Goal: Task Accomplishment & Management: Use online tool/utility

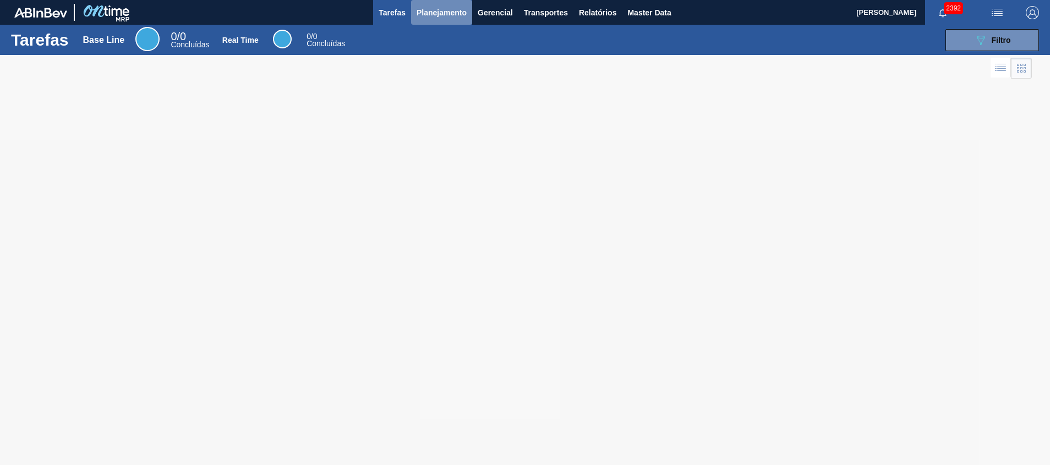
click at [420, 13] on span "Planejamento" at bounding box center [441, 12] width 50 height 13
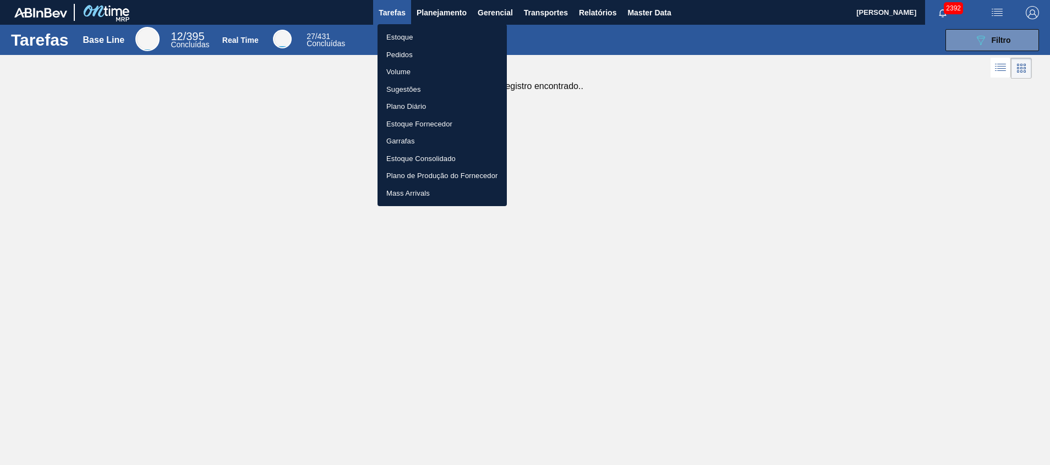
click at [428, 34] on li "Estoque" at bounding box center [441, 38] width 129 height 18
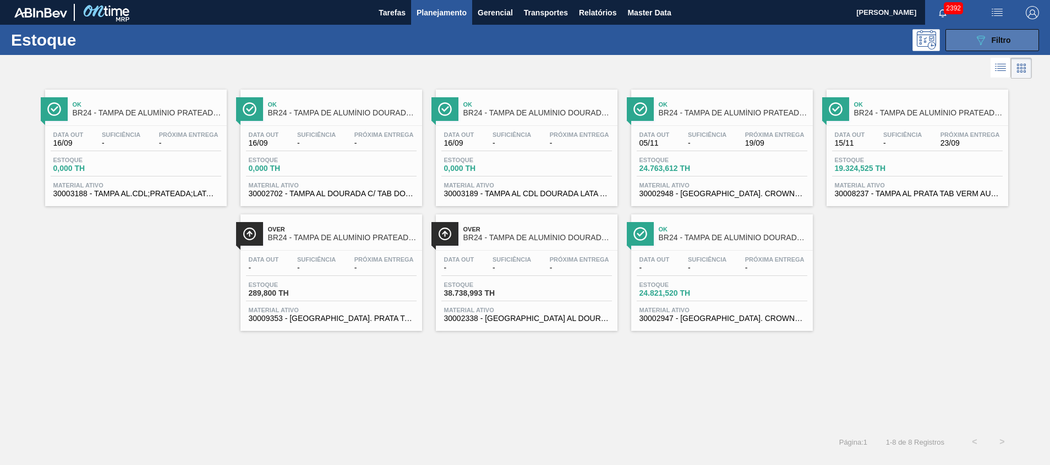
click at [967, 37] on button "089F7B8B-B2A5-4AFE-B5C0-19BA573D28AC Filtro" at bounding box center [992, 40] width 94 height 22
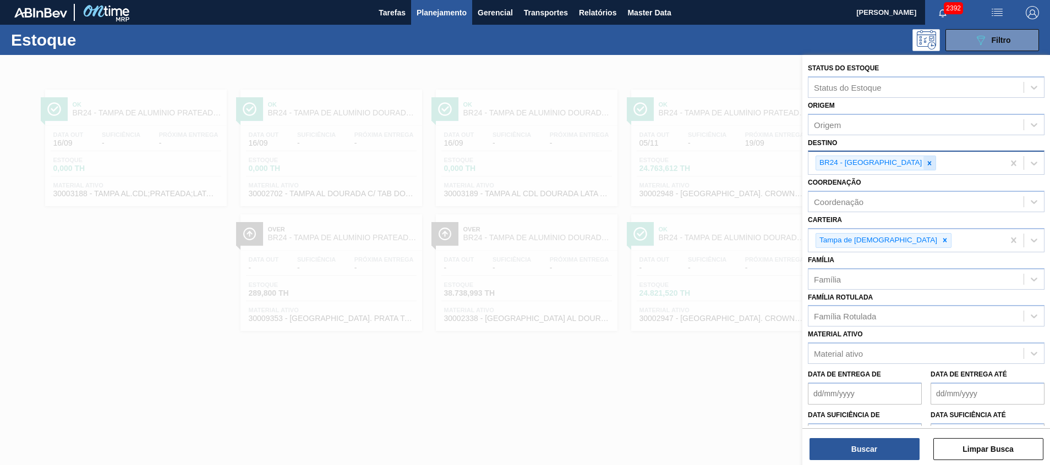
click at [923, 167] on div at bounding box center [929, 163] width 12 height 14
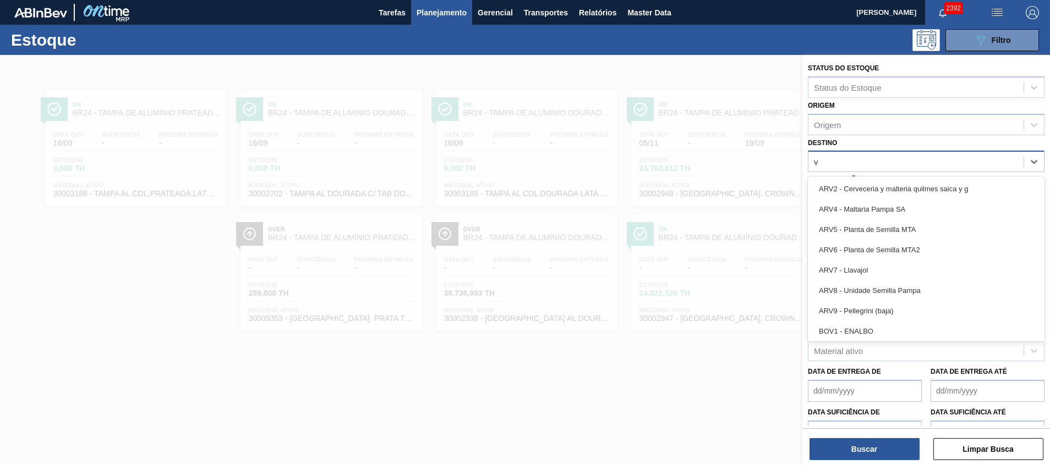
click at [903, 167] on div "v v" at bounding box center [915, 162] width 215 height 16
type input "vi"
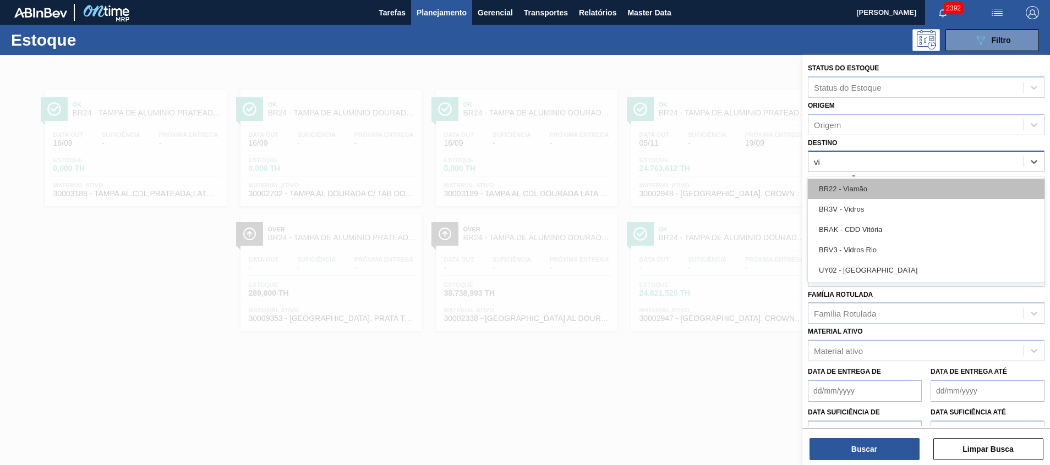
click at [913, 186] on div "BR22 - Viamão" at bounding box center [926, 189] width 237 height 20
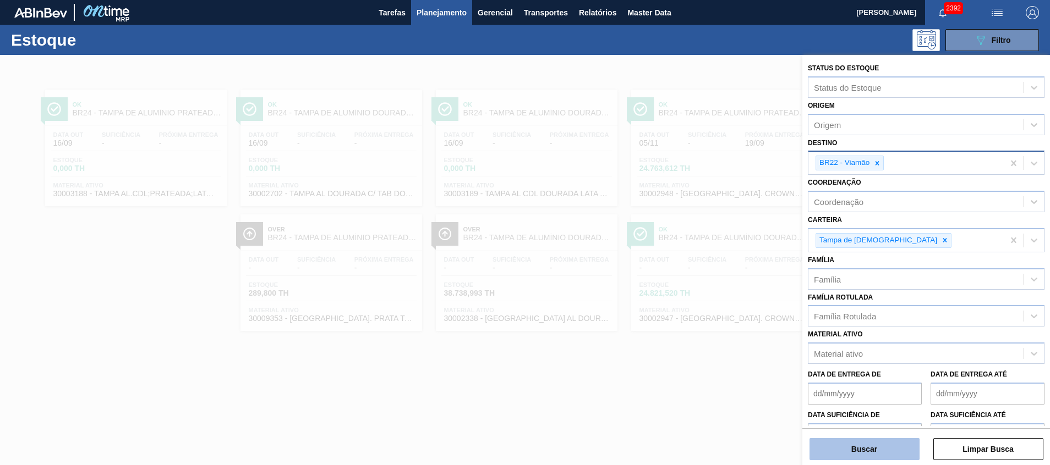
click at [883, 446] on button "Buscar" at bounding box center [864, 450] width 110 height 22
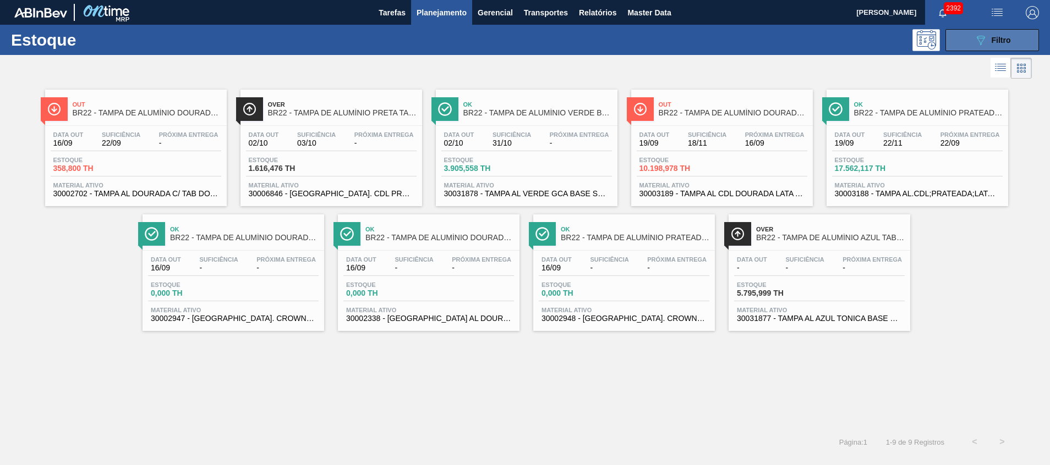
click at [998, 48] on button "089F7B8B-B2A5-4AFE-B5C0-19BA573D28AC Filtro" at bounding box center [992, 40] width 94 height 22
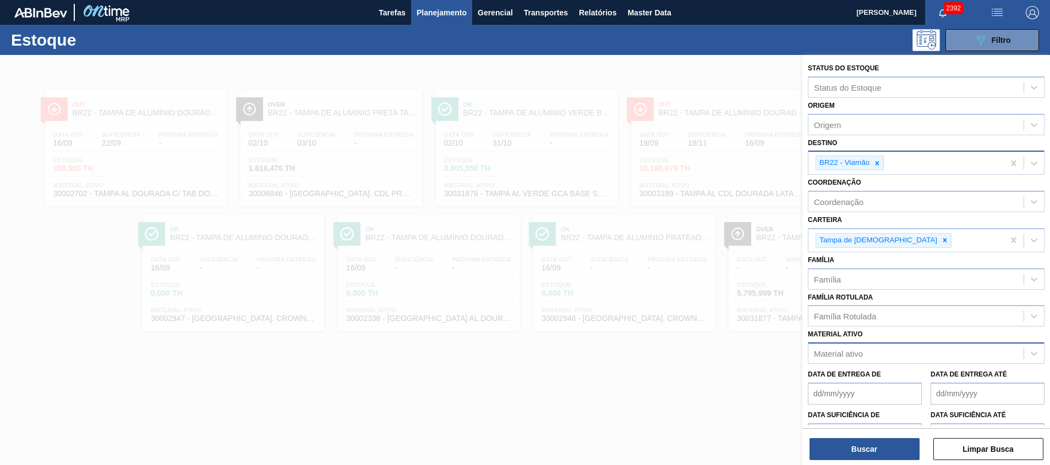
paste ativo "30002702"
type ativo "30002702"
click at [891, 356] on div "30002702 30002702" at bounding box center [915, 354] width 215 height 16
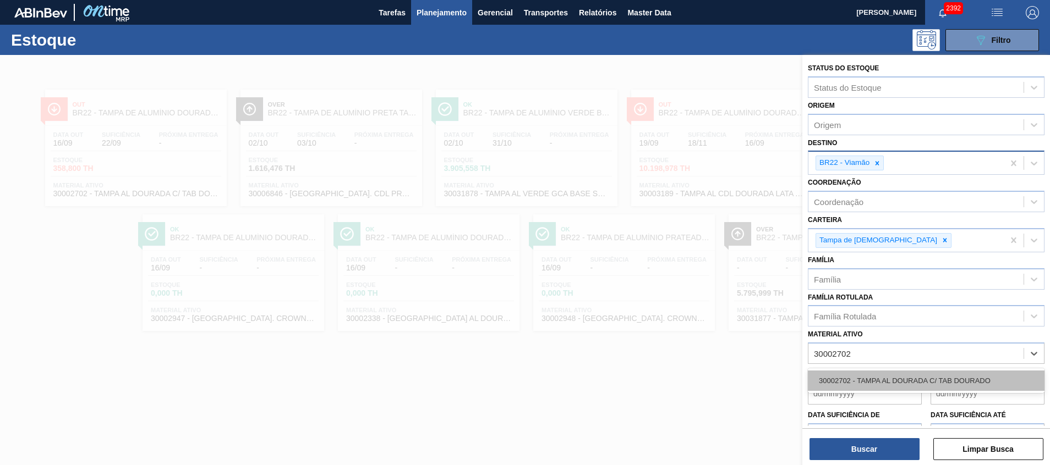
click at [902, 377] on div "30002702 - TAMPA AL DOURADA C/ TAB DOURADO" at bounding box center [926, 381] width 237 height 20
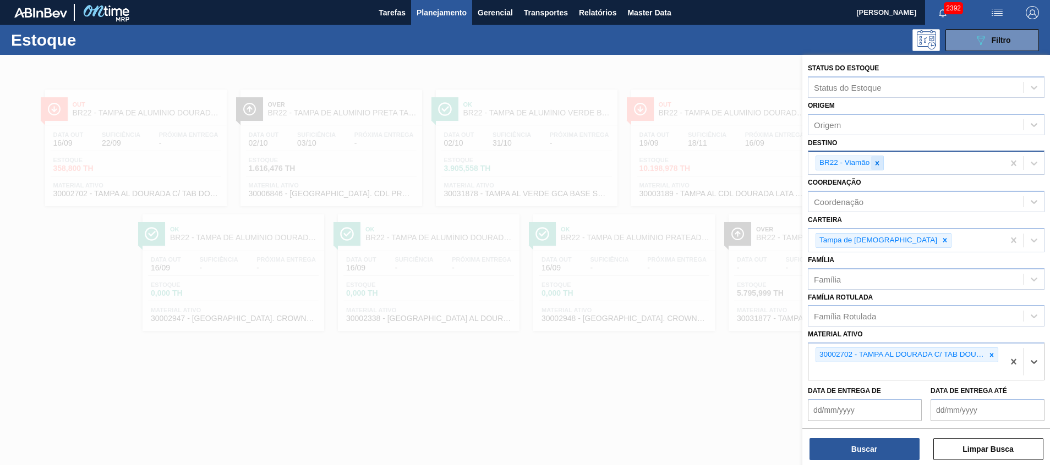
click at [880, 166] on icon at bounding box center [877, 164] width 8 height 8
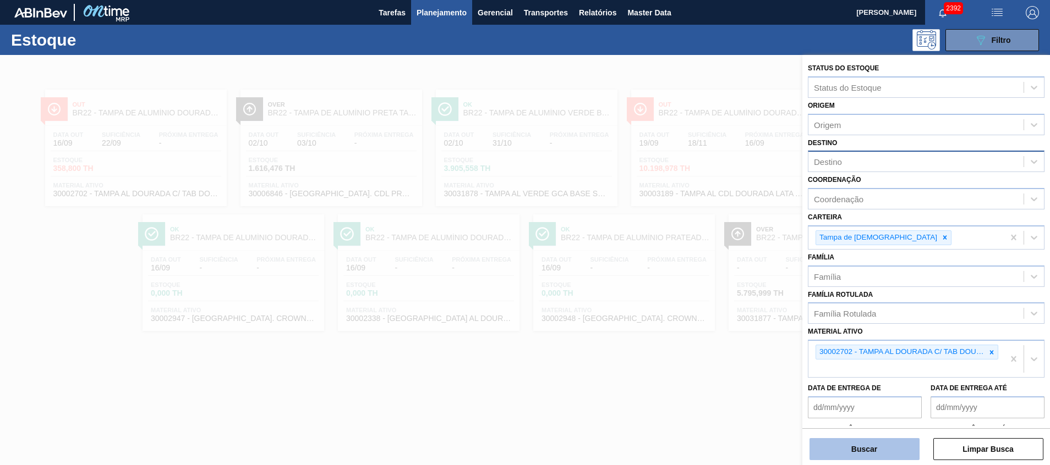
click at [842, 441] on button "Buscar" at bounding box center [864, 450] width 110 height 22
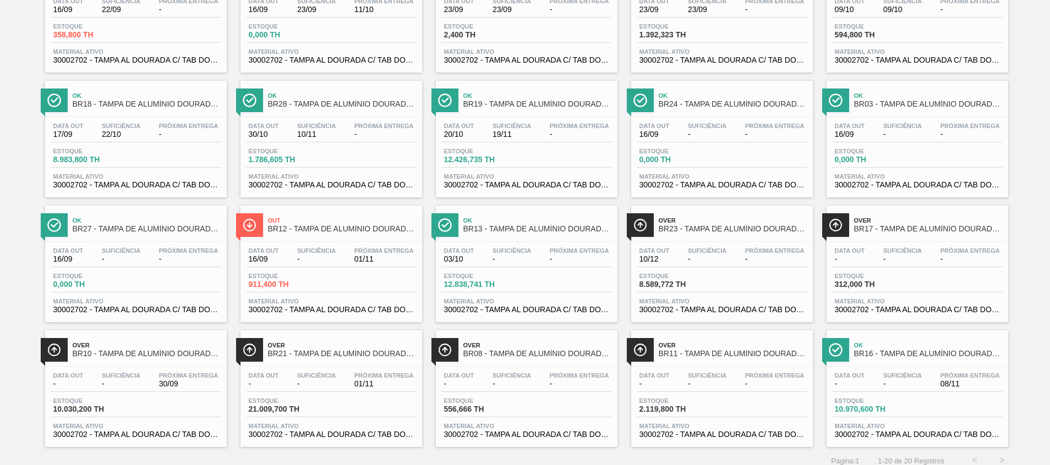
scroll to position [143, 0]
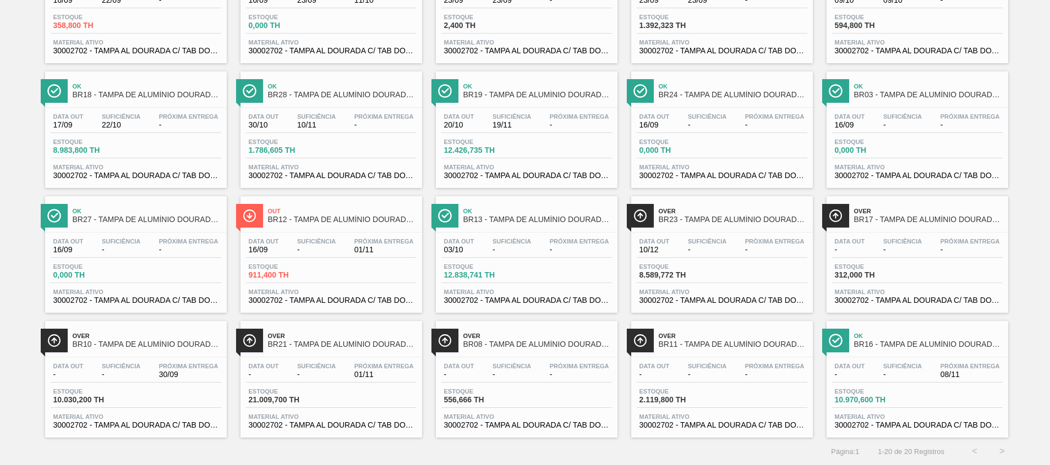
click at [360, 343] on span "BR21 - TAMPA DE ALUMÍNIO DOURADA TAB DOURADO" at bounding box center [342, 345] width 149 height 8
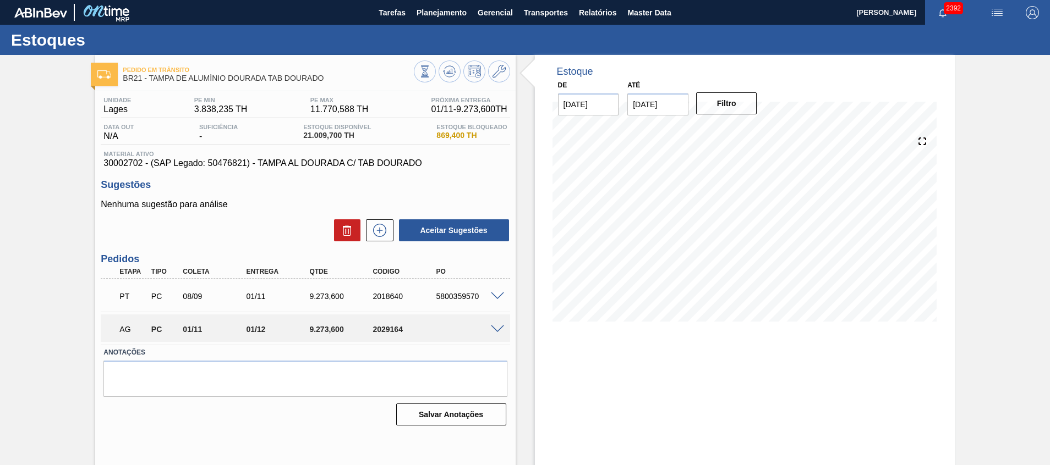
click at [500, 332] on span at bounding box center [497, 330] width 13 height 8
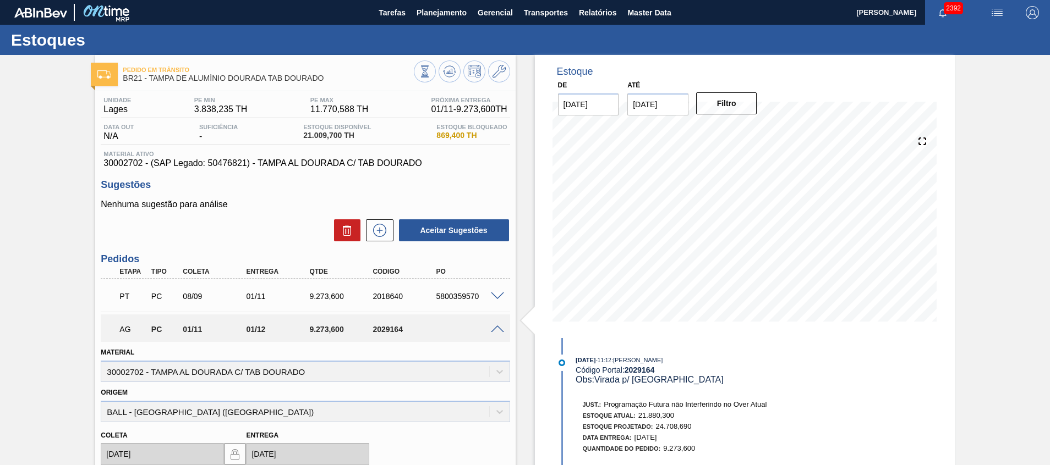
click at [500, 332] on span at bounding box center [497, 330] width 13 height 8
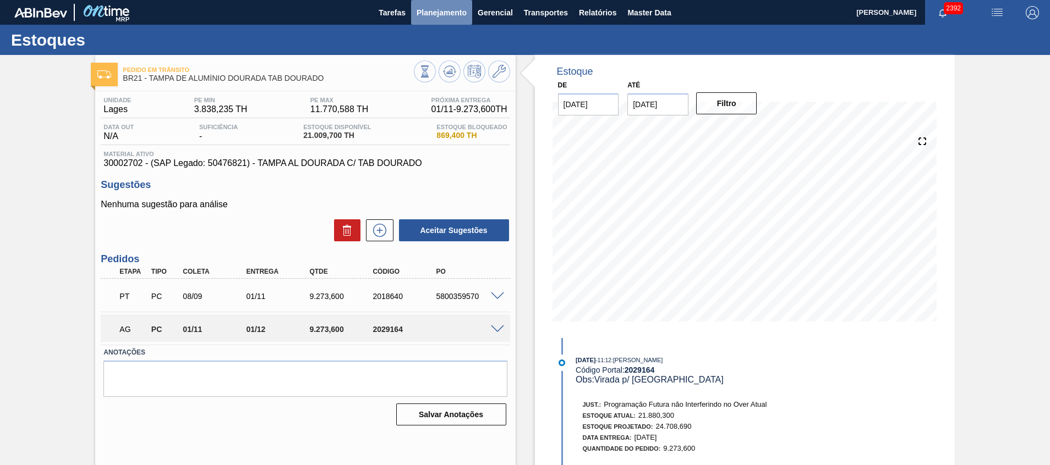
click at [462, 11] on span "Planejamento" at bounding box center [441, 12] width 50 height 13
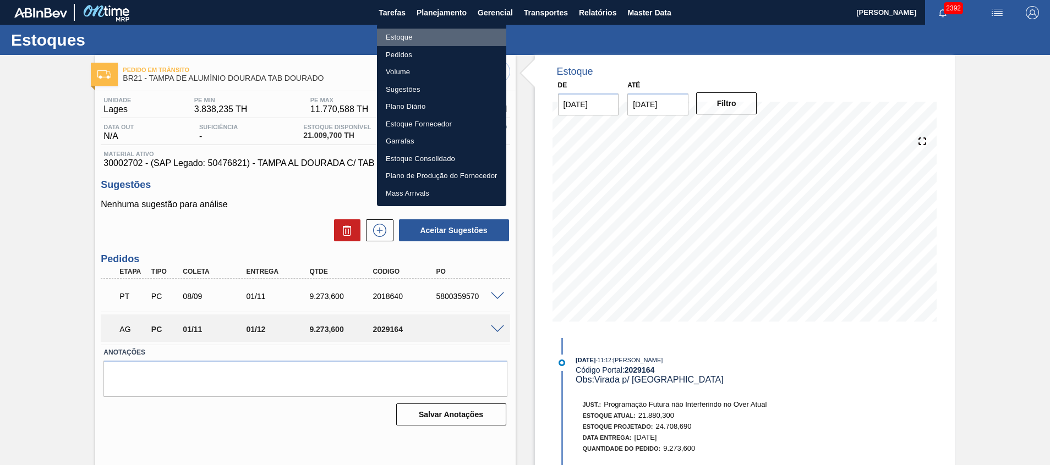
click at [458, 30] on li "Estoque" at bounding box center [441, 38] width 129 height 18
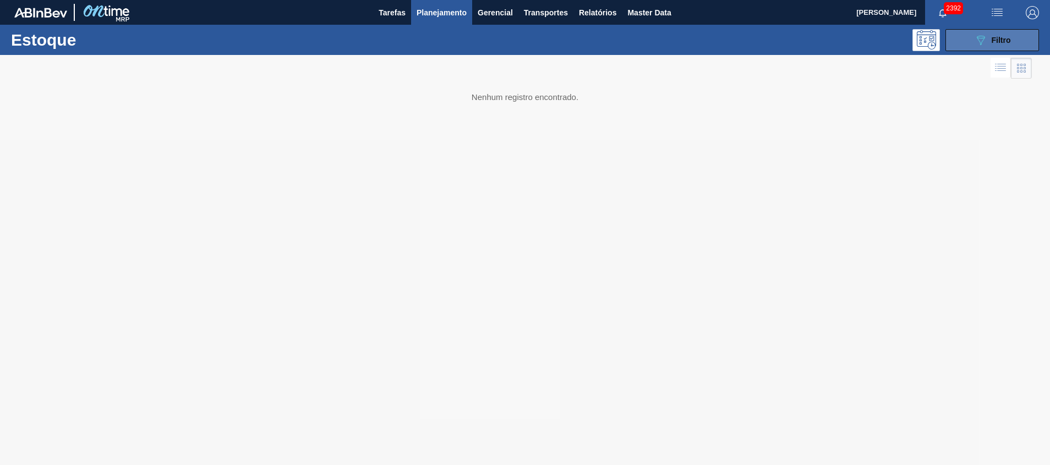
click at [974, 41] on icon "089F7B8B-B2A5-4AFE-B5C0-19BA573D28AC" at bounding box center [980, 40] width 13 height 13
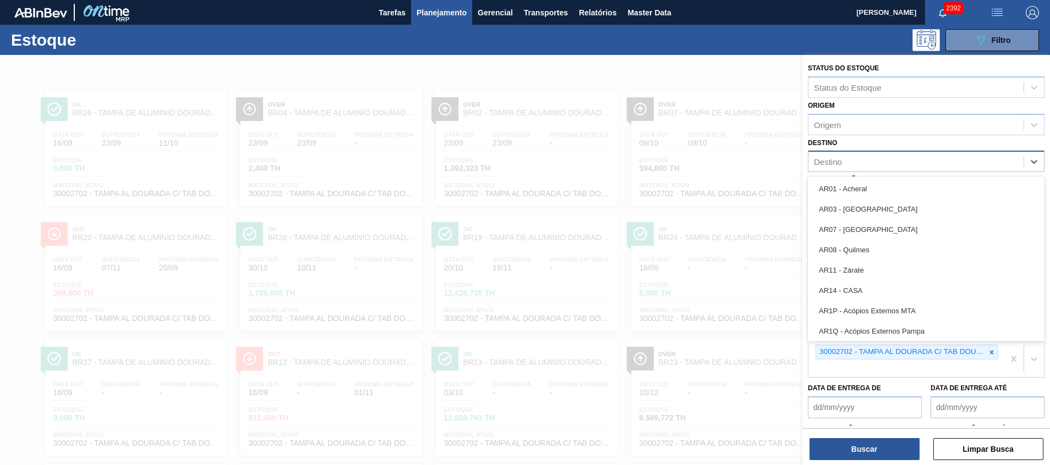
click at [905, 171] on div "Destino" at bounding box center [926, 161] width 237 height 21
type input "ser"
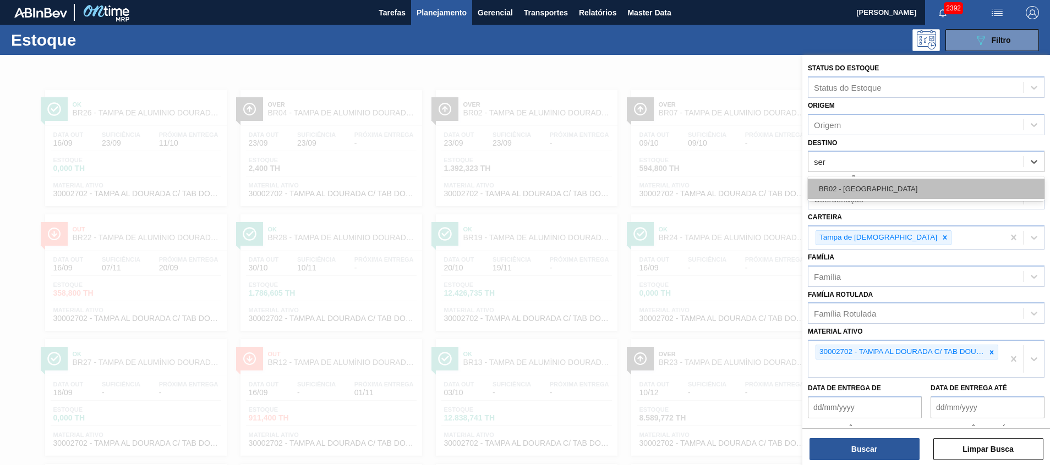
click at [892, 182] on div "BR02 - [GEOGRAPHIC_DATA]" at bounding box center [926, 189] width 237 height 20
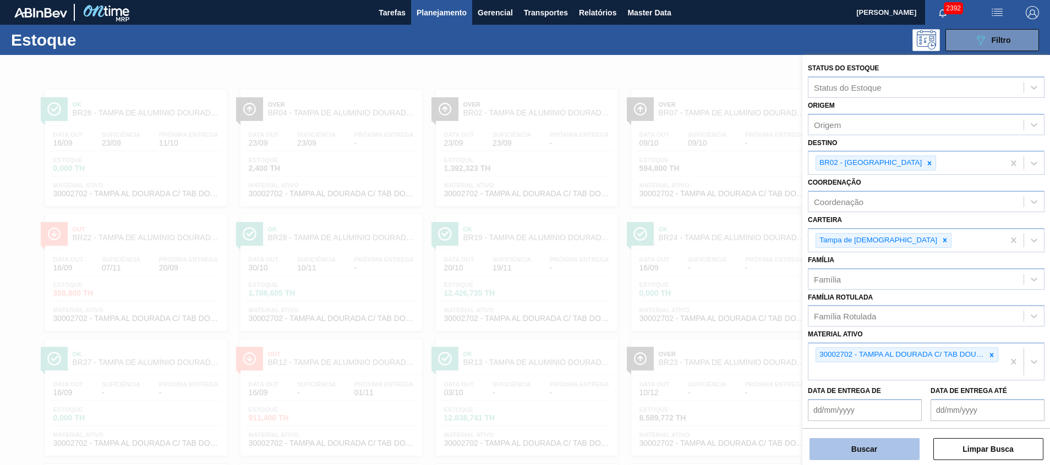
click at [865, 445] on button "Buscar" at bounding box center [864, 450] width 110 height 22
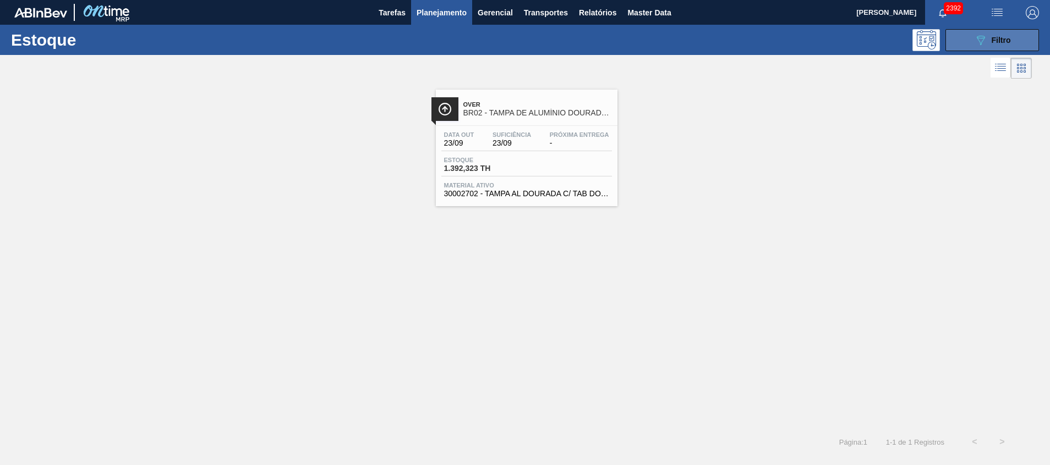
click at [988, 40] on div "089F7B8B-B2A5-4AFE-B5C0-19BA573D28AC Filtro" at bounding box center [992, 40] width 37 height 13
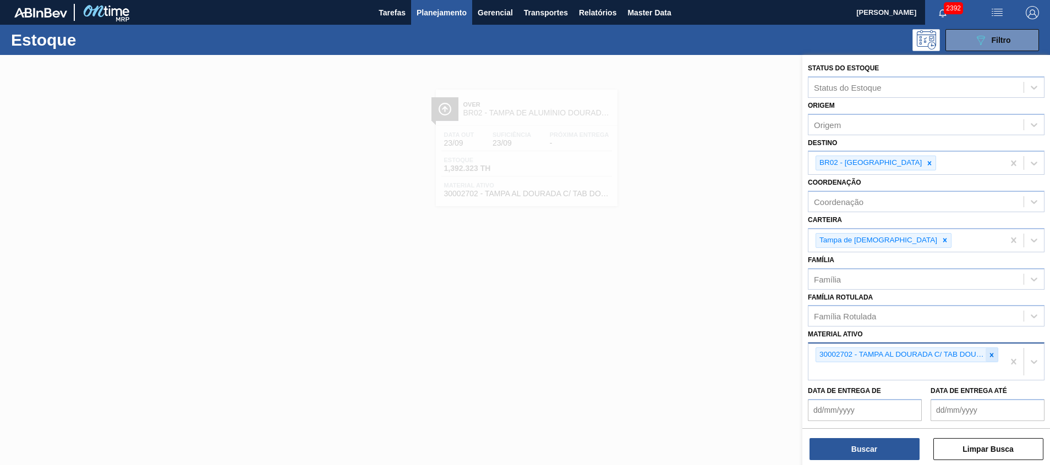
click at [988, 349] on div at bounding box center [991, 355] width 12 height 14
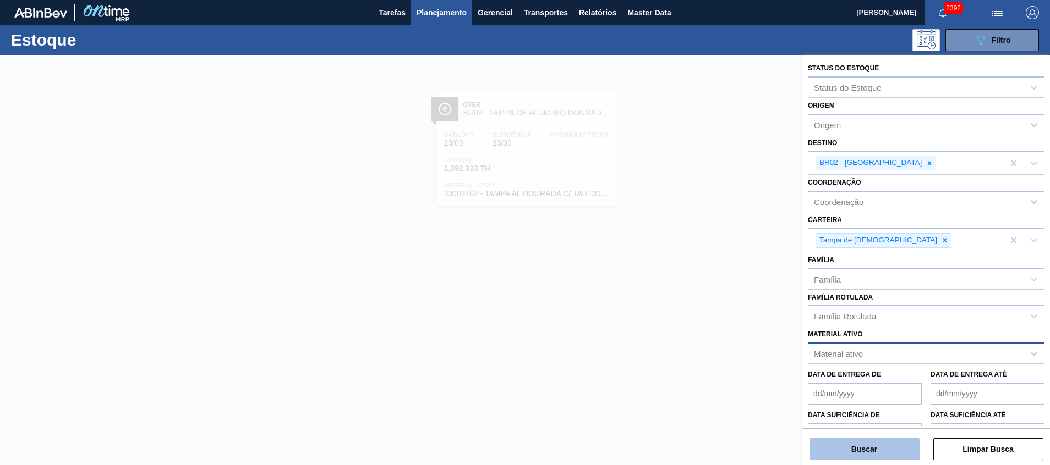
click at [892, 456] on button "Buscar" at bounding box center [864, 450] width 110 height 22
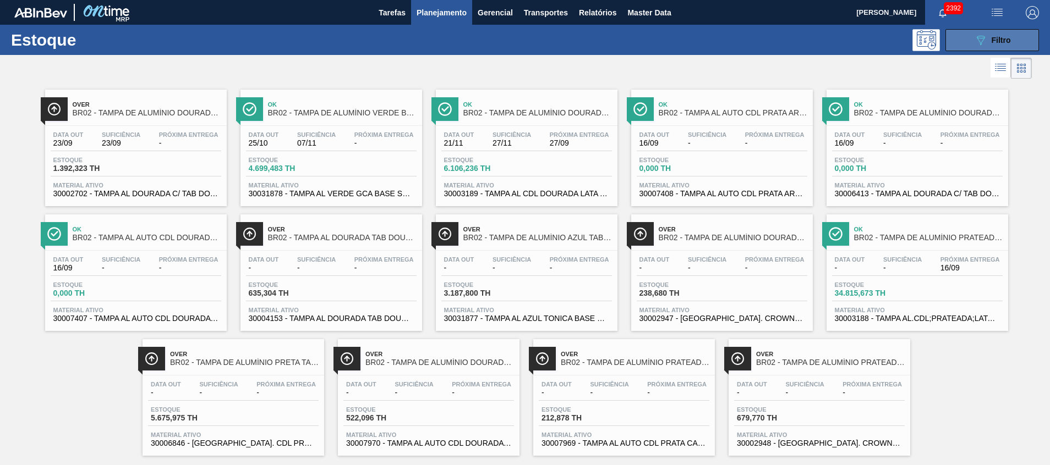
click at [977, 39] on icon "089F7B8B-B2A5-4AFE-B5C0-19BA573D28AC" at bounding box center [980, 40] width 13 height 13
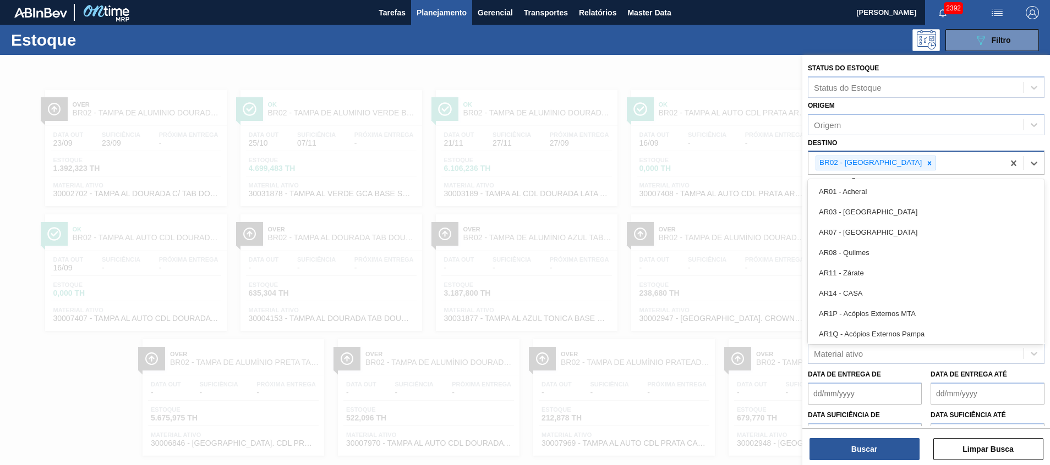
click at [908, 171] on div "BR02 - [GEOGRAPHIC_DATA]" at bounding box center [905, 163] width 195 height 23
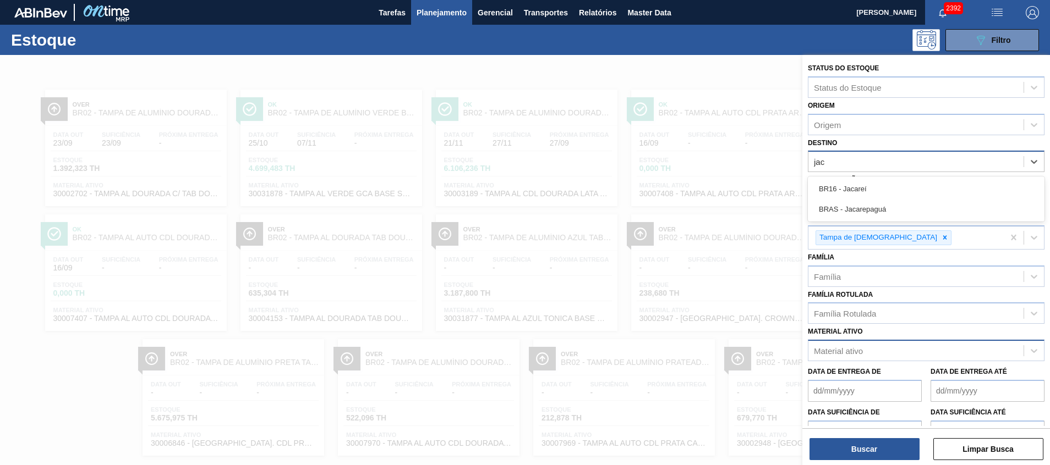
type input "jaca"
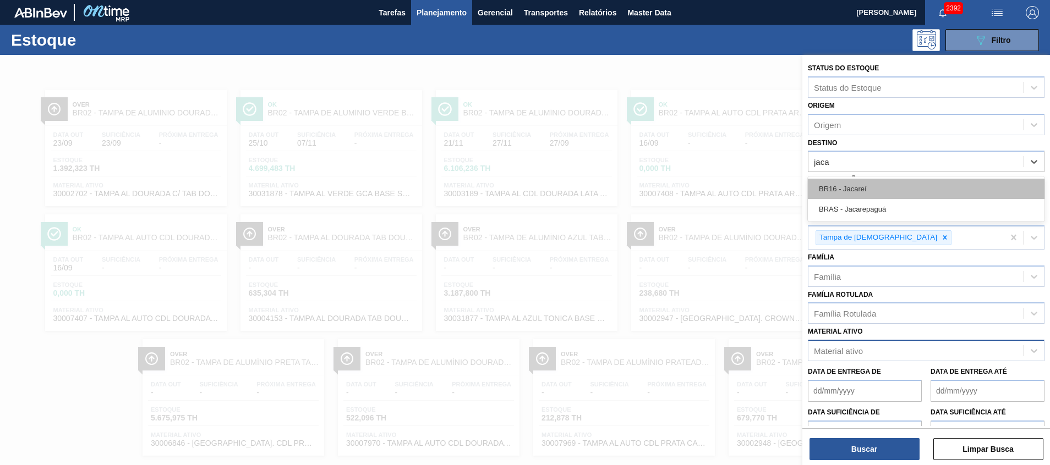
click at [924, 193] on div "BR16 - Jacareí" at bounding box center [926, 189] width 237 height 20
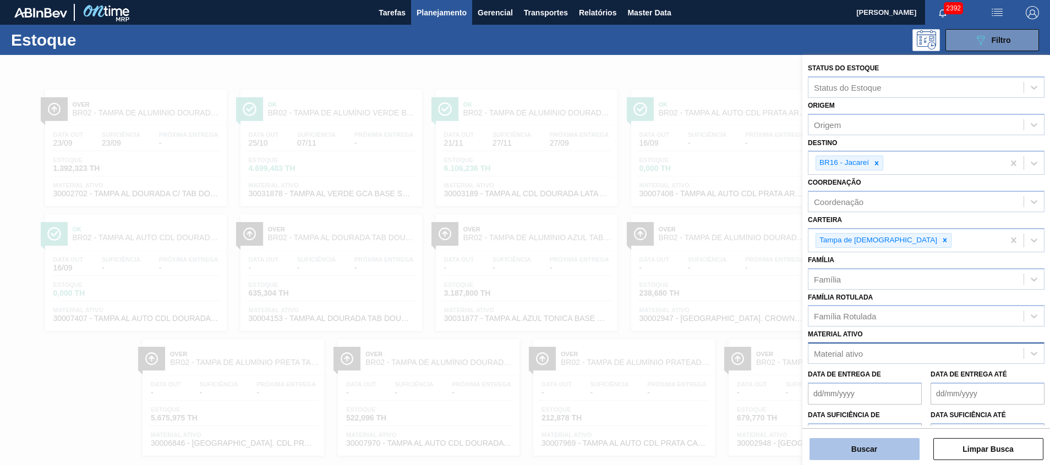
click at [879, 451] on button "Buscar" at bounding box center [864, 450] width 110 height 22
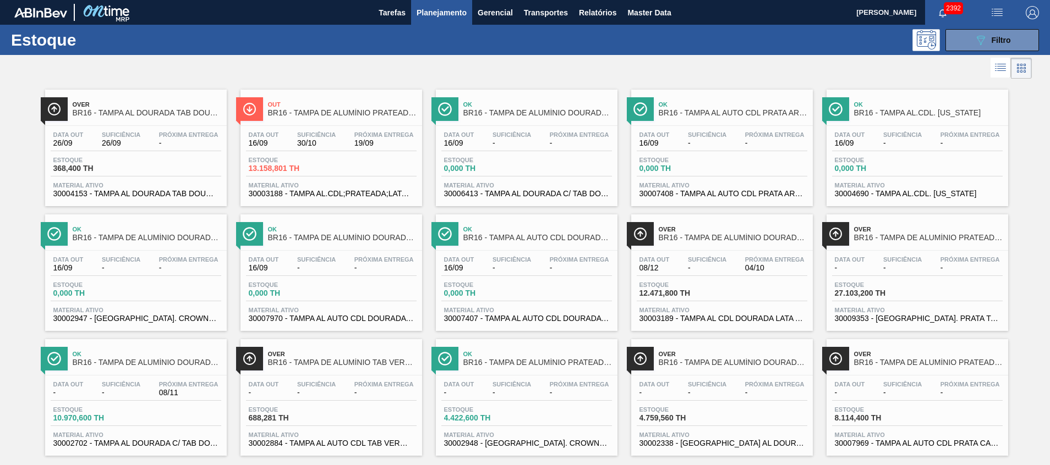
click at [298, 165] on span "13.158,801 TH" at bounding box center [287, 169] width 77 height 8
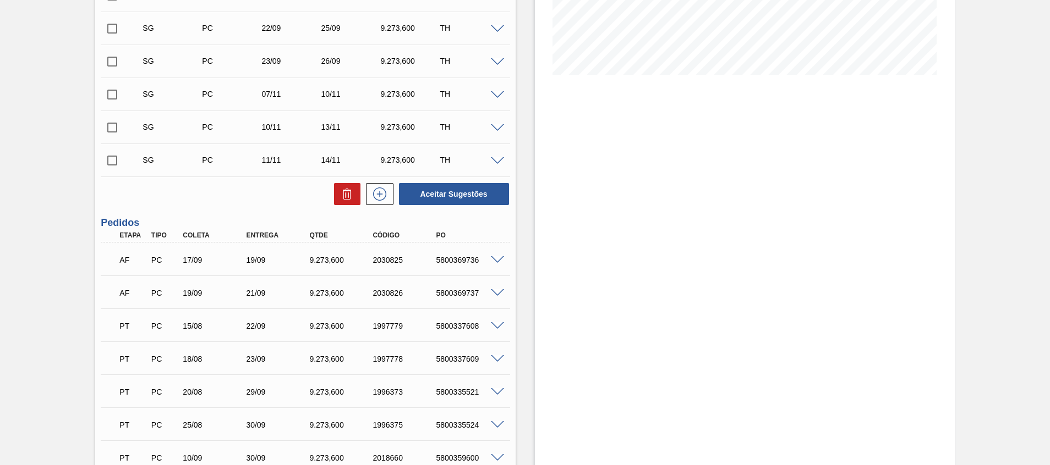
scroll to position [248, 0]
click at [496, 260] on span at bounding box center [497, 260] width 13 height 8
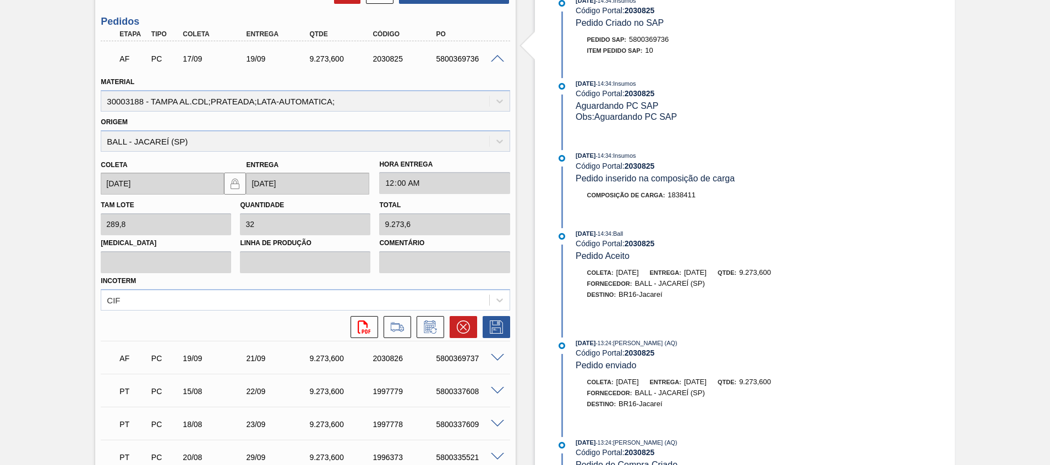
scroll to position [446, 0]
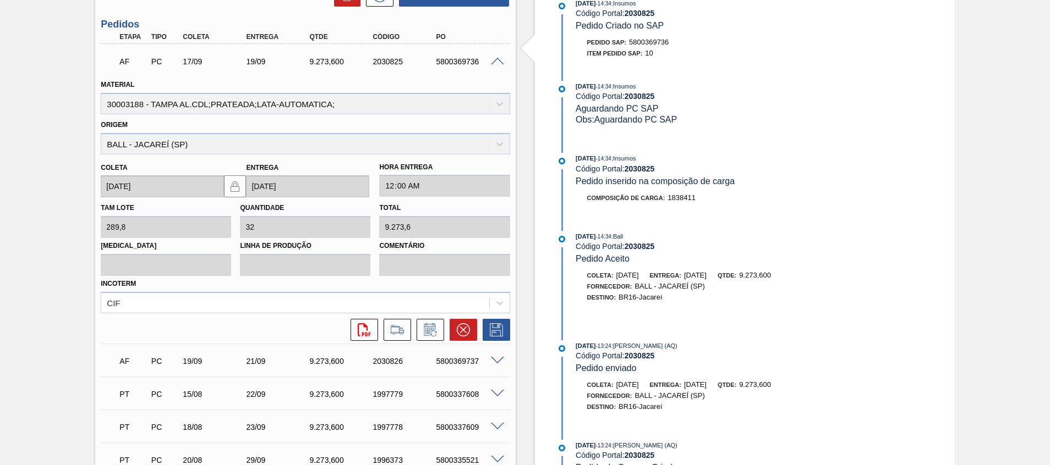
click at [492, 64] on span at bounding box center [497, 62] width 13 height 8
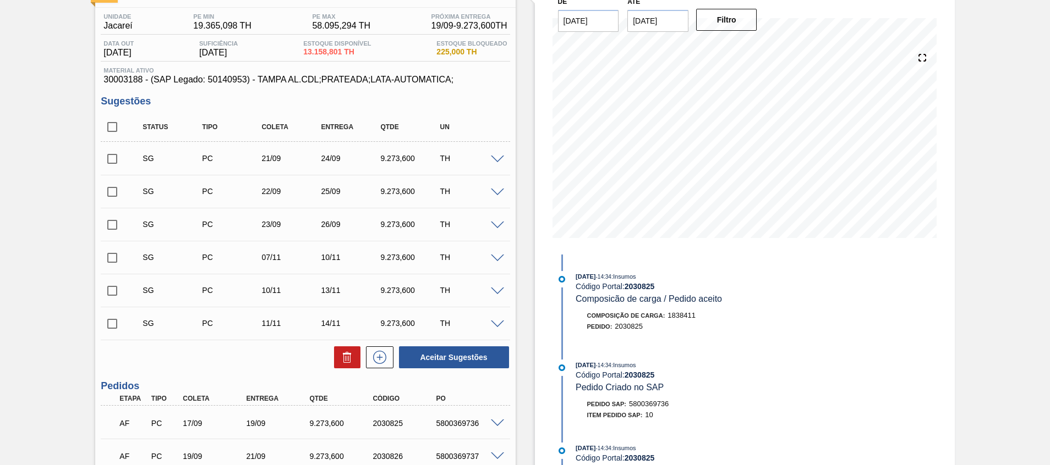
scroll to position [0, 0]
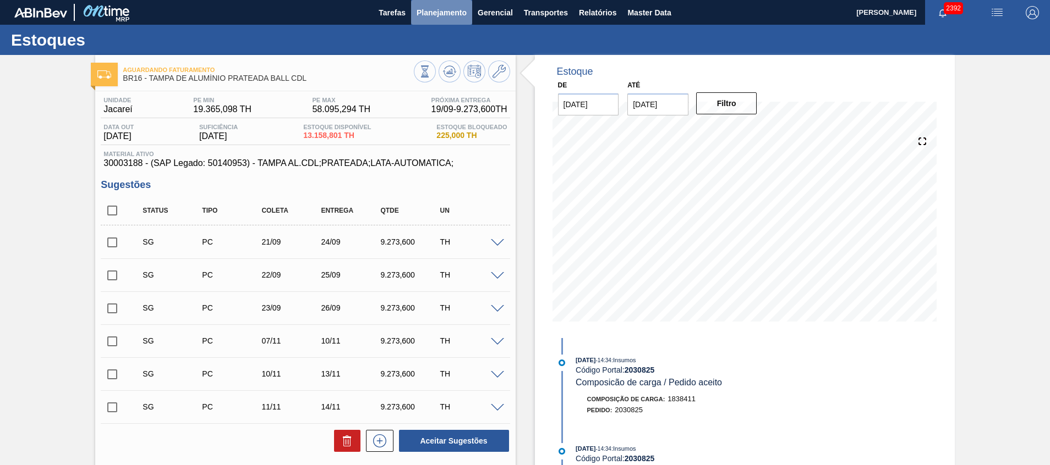
click at [458, 20] on button "Planejamento" at bounding box center [441, 12] width 61 height 25
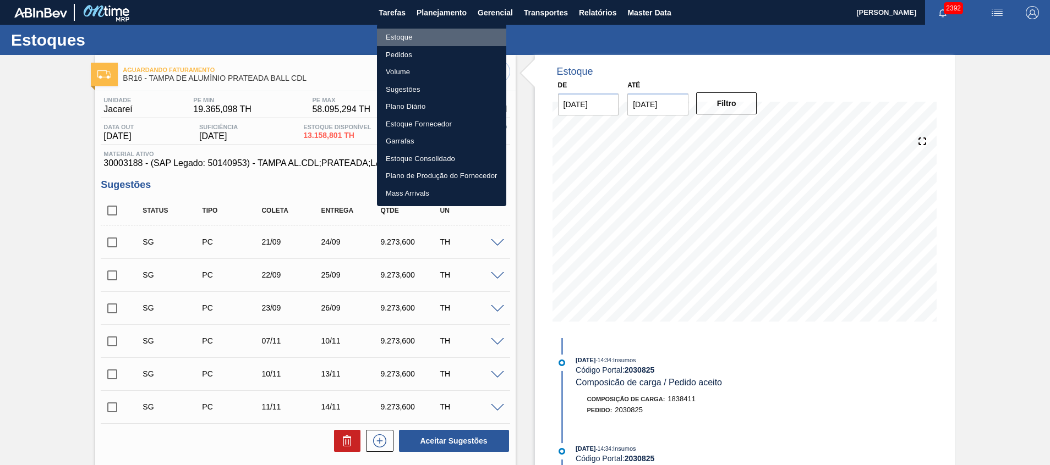
click at [463, 38] on li "Estoque" at bounding box center [441, 38] width 129 height 18
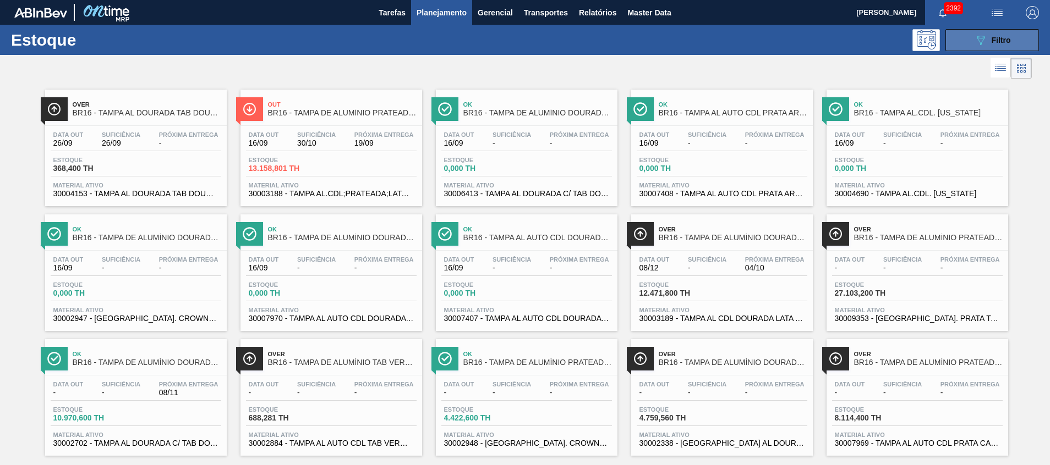
click at [977, 37] on icon at bounding box center [981, 40] width 8 height 9
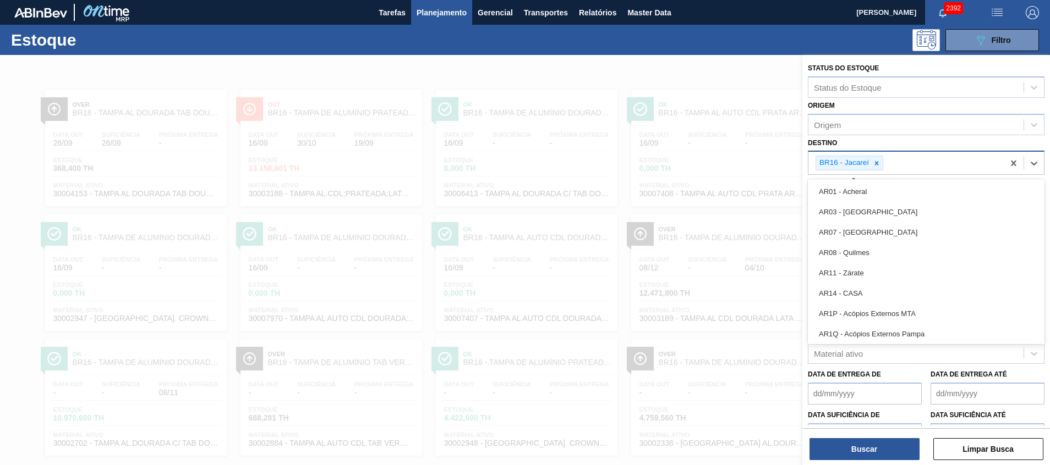
click at [911, 169] on div "BR16 - Jacareí" at bounding box center [905, 163] width 195 height 23
type input "02"
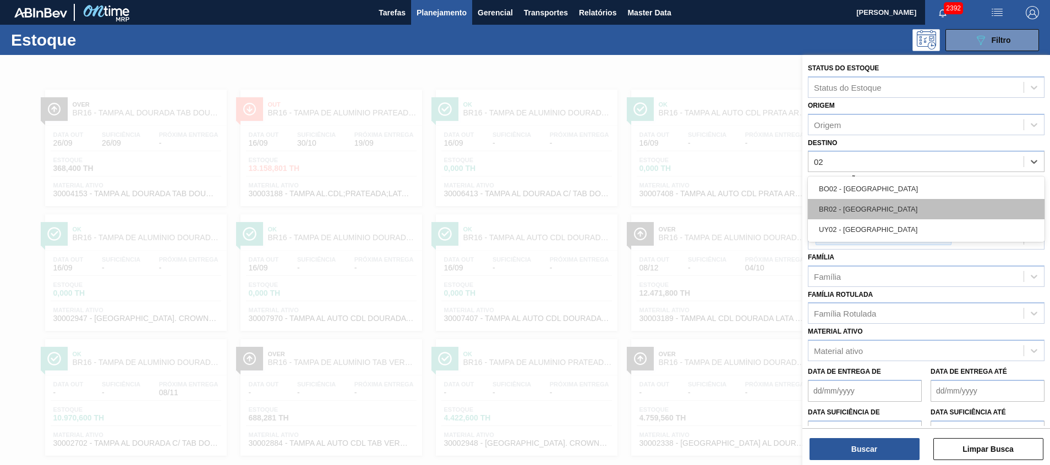
click at [931, 201] on div "BR02 - [GEOGRAPHIC_DATA]" at bounding box center [926, 209] width 237 height 20
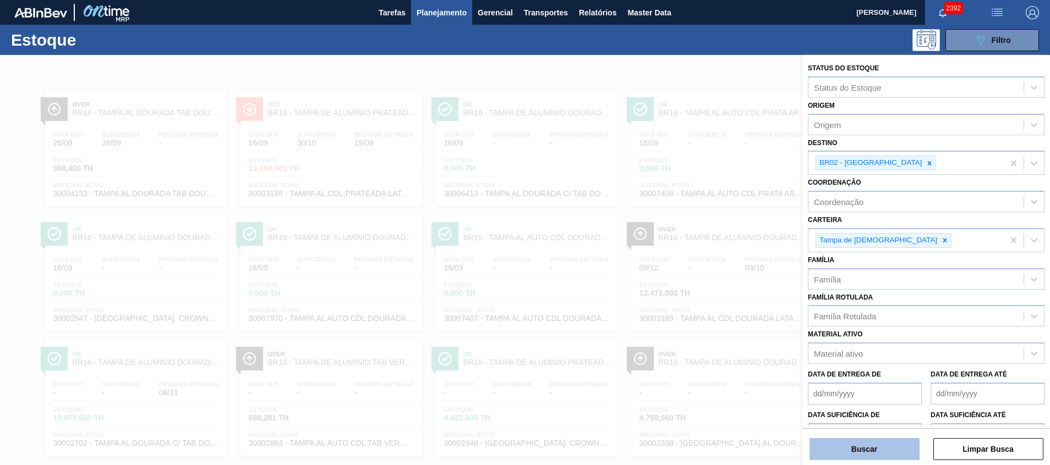
click at [842, 452] on button "Buscar" at bounding box center [864, 450] width 110 height 22
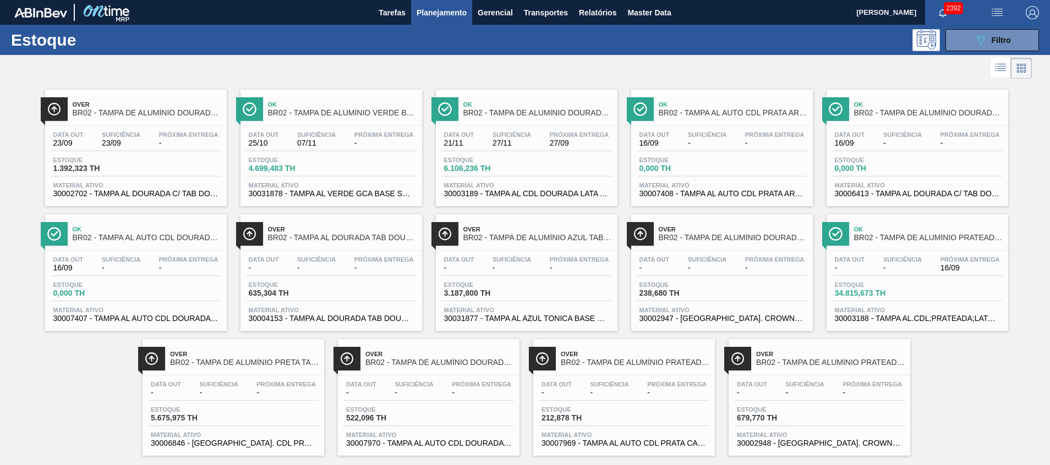
scroll to position [18, 0]
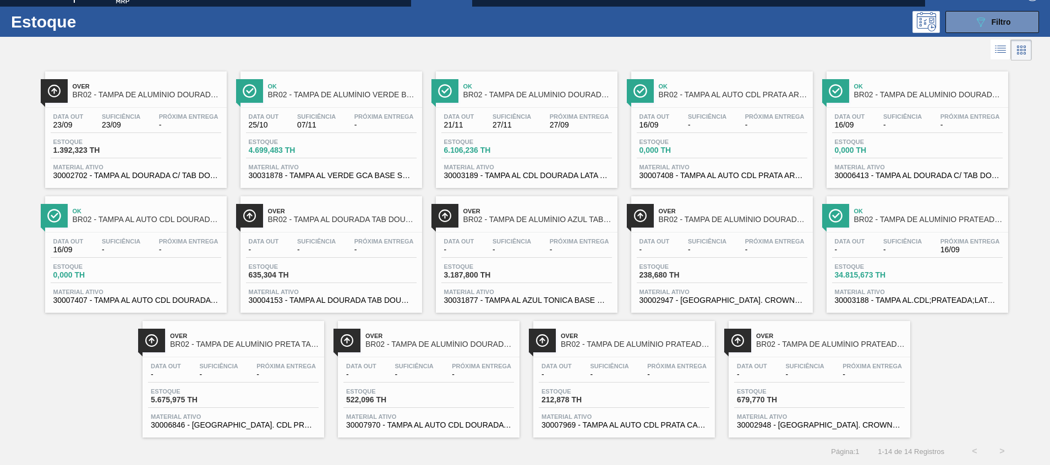
click at [887, 260] on div "Data out - Suficiência - Próxima Entrega 16/09 Estoque 34.815,673 TH Material a…" at bounding box center [917, 270] width 182 height 75
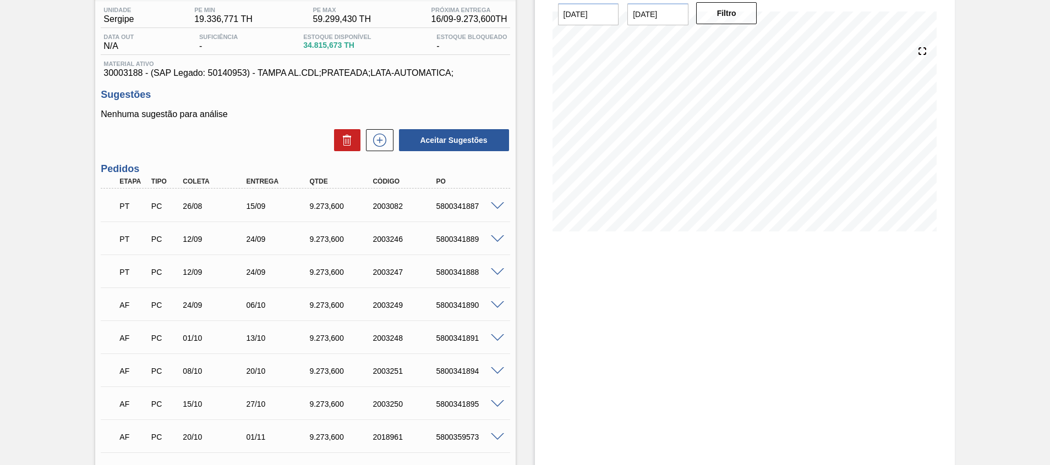
scroll to position [92, 0]
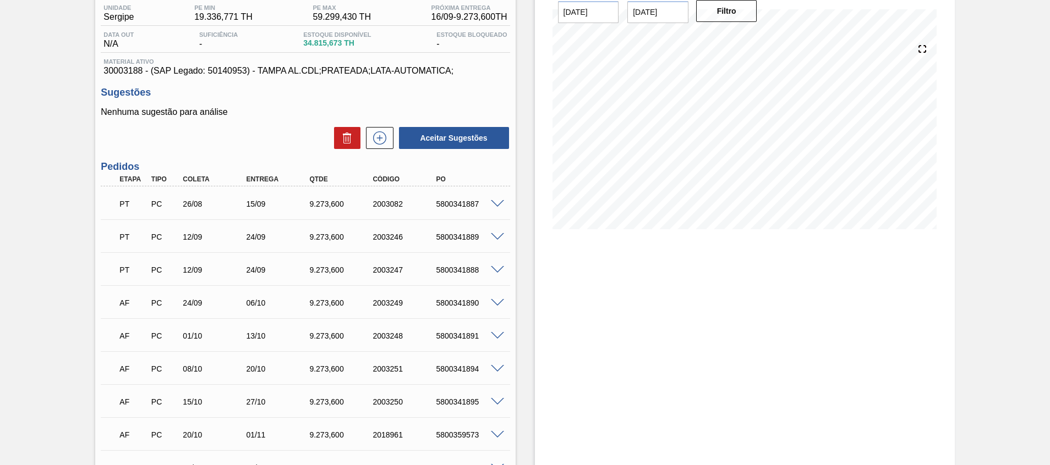
click at [492, 302] on span at bounding box center [497, 303] width 13 height 8
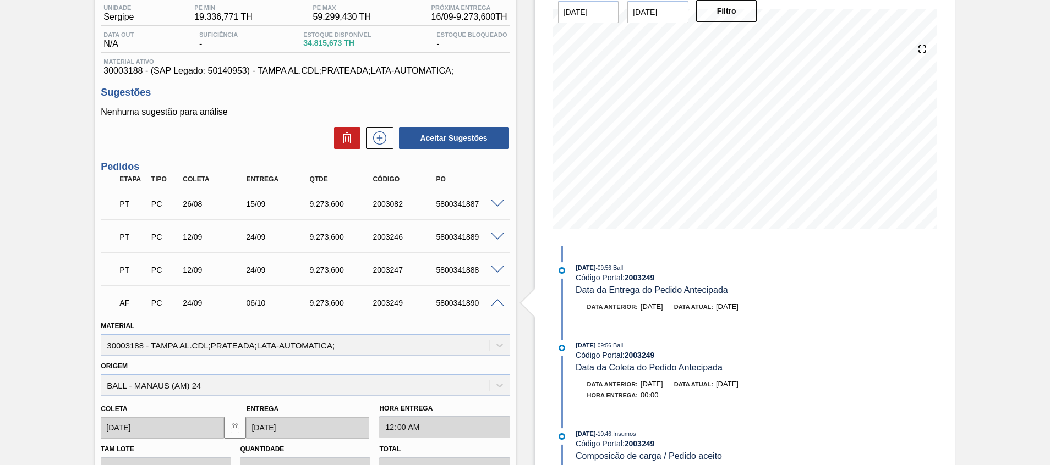
click at [492, 302] on span at bounding box center [497, 303] width 13 height 8
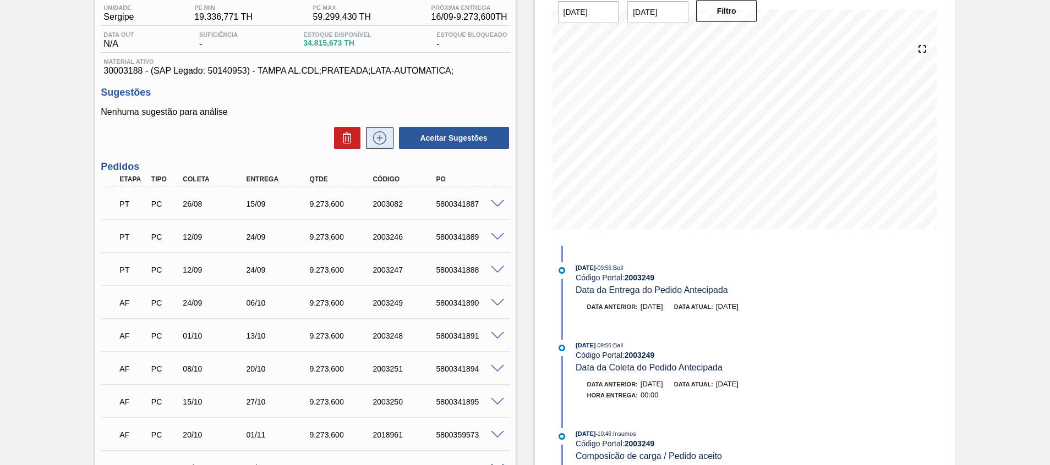
click at [376, 136] on icon at bounding box center [380, 137] width 18 height 13
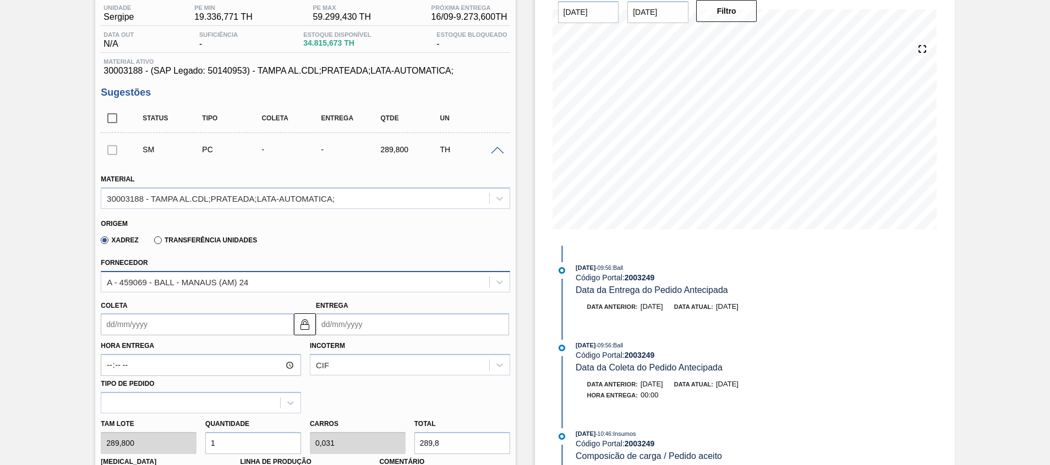
click at [263, 284] on div "A - 459069 - BALL - MANAUS (AM) 24" at bounding box center [294, 282] width 387 height 16
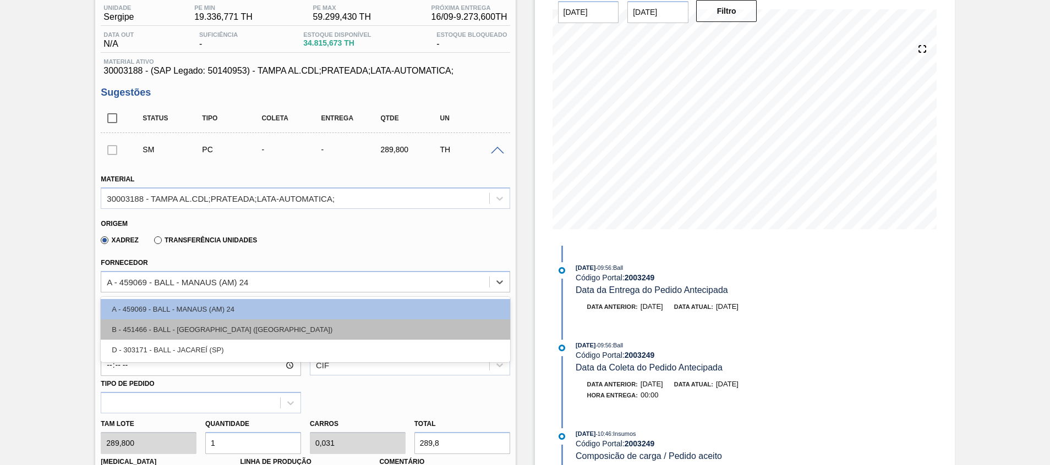
click at [264, 325] on div "B - 451466 - BALL - [GEOGRAPHIC_DATA] ([GEOGRAPHIC_DATA])" at bounding box center [305, 330] width 409 height 20
type input "0,033"
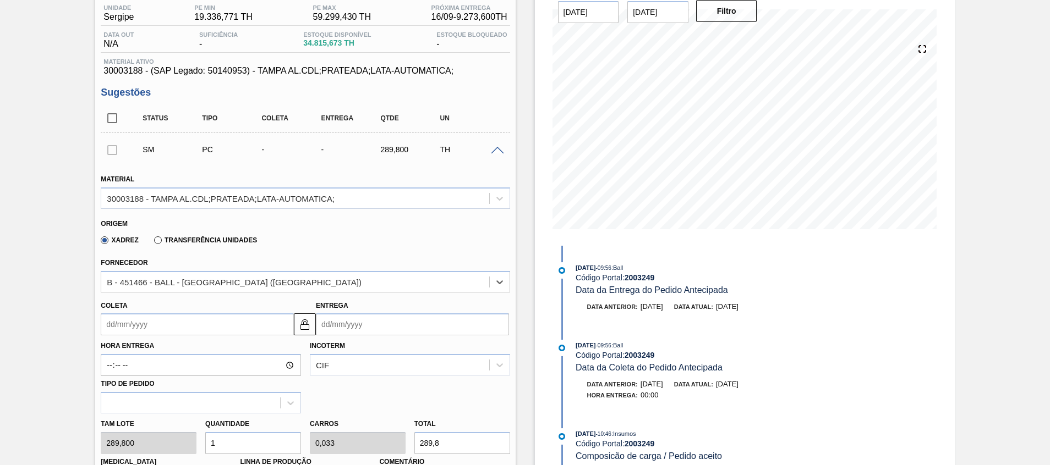
click at [269, 437] on input "1" at bounding box center [253, 443] width 96 height 22
type input "15"
type input "0,5"
type input "4.347"
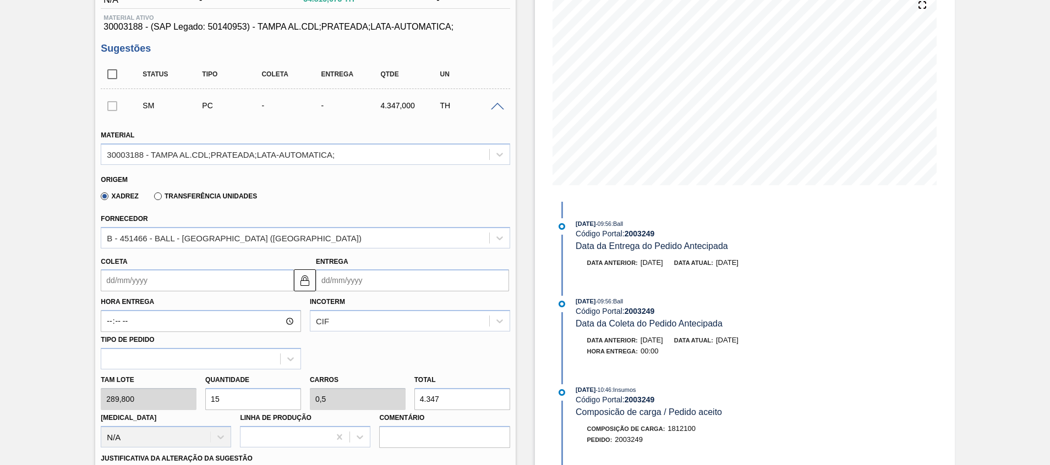
scroll to position [137, 0]
type input "15"
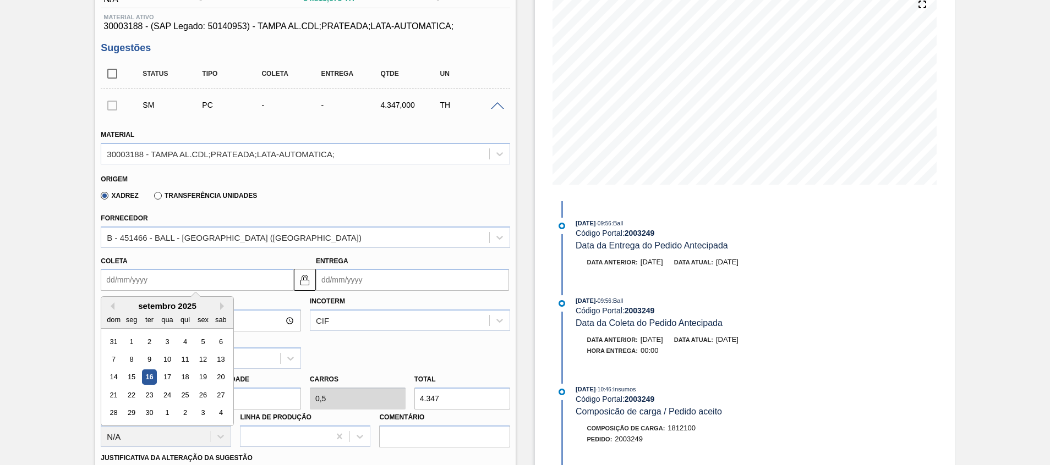
click at [212, 283] on input "Coleta" at bounding box center [197, 280] width 193 height 22
click at [191, 379] on div "18" at bounding box center [185, 377] width 15 height 15
type input "[DATE]"
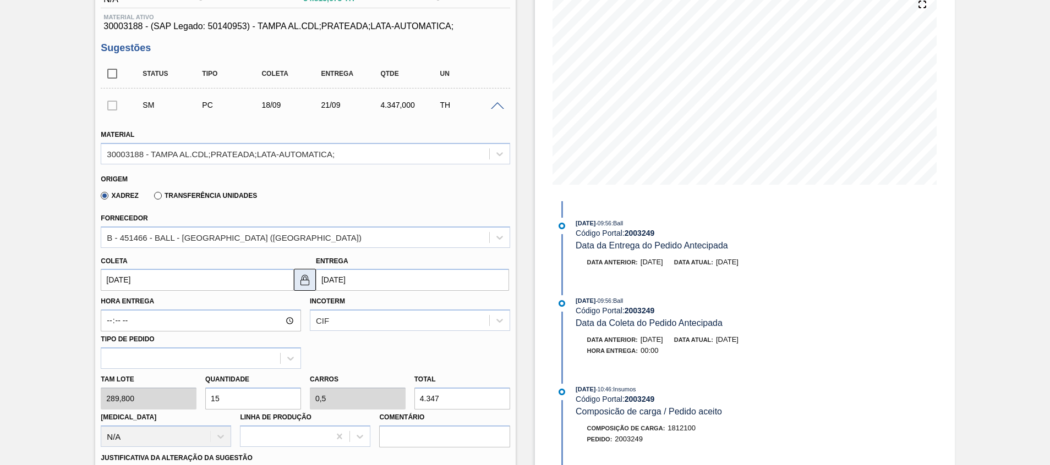
click at [308, 281] on img at bounding box center [304, 279] width 13 height 13
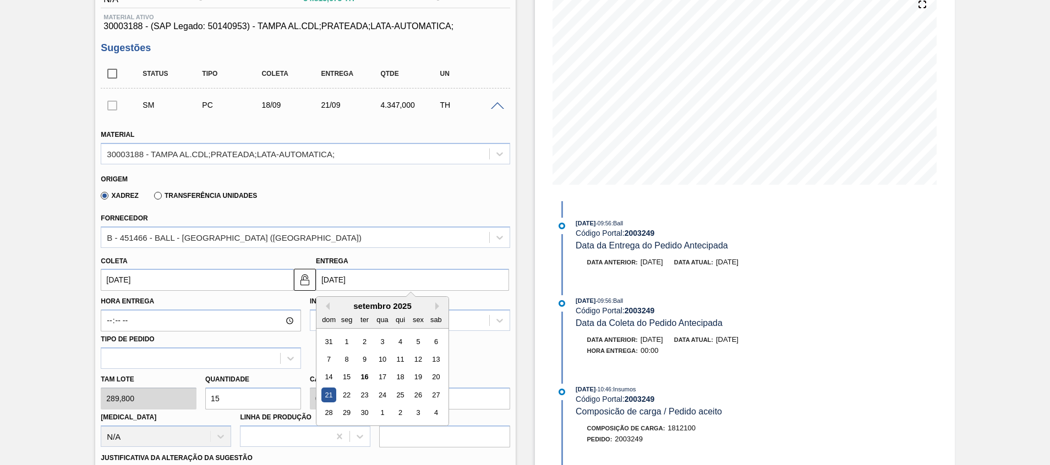
click at [346, 282] on input "[DATE]" at bounding box center [412, 280] width 193 height 22
click at [436, 378] on div "20" at bounding box center [436, 377] width 15 height 15
type input "[DATE]"
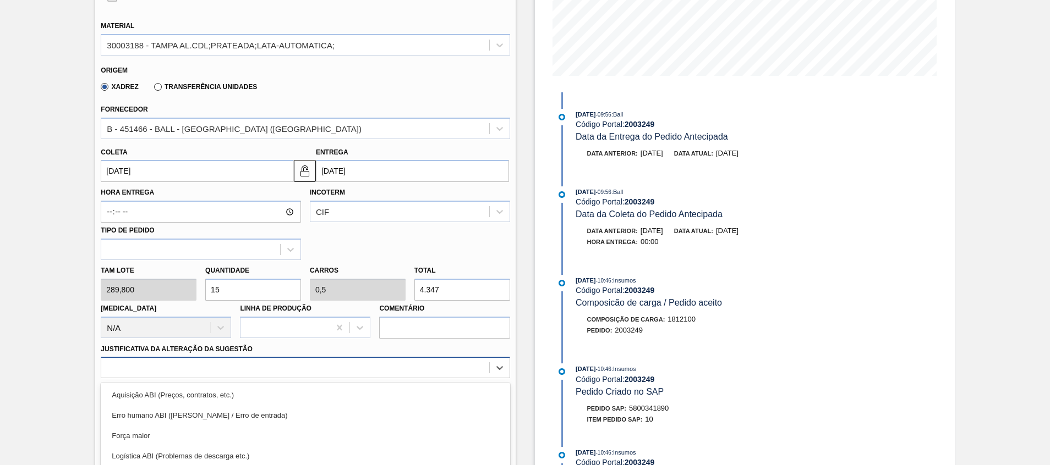
scroll to position [333, 0]
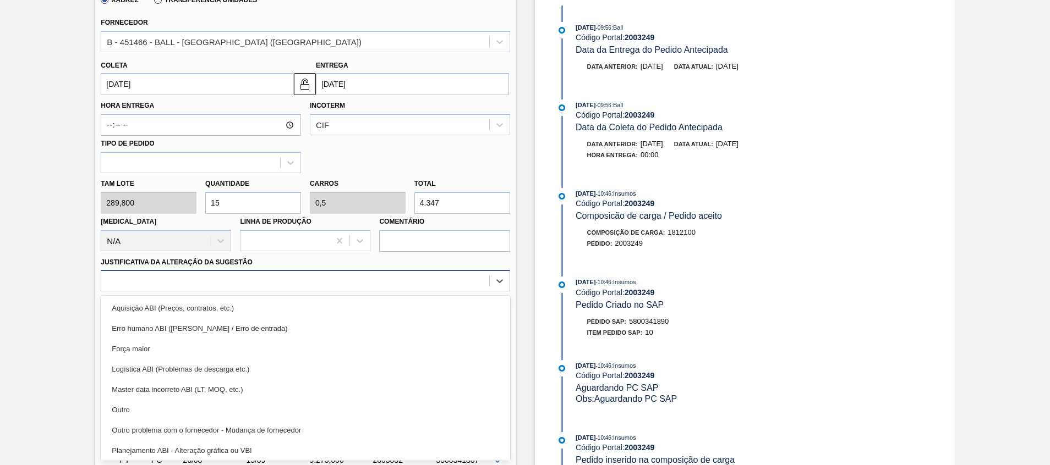
click at [351, 292] on div "option Logística ABI (Problemas de descarga etc.) focused, 4 of 18. 18 results …" at bounding box center [305, 280] width 409 height 21
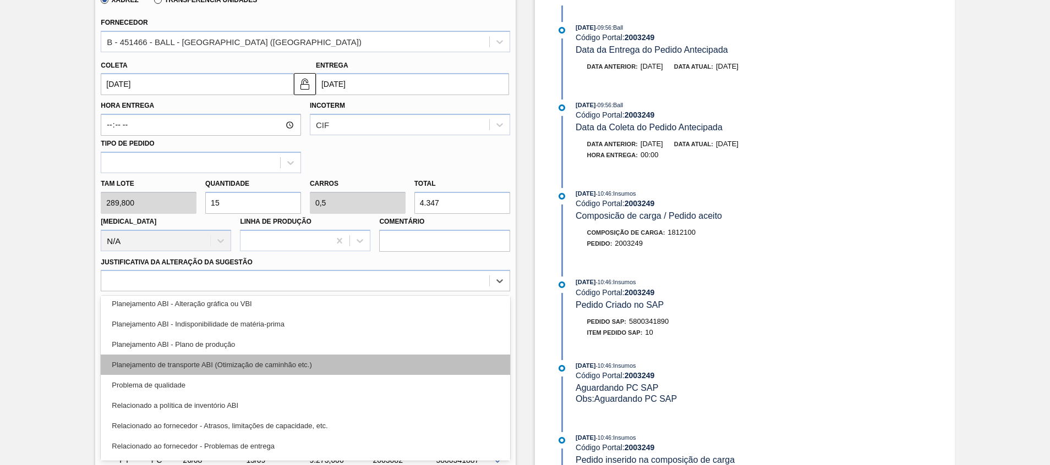
click at [350, 360] on div "Planejamento de transporte ABI (Otimização de caminhão etc.)" at bounding box center [305, 365] width 409 height 20
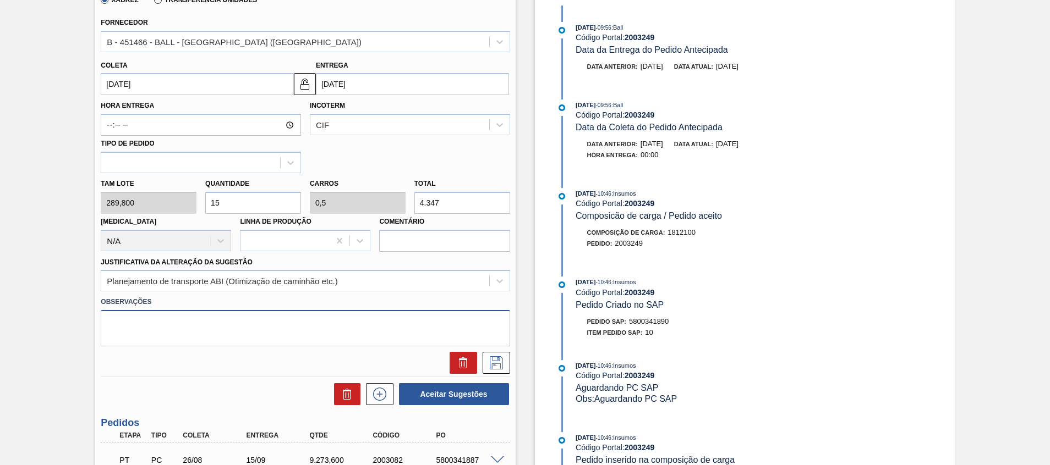
click at [346, 331] on textarea at bounding box center [305, 328] width 409 height 36
type textarea "Complemento carro tab dourado"
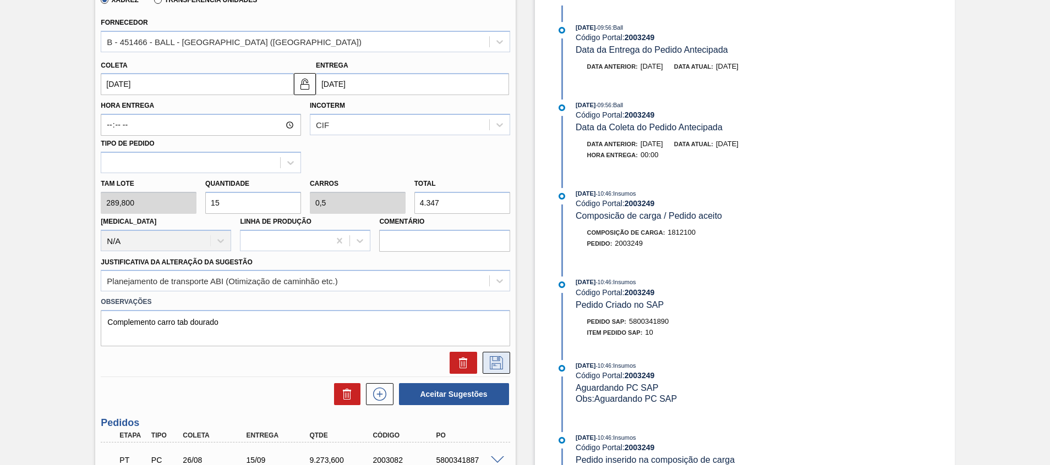
click at [483, 370] on button at bounding box center [497, 363] width 28 height 22
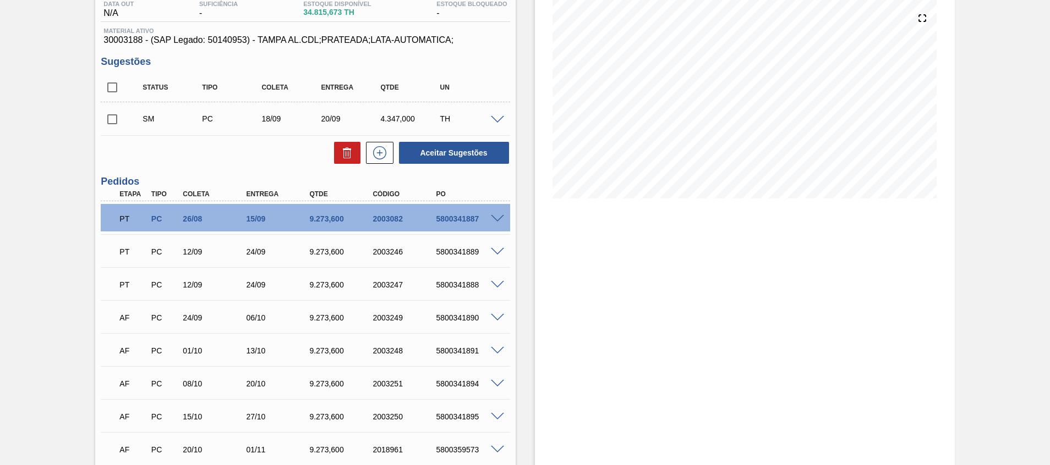
scroll to position [120, 0]
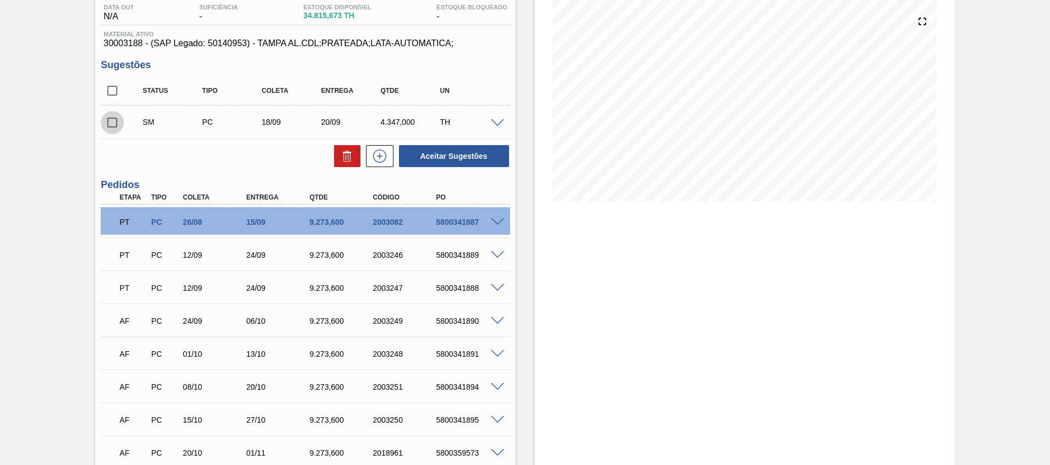
click at [113, 127] on input "checkbox" at bounding box center [112, 122] width 23 height 23
click at [431, 148] on button "Aceitar Sugestões" at bounding box center [454, 156] width 110 height 22
checkbox input "false"
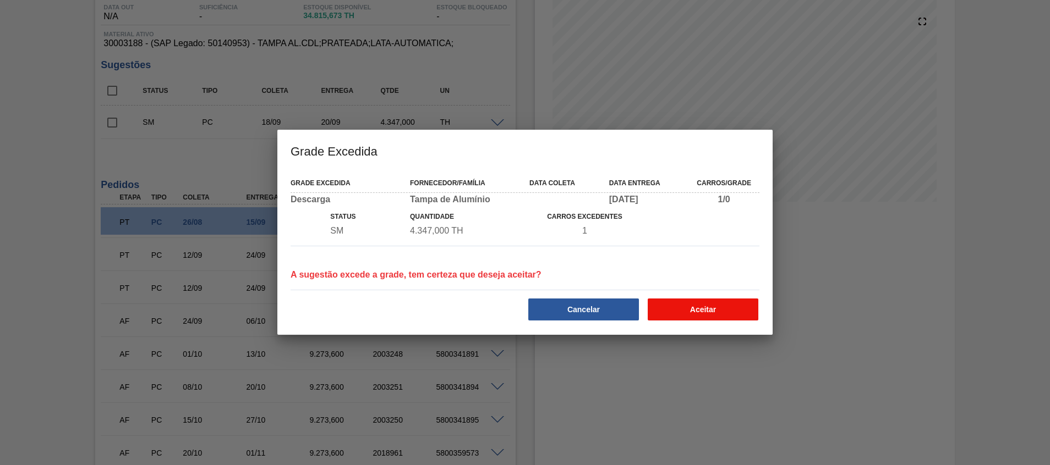
click at [742, 299] on button "Aceitar" at bounding box center [703, 310] width 111 height 22
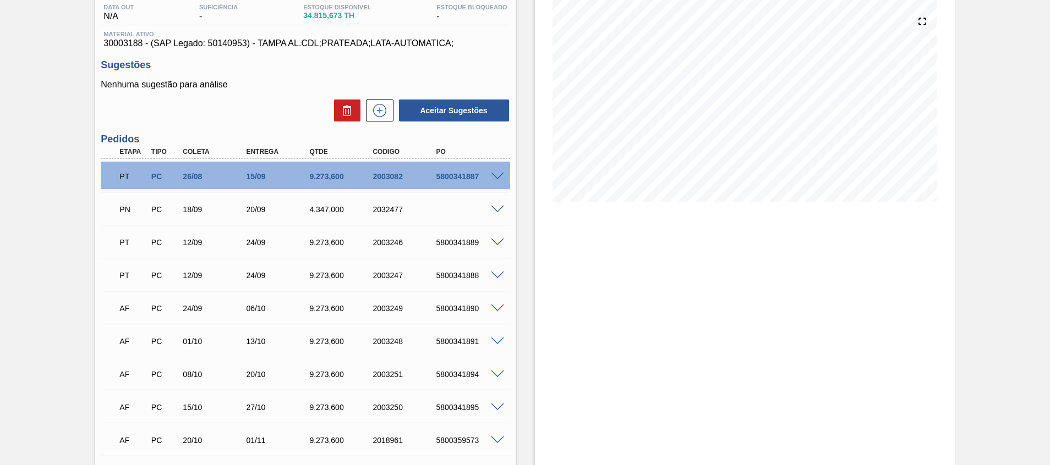
scroll to position [0, 0]
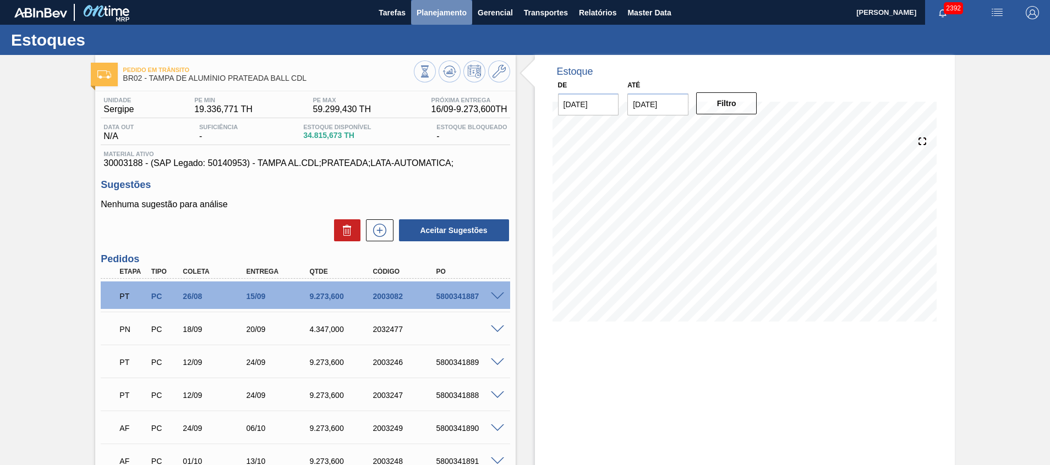
click at [437, 10] on span "Planejamento" at bounding box center [441, 12] width 50 height 13
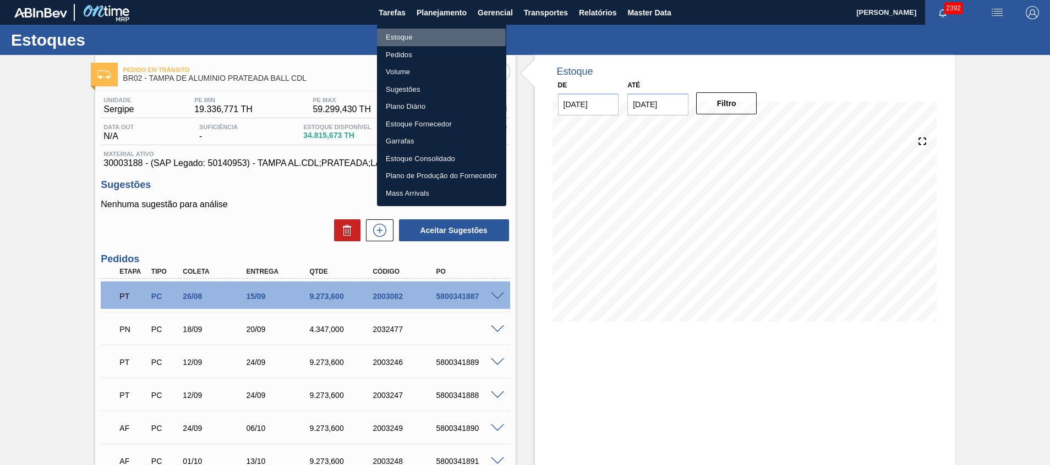
click at [408, 37] on li "Estoque" at bounding box center [441, 38] width 129 height 18
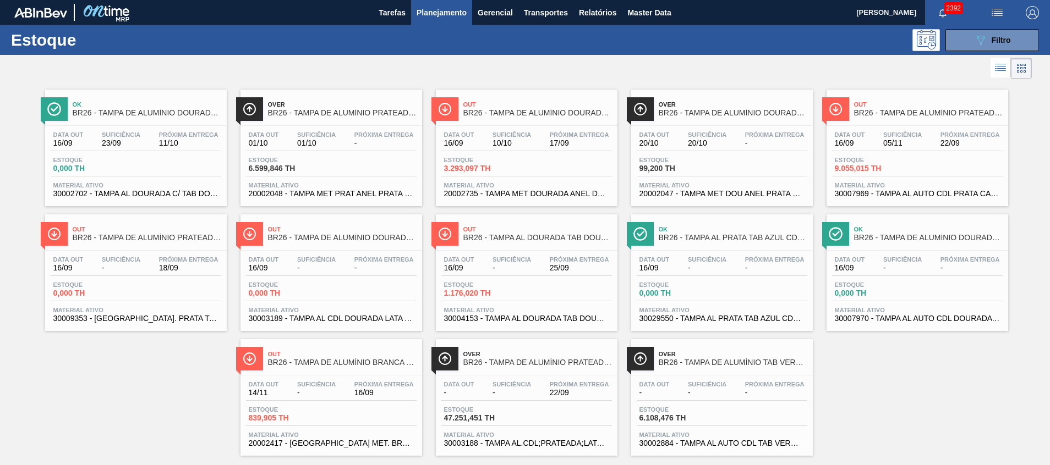
click at [885, 173] on div "Estoque 9.055,015 TH" at bounding box center [917, 167] width 171 height 20
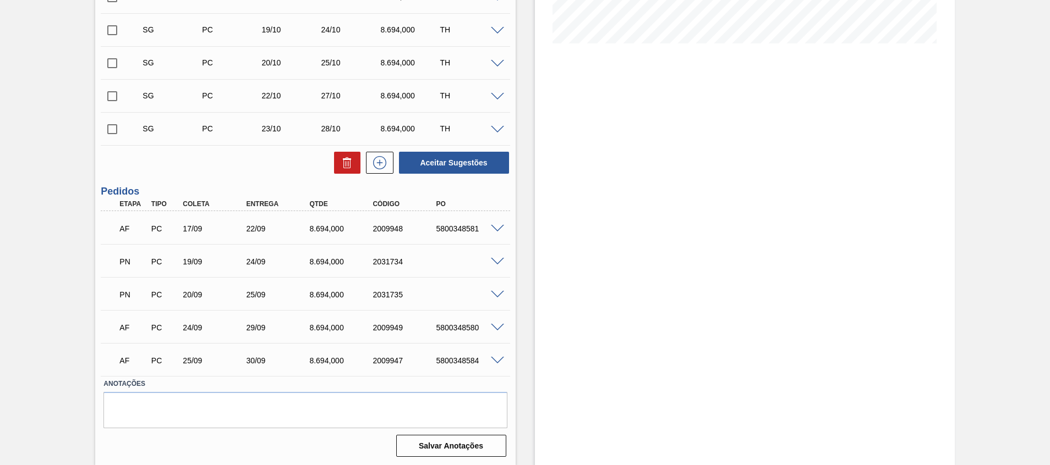
scroll to position [279, 0]
click at [498, 259] on span at bounding box center [497, 261] width 13 height 8
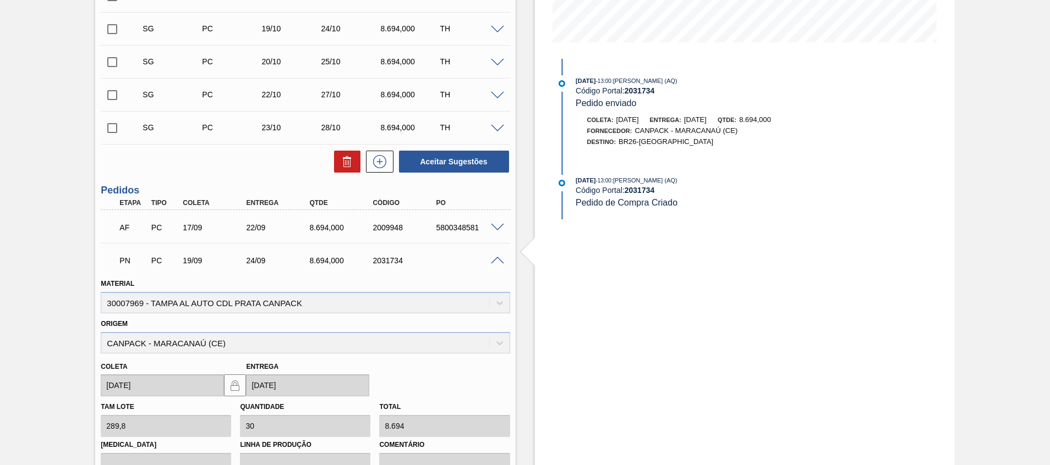
click at [498, 259] on span at bounding box center [497, 261] width 13 height 8
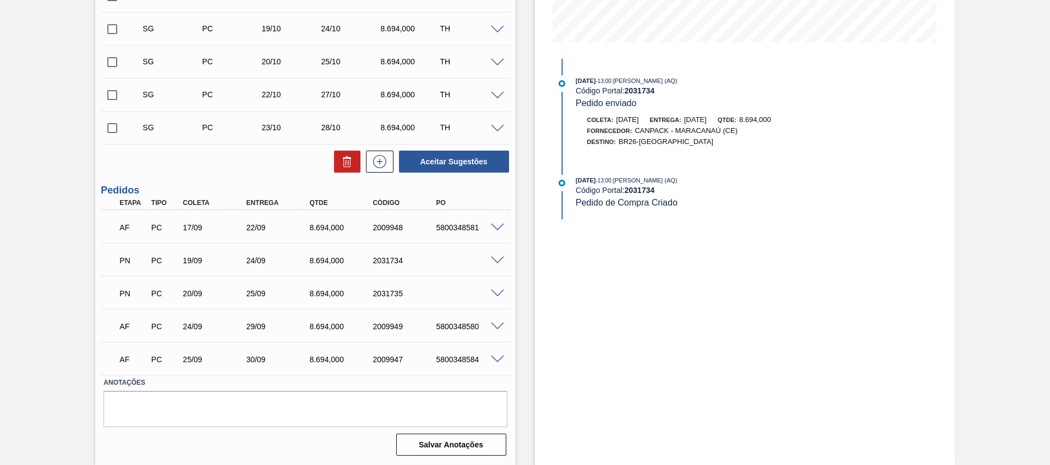
click at [496, 295] on span at bounding box center [497, 294] width 13 height 8
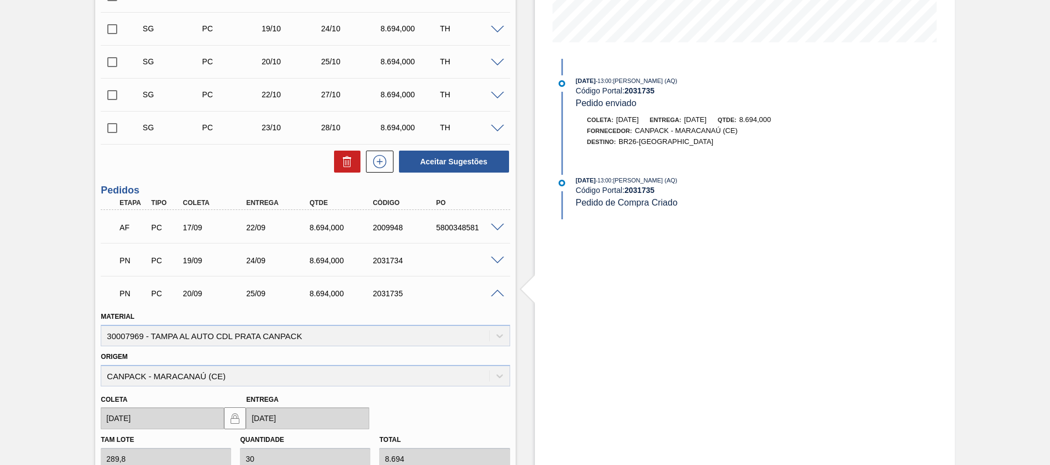
click at [496, 295] on span at bounding box center [497, 294] width 13 height 8
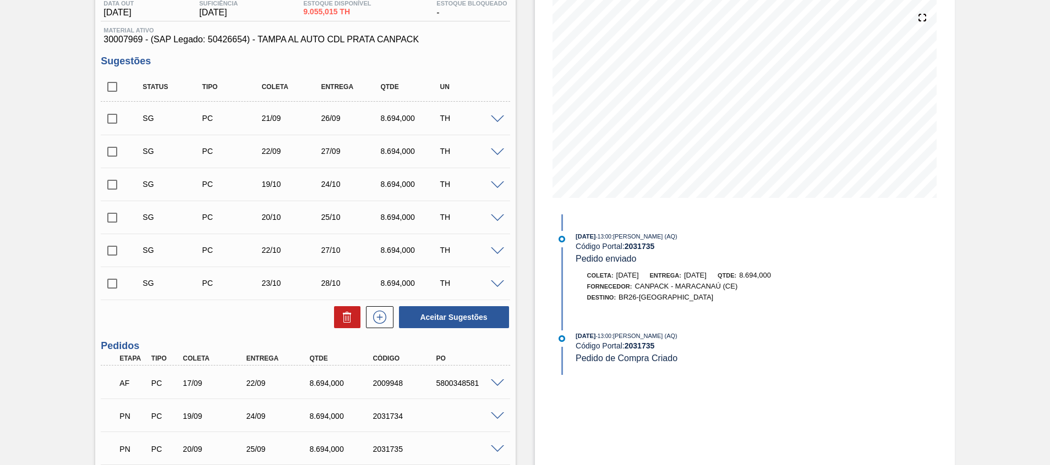
scroll to position [136, 0]
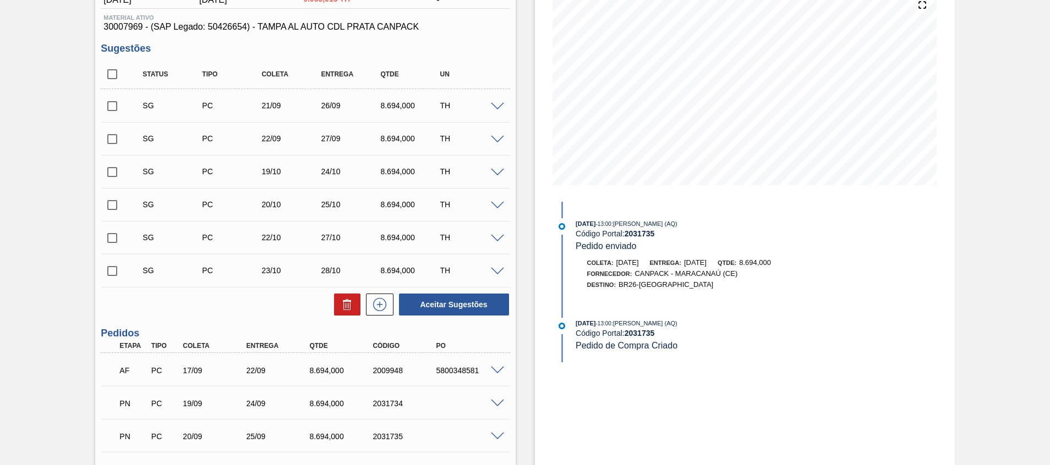
click at [491, 373] on span at bounding box center [497, 371] width 13 height 8
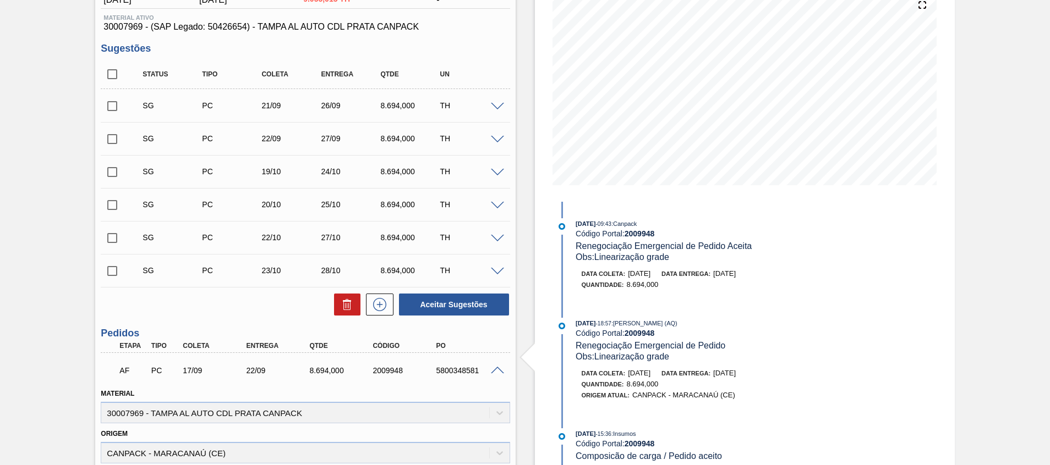
click at [491, 373] on span at bounding box center [497, 371] width 13 height 8
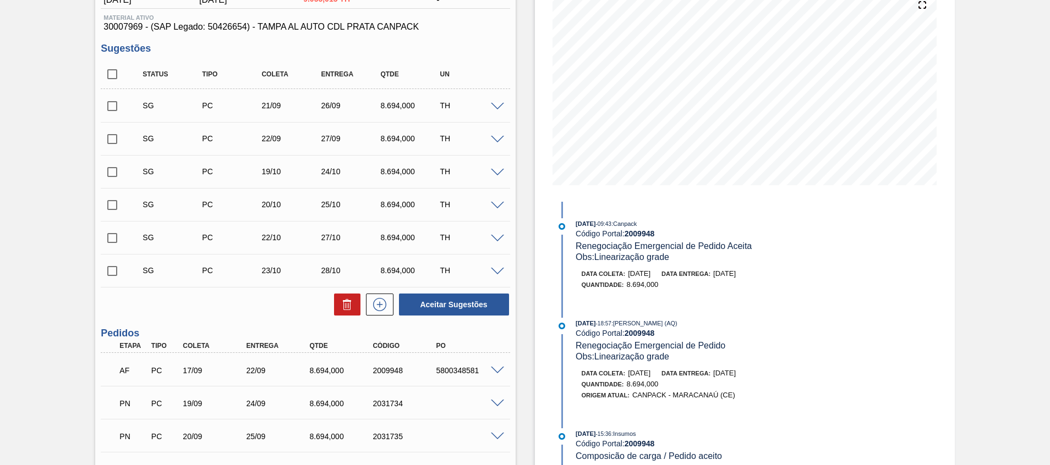
click at [497, 402] on span at bounding box center [497, 404] width 13 height 8
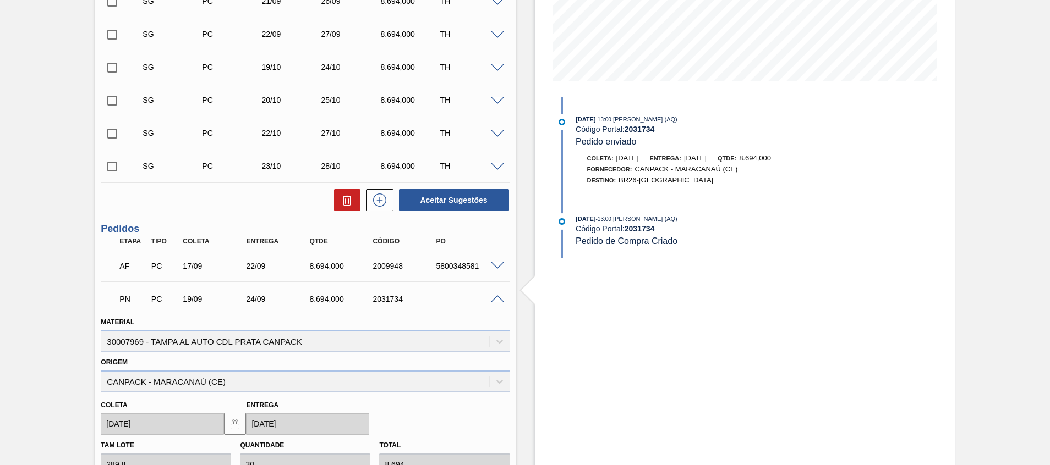
scroll to position [242, 0]
click at [501, 299] on span at bounding box center [497, 298] width 13 height 8
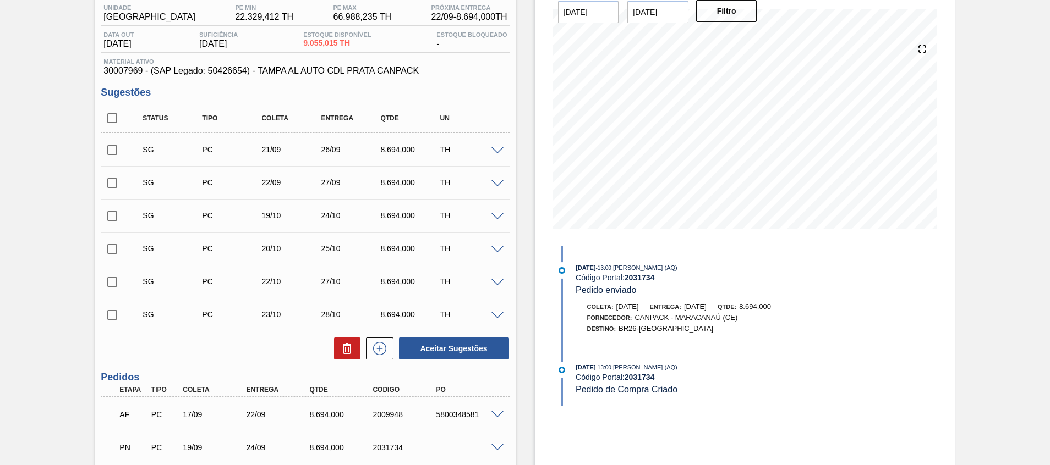
scroll to position [40, 0]
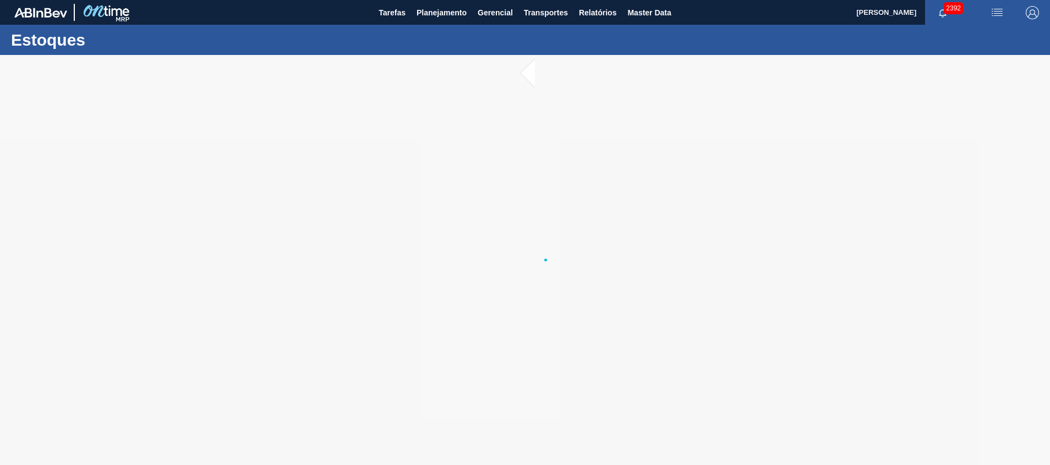
click at [355, 181] on div at bounding box center [525, 260] width 1050 height 410
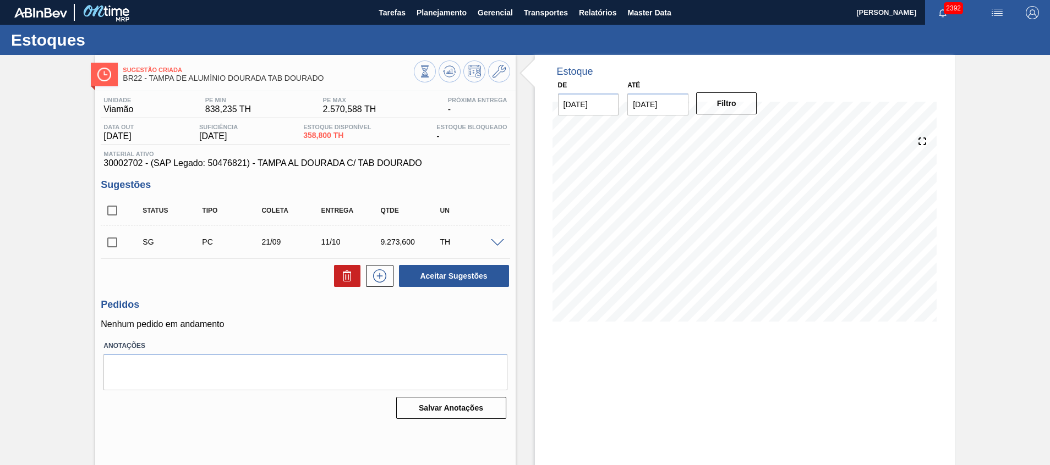
click at [128, 161] on span "30002702 - (SAP Legado: 50476821) - TAMPA AL DOURADA C/ TAB DOURADO" at bounding box center [304, 163] width 403 height 10
copy span "30002702"
click at [499, 246] on span at bounding box center [497, 243] width 13 height 8
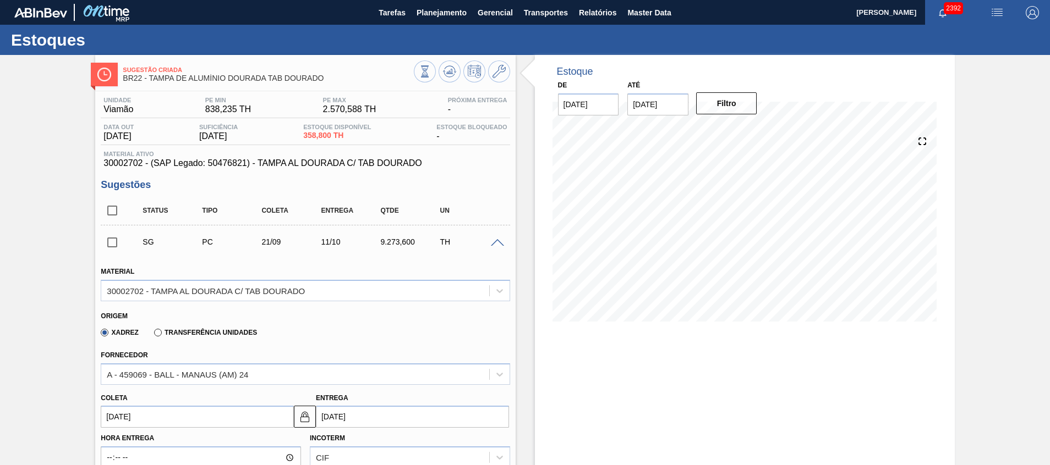
click at [197, 336] on label "Transferência Unidades" at bounding box center [205, 333] width 103 height 8
click at [152, 335] on input "Transferência Unidades" at bounding box center [152, 335] width 0 height 0
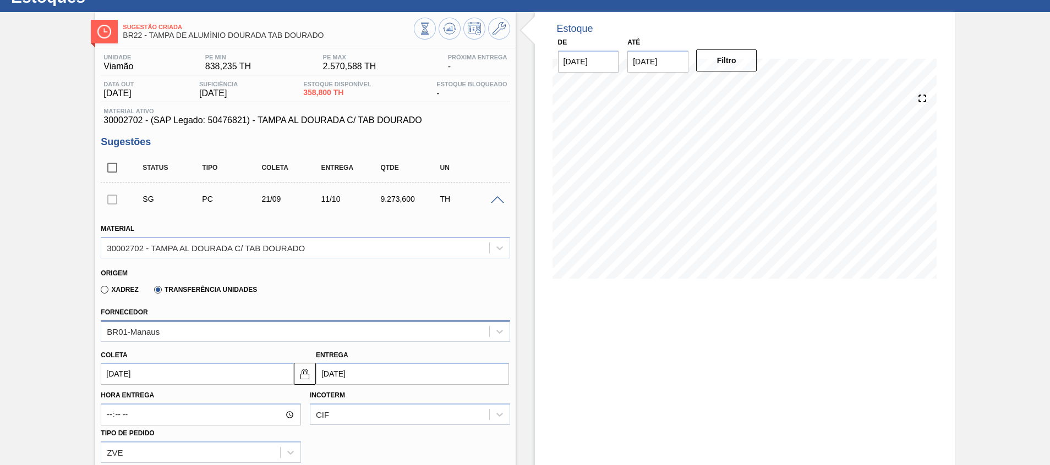
scroll to position [94, 0]
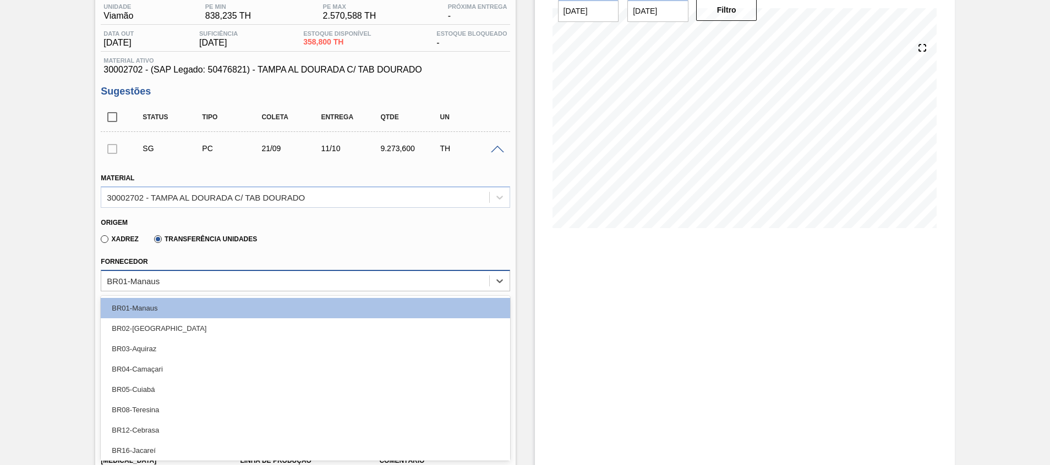
click at [210, 292] on div "option BR02-Sergipe focused, 2 of 20. 20 results available. Use Up and Down to …" at bounding box center [305, 280] width 409 height 21
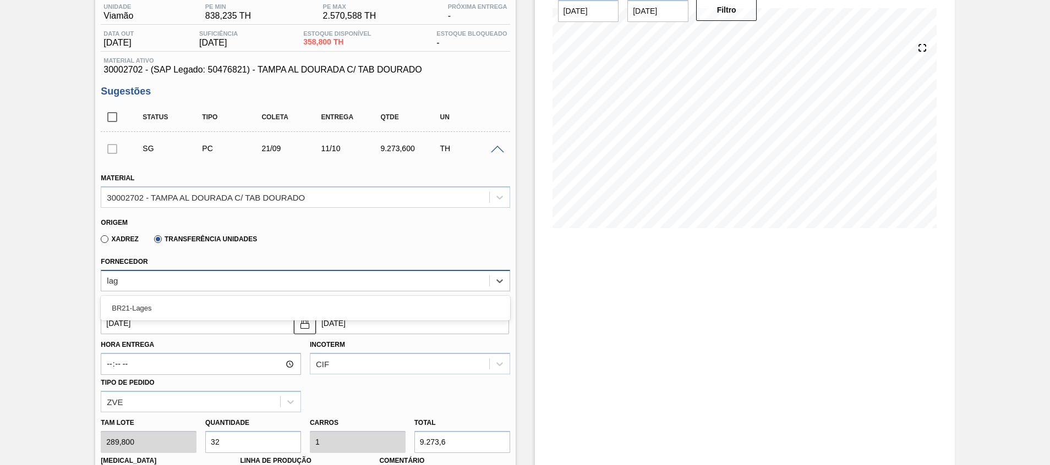
type input "lage"
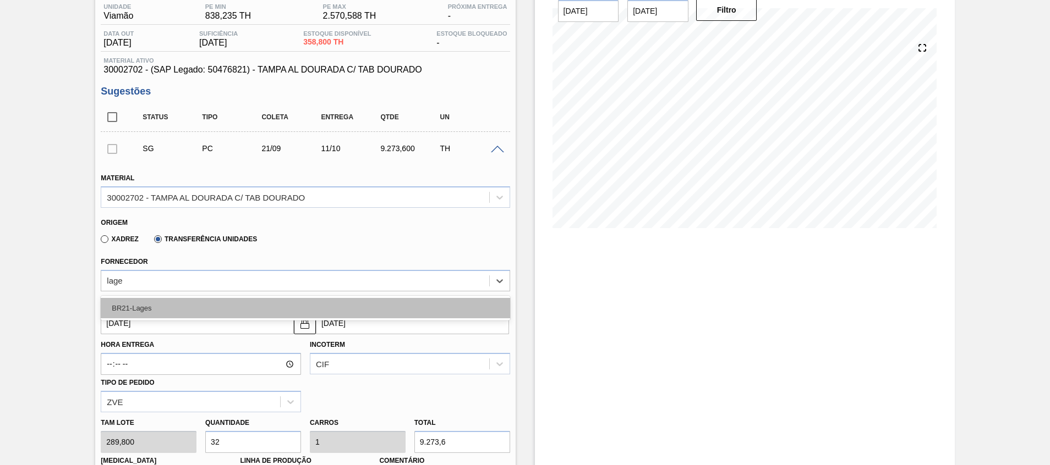
click at [204, 310] on div "BR21-Lages" at bounding box center [305, 308] width 409 height 20
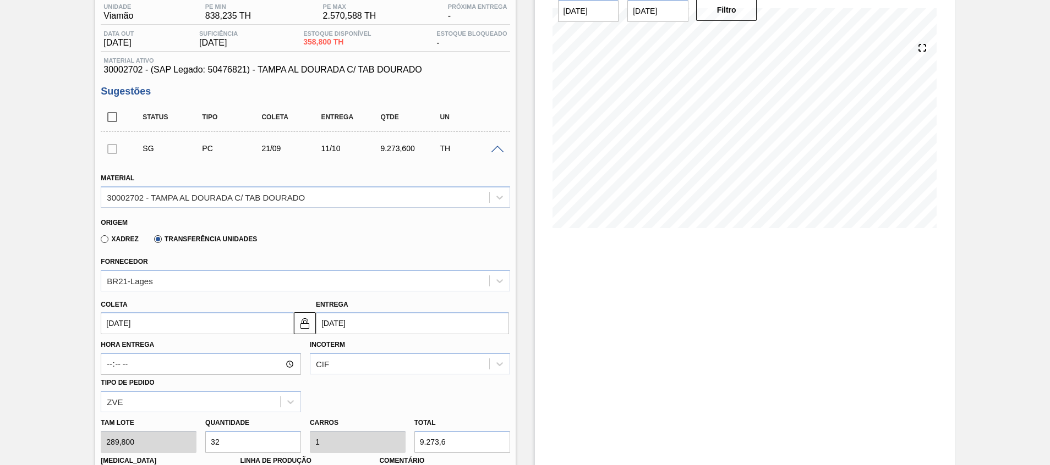
click at [250, 445] on input "32" at bounding box center [253, 442] width 96 height 22
type input "3"
type input "0,094"
type input "869,4"
type input "0"
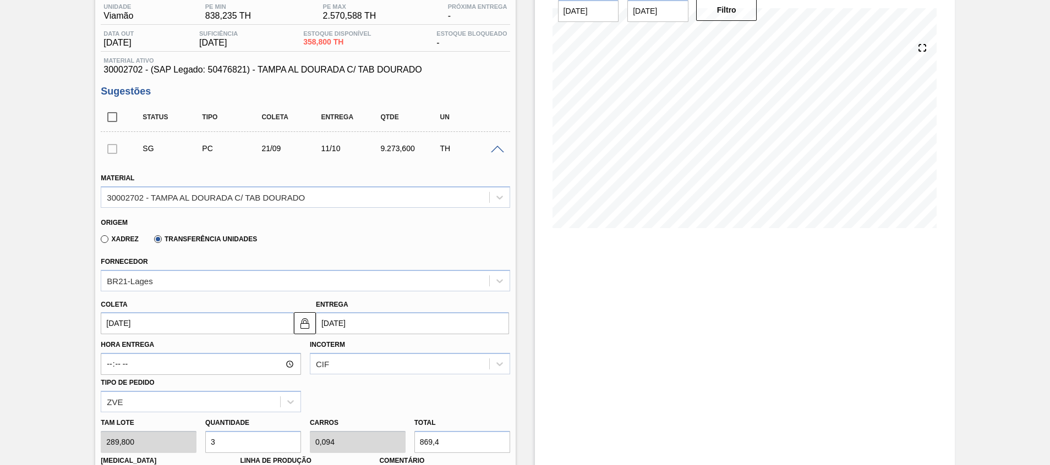
type input "0"
type input "5"
type input "0,156"
type input "1.449"
type input "0"
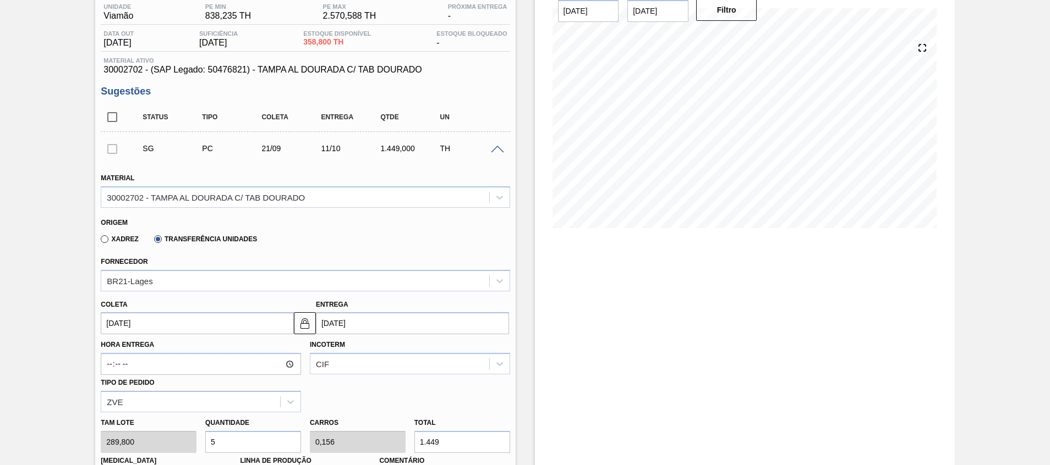
type input "0"
type input "7"
type input "0,219"
type input "2.028,6"
type input "0"
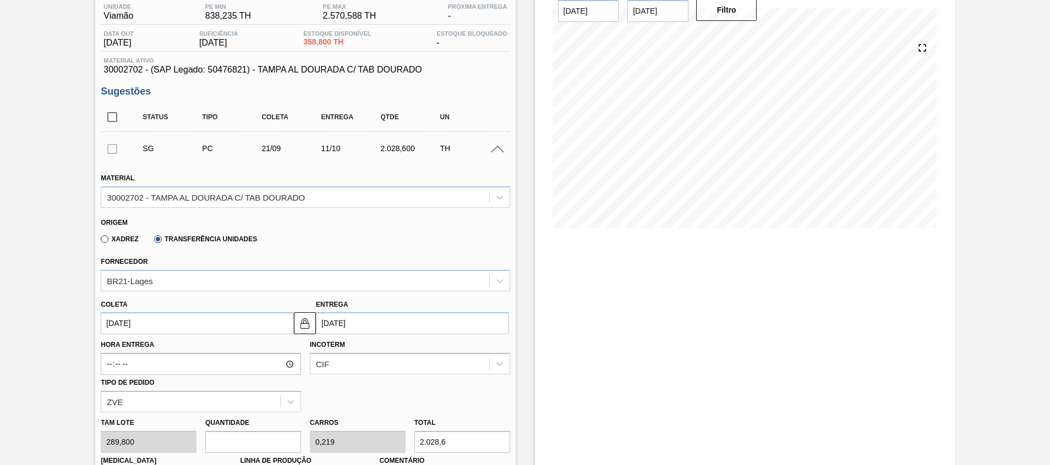
type input "0"
type input "9"
type input "0,281"
type input "2.608,2"
type input "0"
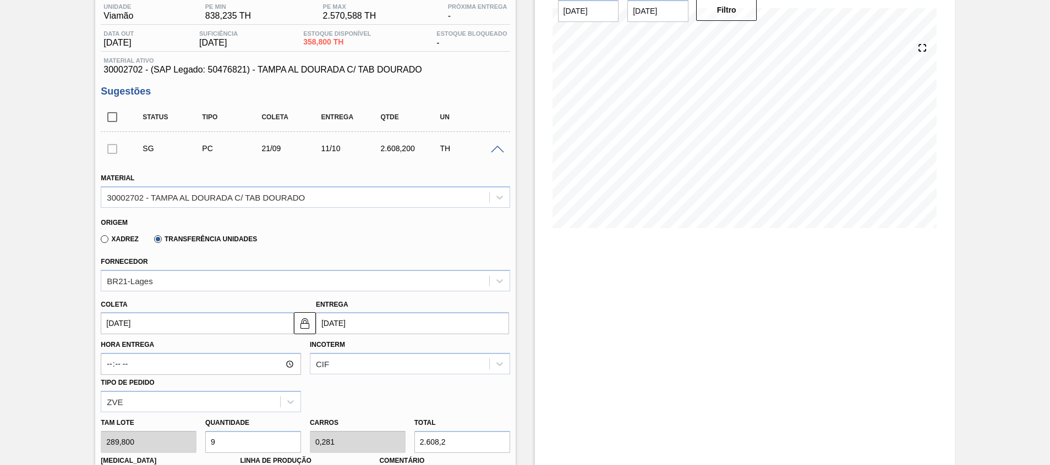
type input "0"
type input "8"
type input "0,25"
type input "2.318,4"
type input "0"
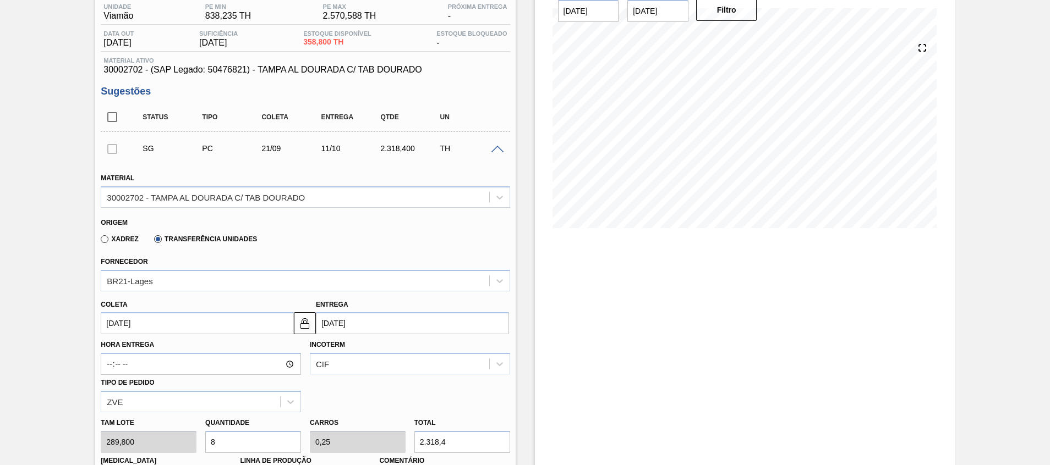
type input "0"
type input "5"
type input "0,156"
type input "1.449"
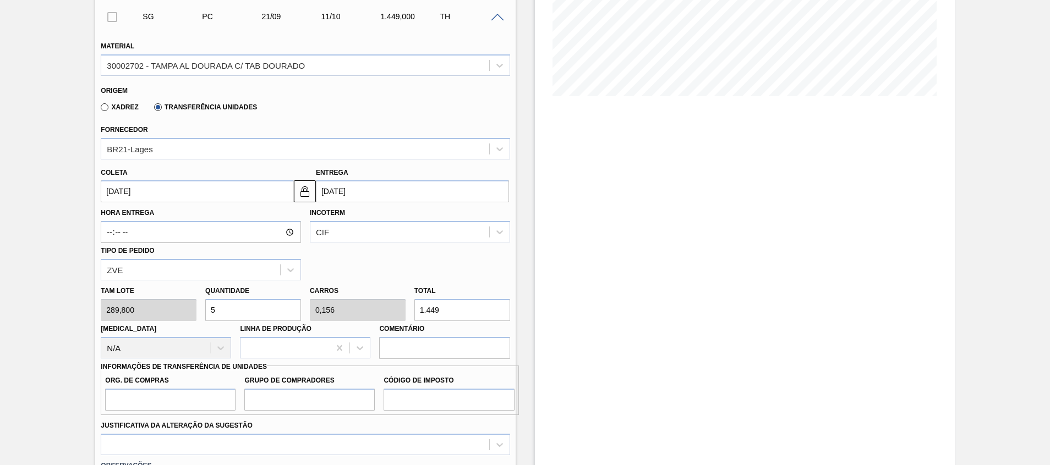
scroll to position [227, 0]
type input "5"
click at [174, 393] on input "Org. de Compras" at bounding box center [170, 399] width 130 height 22
type input "A01"
type input "BR0"
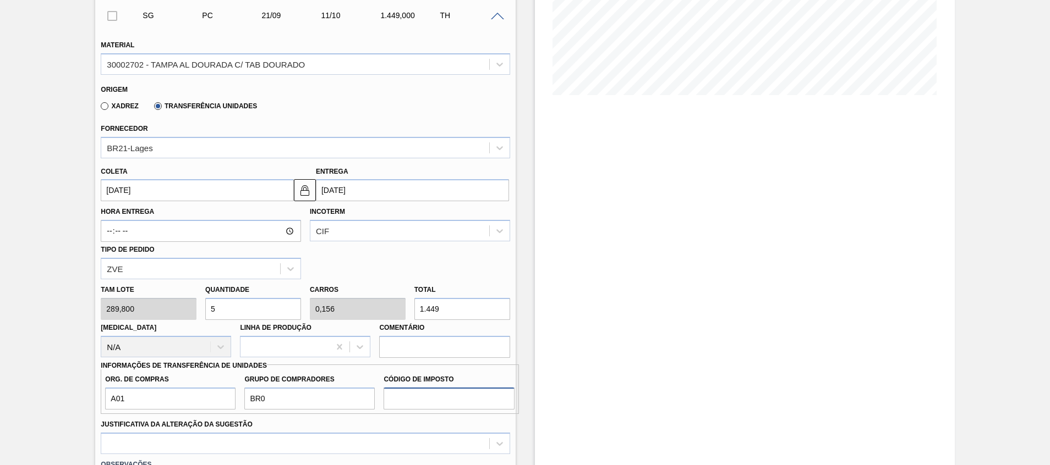
type input "I1"
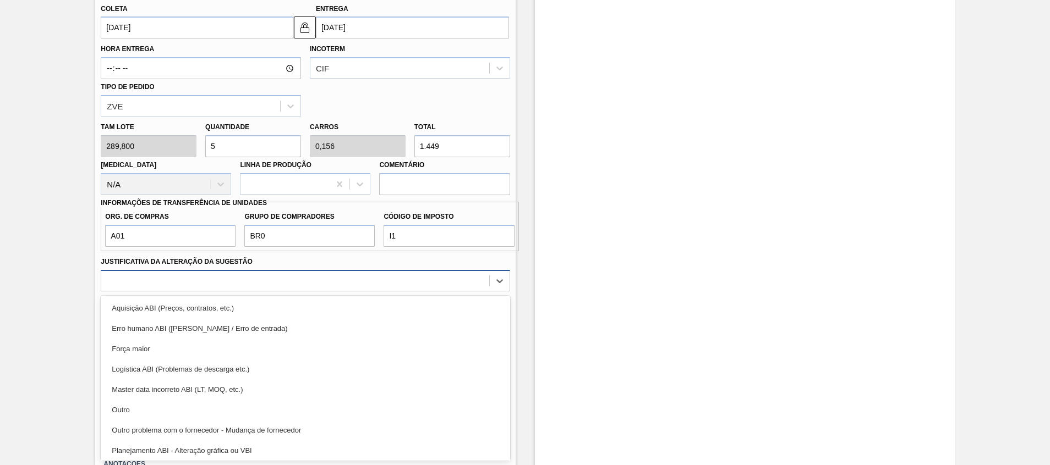
click at [224, 292] on div "option Aquisição ABI (Preços, contratos, etc.) focused, 1 of 18. 18 results ava…" at bounding box center [305, 280] width 409 height 21
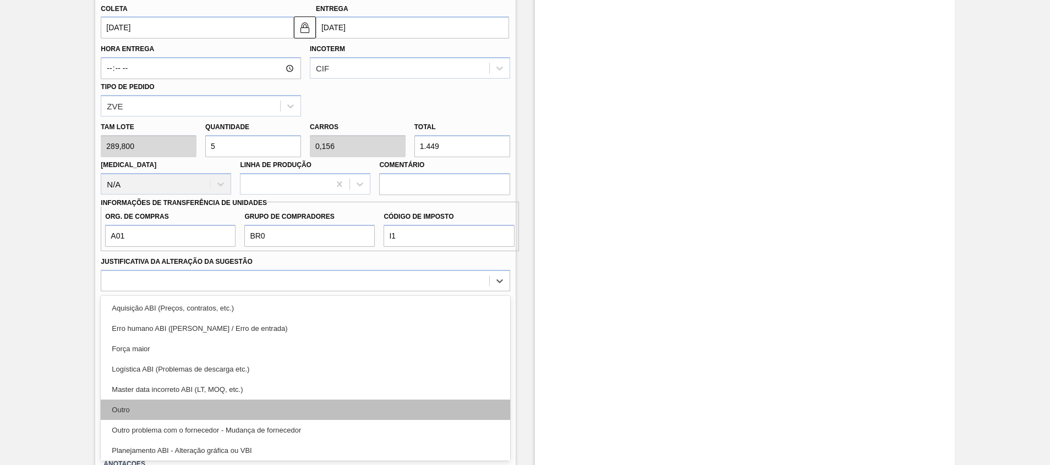
click at [218, 413] on div "Outro" at bounding box center [305, 410] width 409 height 20
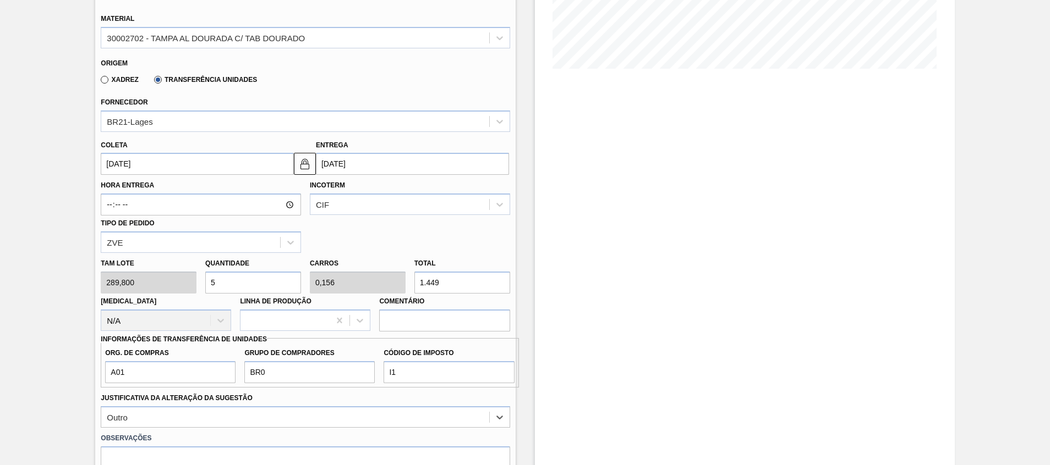
scroll to position [246, 0]
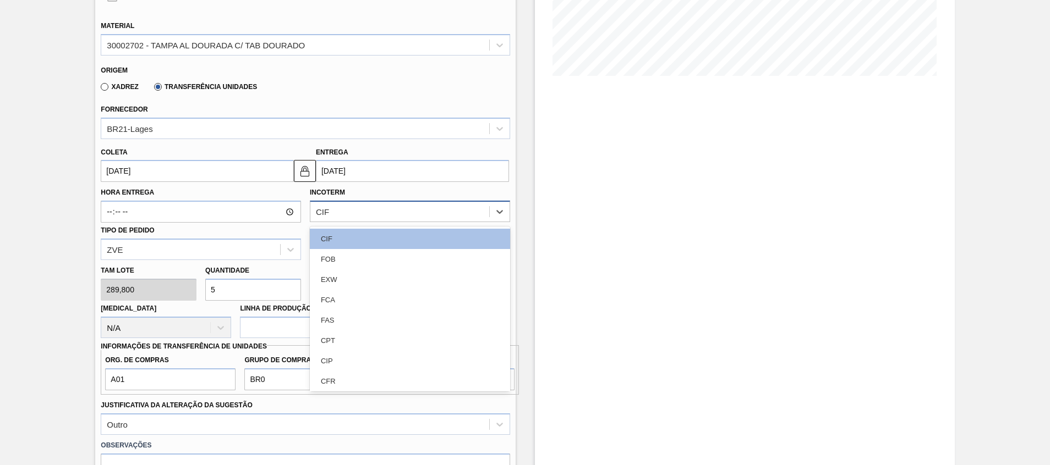
click at [323, 215] on div "CIF" at bounding box center [322, 211] width 13 height 9
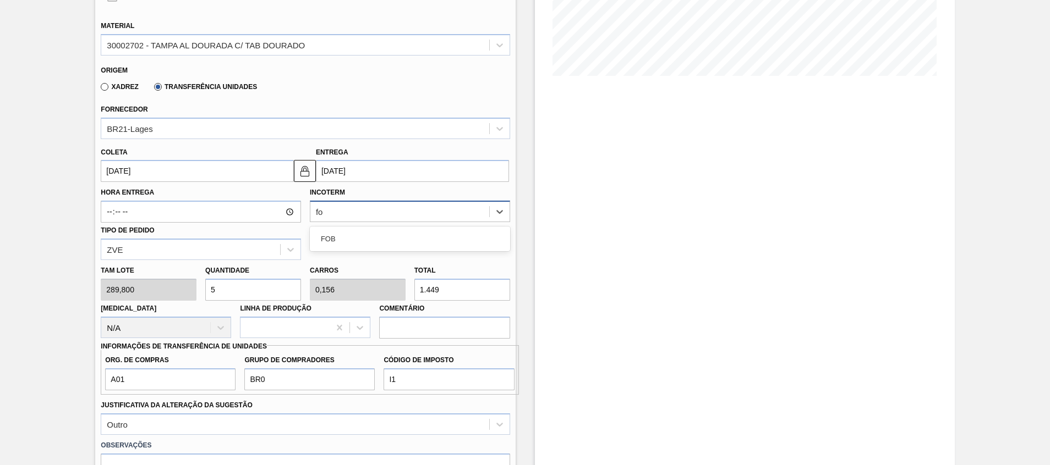
type input "fob"
click at [354, 238] on div "FOB" at bounding box center [410, 239] width 200 height 20
click at [304, 172] on img at bounding box center [304, 171] width 13 height 13
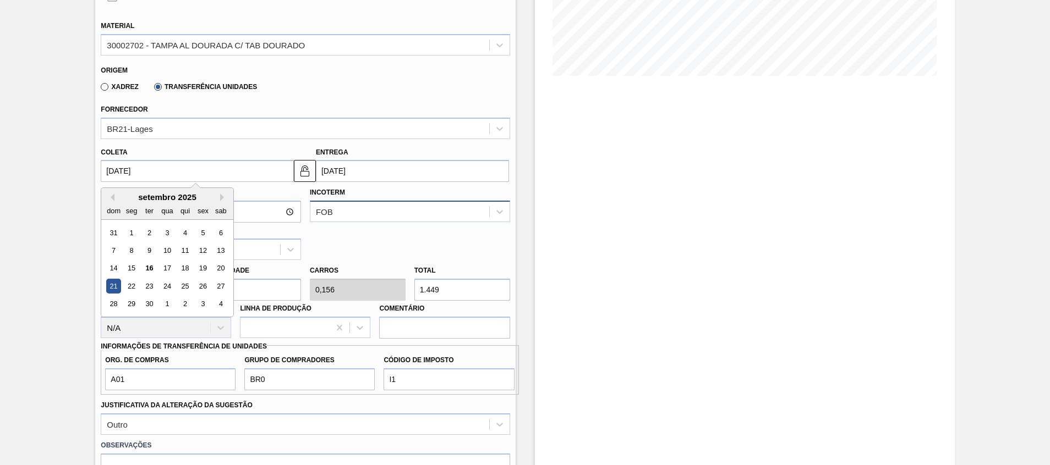
click at [242, 172] on input "[DATE]" at bounding box center [197, 171] width 193 height 22
click at [168, 271] on div "17" at bounding box center [167, 268] width 15 height 15
click at [237, 165] on input "[DATE]" at bounding box center [197, 171] width 193 height 22
click at [188, 269] on div "18" at bounding box center [185, 268] width 15 height 15
type input "[DATE]"
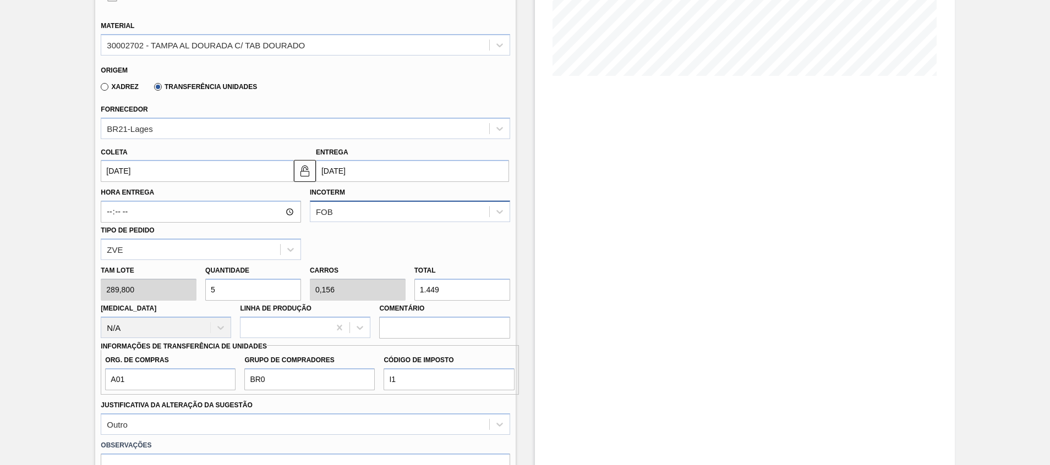
click at [517, 251] on div "Estoque De 16/09/2025 Até 30/09/2025 Filtro 23/09 Projeção de Estoque -592.572 …" at bounding box center [735, 249] width 439 height 881
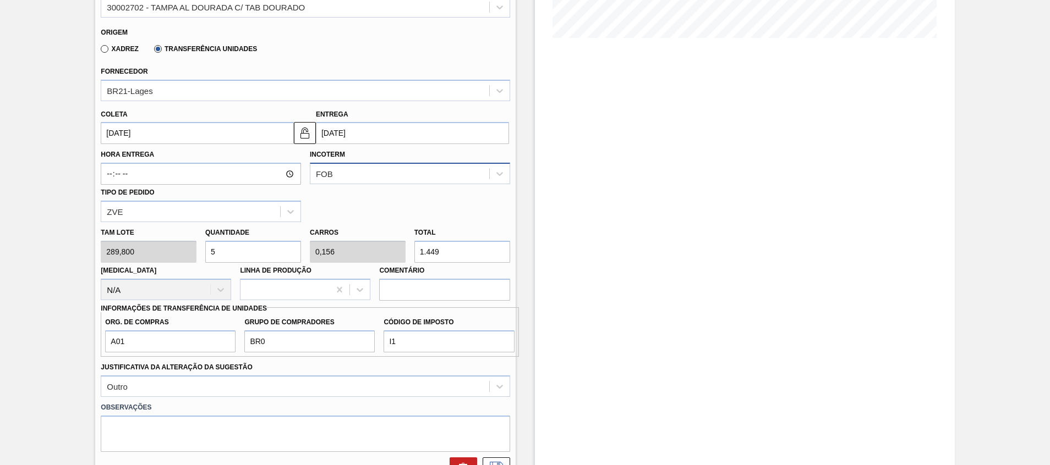
scroll to position [286, 0]
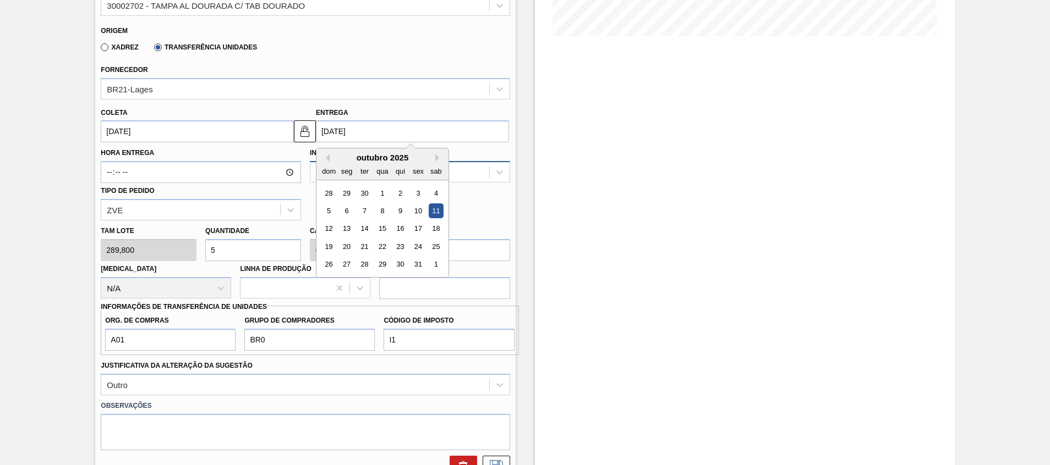
click at [412, 130] on input "11/10/2025" at bounding box center [412, 131] width 193 height 22
click at [326, 158] on button "Previous Month" at bounding box center [326, 158] width 8 height 8
click at [431, 232] on div "20" at bounding box center [436, 229] width 15 height 15
type input "[DATE]"
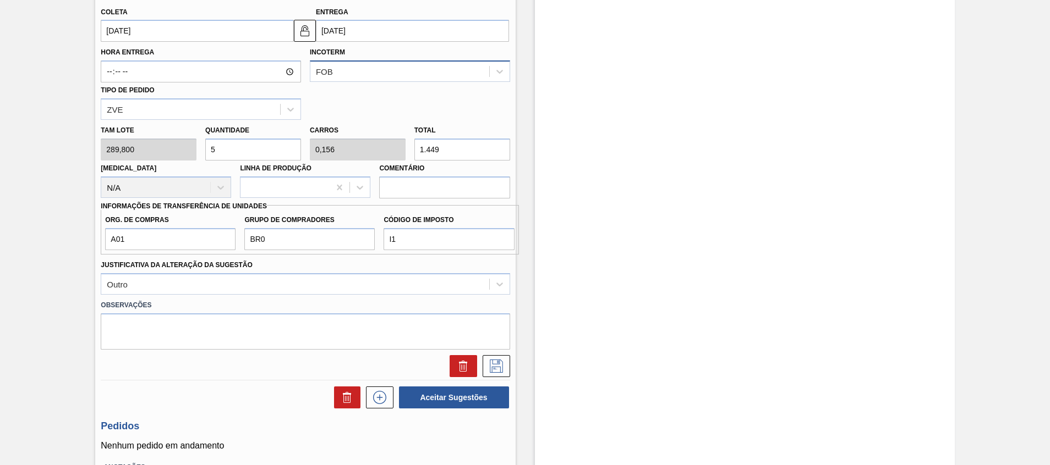
scroll to position [387, 0]
click at [504, 370] on button at bounding box center [497, 366] width 28 height 22
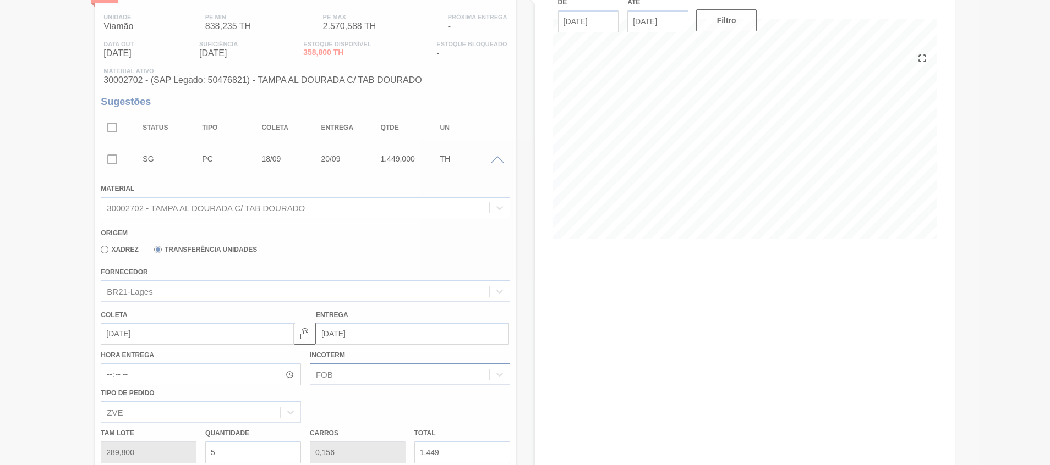
scroll to position [8, 0]
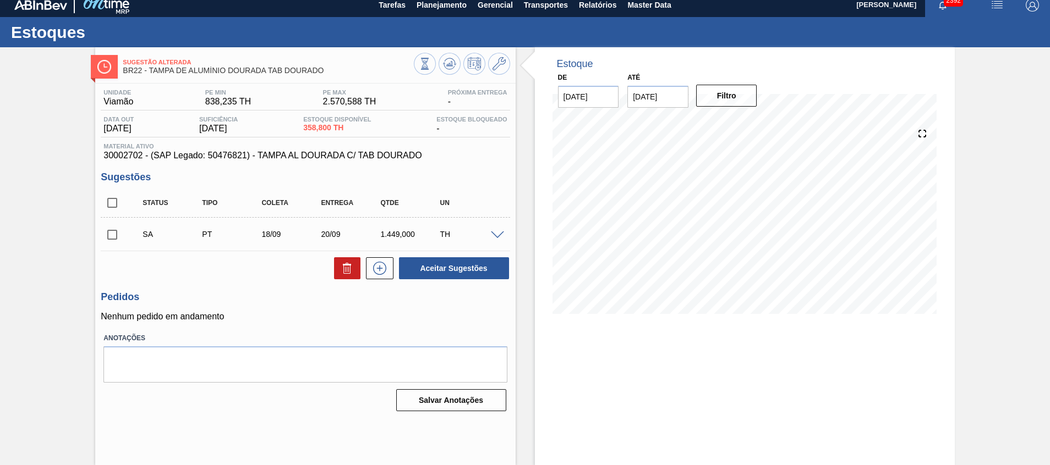
click at [500, 235] on span at bounding box center [497, 236] width 13 height 8
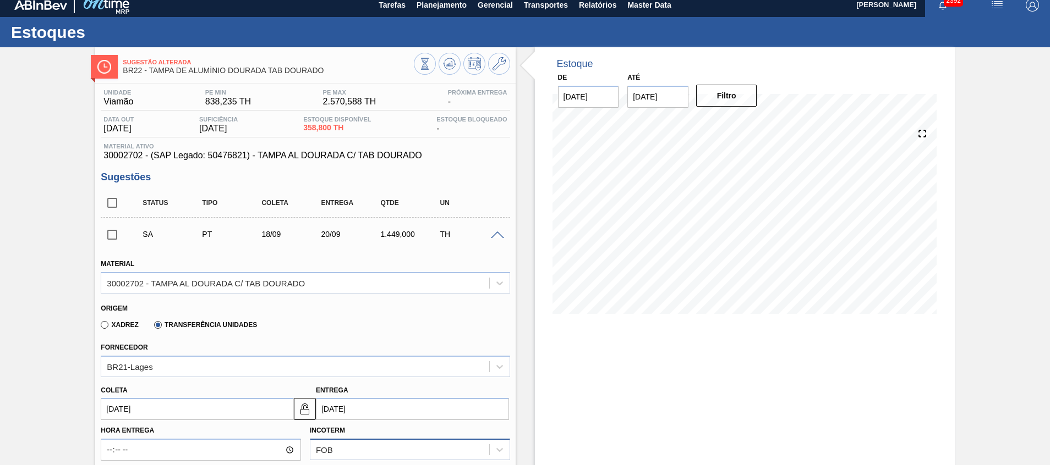
scroll to position [89, 0]
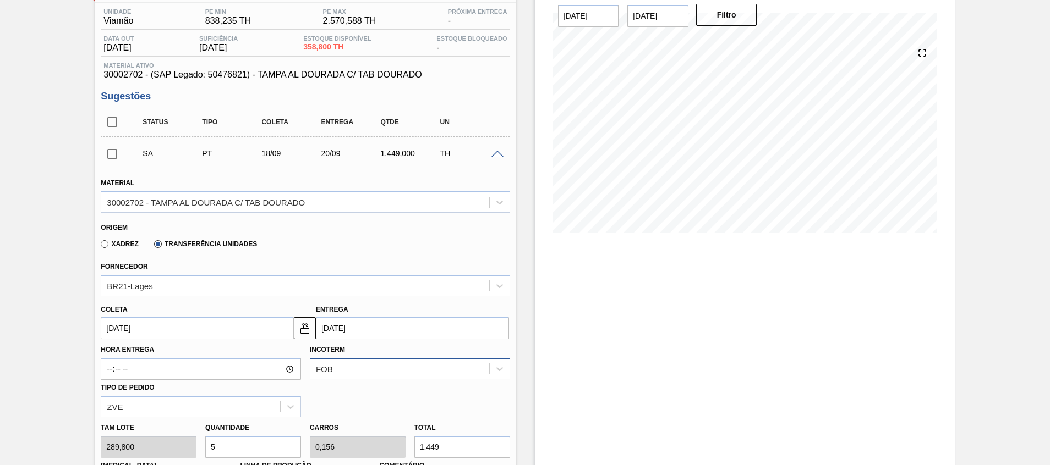
click at [235, 454] on input "5" at bounding box center [253, 447] width 96 height 22
type input "0"
type input "8"
type input "0,25"
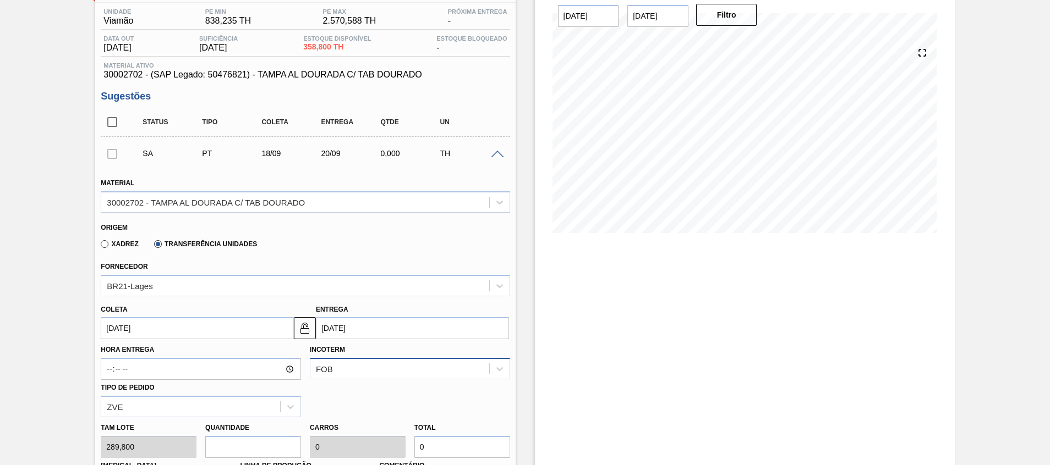
type input "2.318,4"
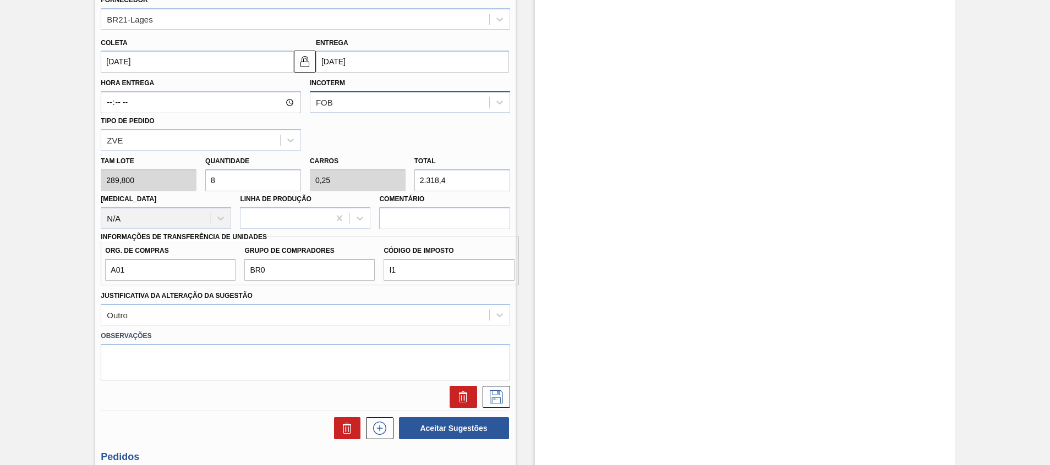
scroll to position [361, 0]
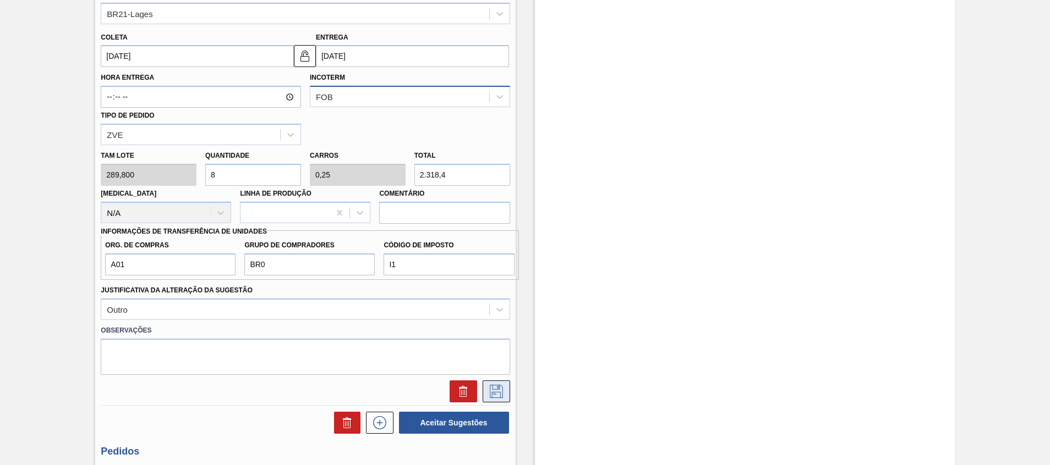
type input "8"
click at [496, 391] on icon at bounding box center [496, 391] width 18 height 13
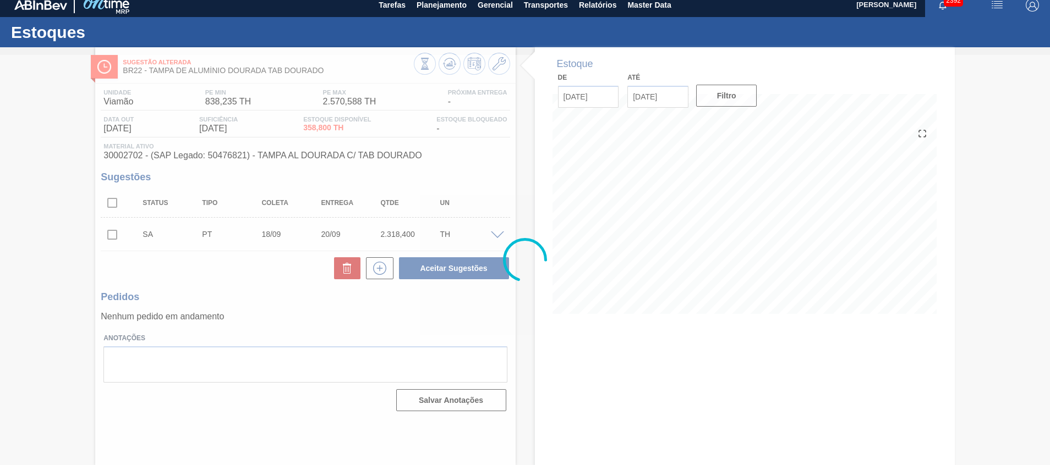
scroll to position [8, 0]
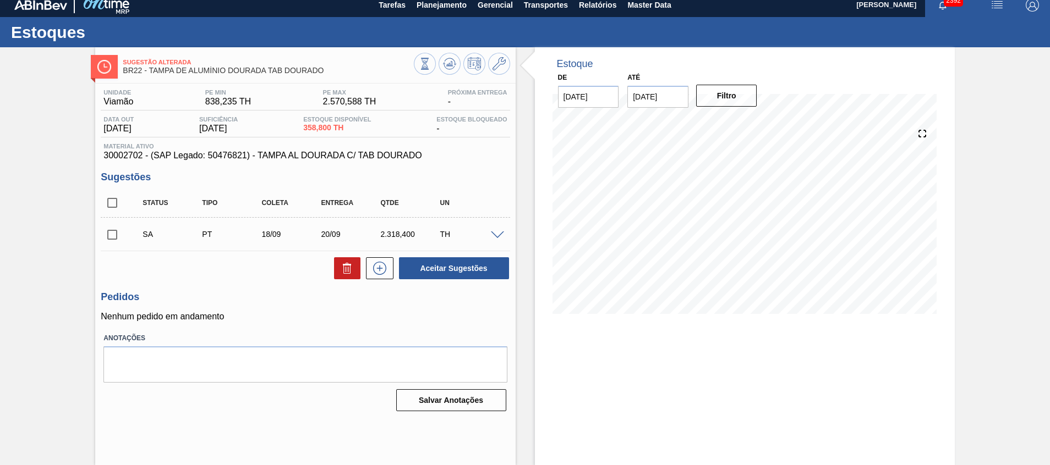
click at [492, 236] on span at bounding box center [497, 236] width 13 height 8
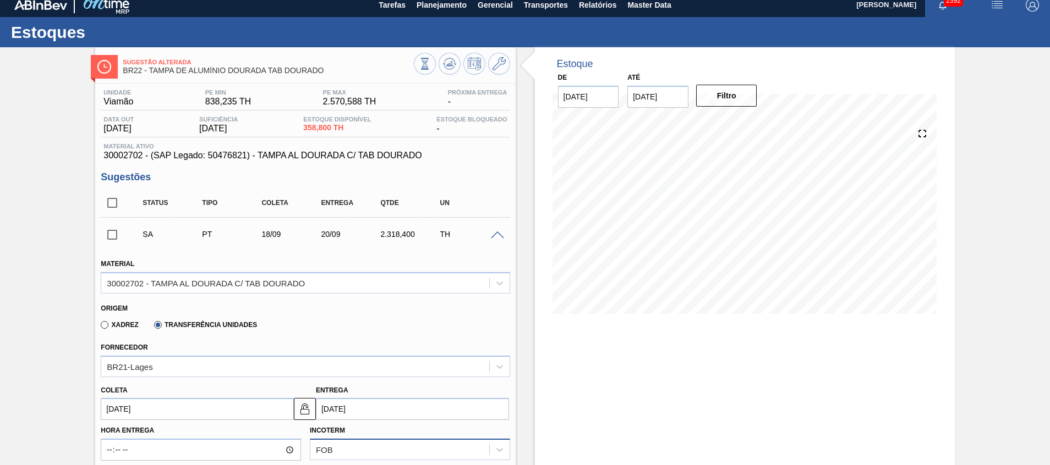
scroll to position [85, 0]
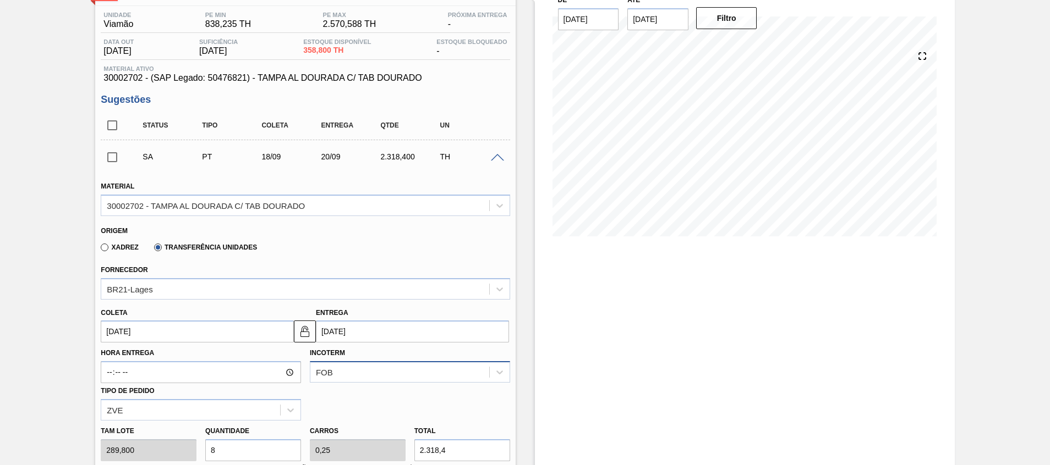
click at [220, 459] on input "8" at bounding box center [253, 451] width 96 height 22
type input "0"
type input "7"
type input "0,219"
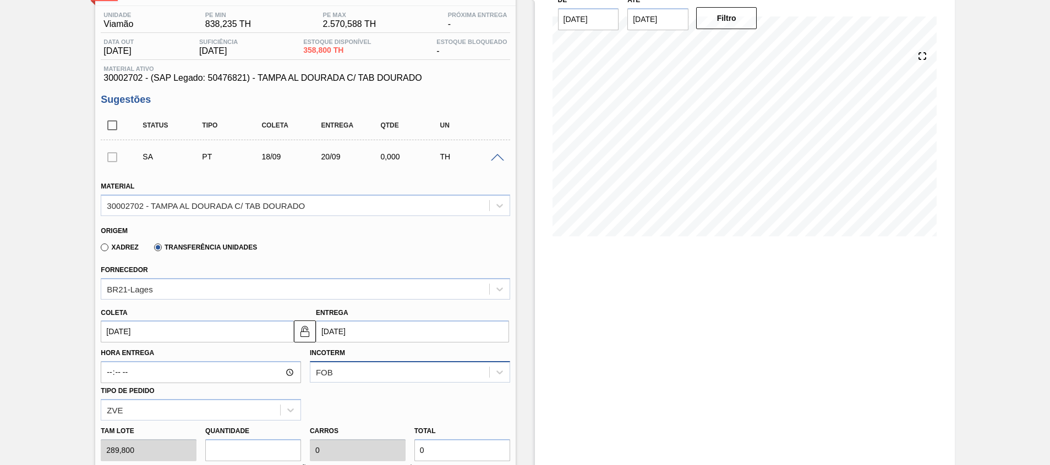
type input "2.028,6"
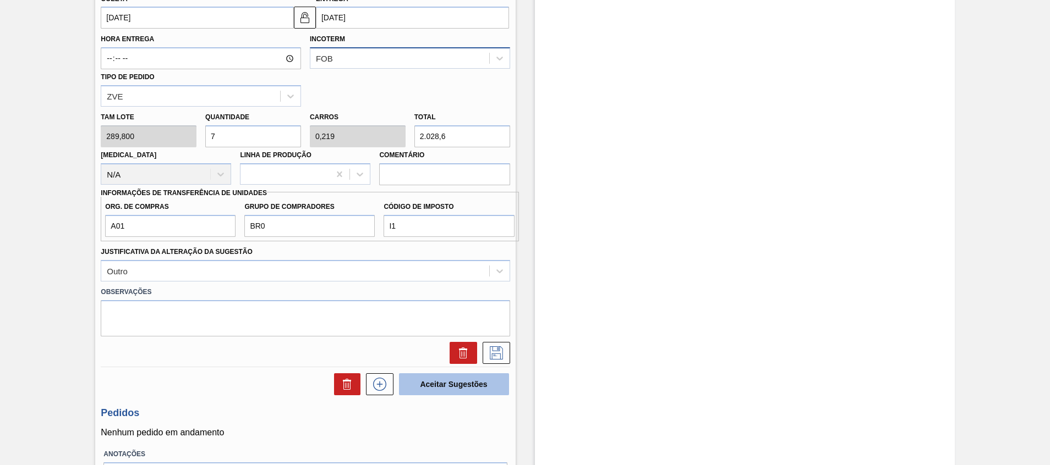
scroll to position [401, 0]
type input "7"
click at [494, 350] on icon at bounding box center [496, 352] width 13 height 13
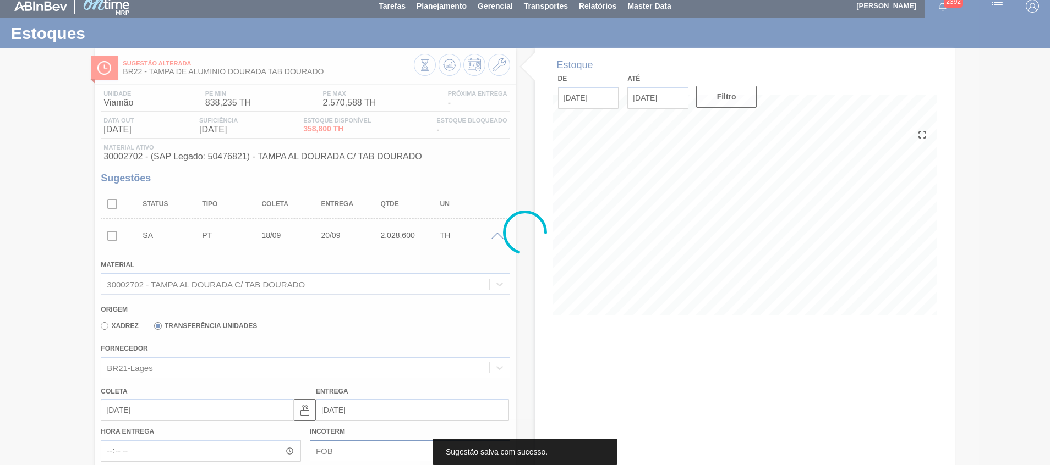
scroll to position [0, 0]
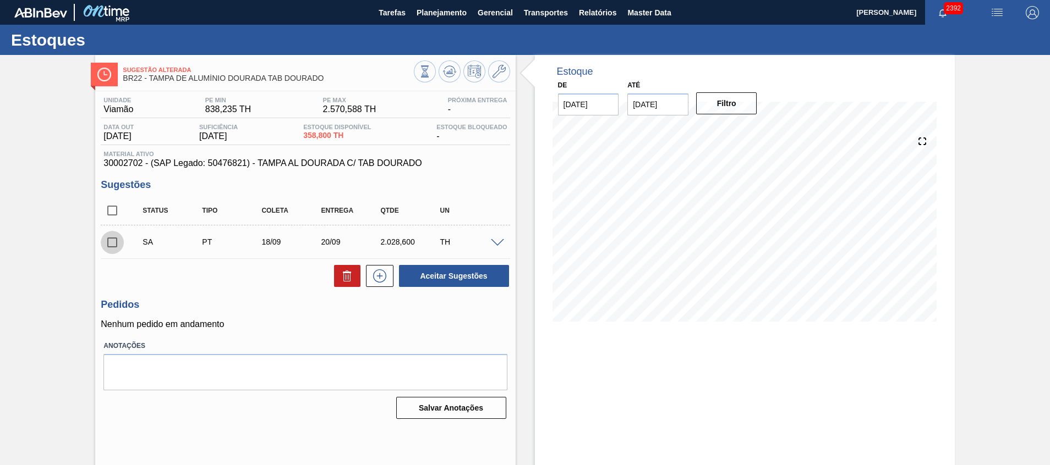
click at [111, 249] on input "checkbox" at bounding box center [112, 242] width 23 height 23
click at [498, 244] on span at bounding box center [497, 243] width 13 height 8
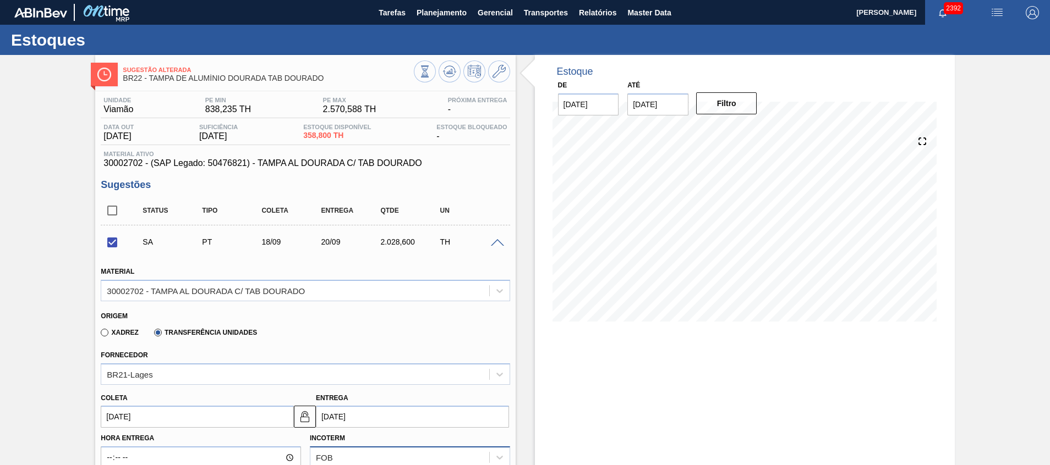
click at [498, 244] on span at bounding box center [497, 243] width 13 height 8
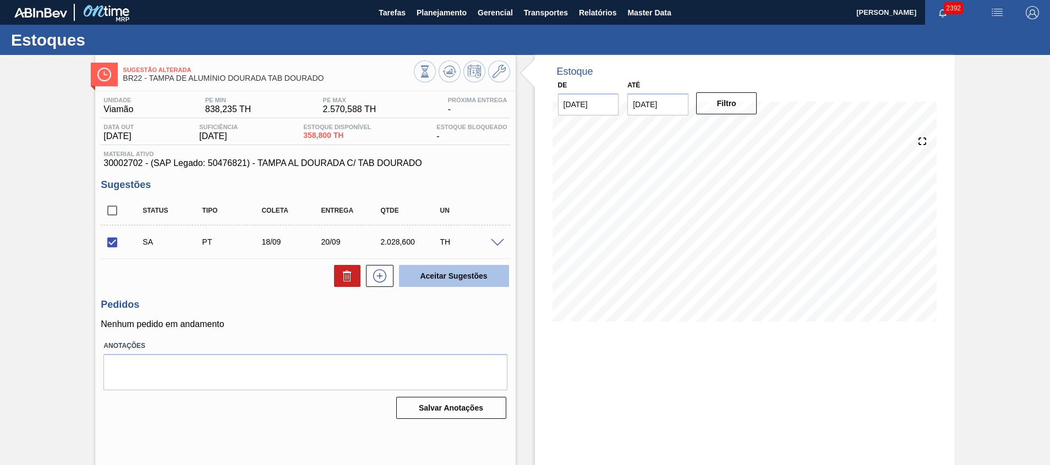
click at [481, 282] on button "Aceitar Sugestões" at bounding box center [454, 276] width 110 height 22
checkbox input "false"
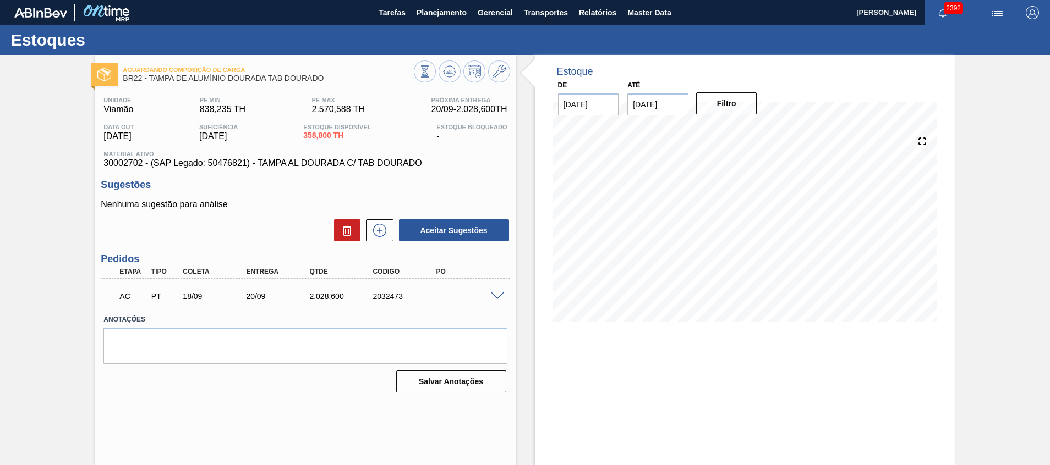
click at [130, 160] on span "30002702 - (SAP Legado: 50476821) - TAMPA AL DOURADA C/ TAB DOURADO" at bounding box center [304, 163] width 403 height 10
copy span "30002702"
drag, startPoint x: 328, startPoint y: 78, endPoint x: 153, endPoint y: 79, distance: 175.5
click at [153, 79] on span "BR22 - TAMPA DE ALUMÍNIO DOURADA TAB DOURADO" at bounding box center [268, 78] width 291 height 8
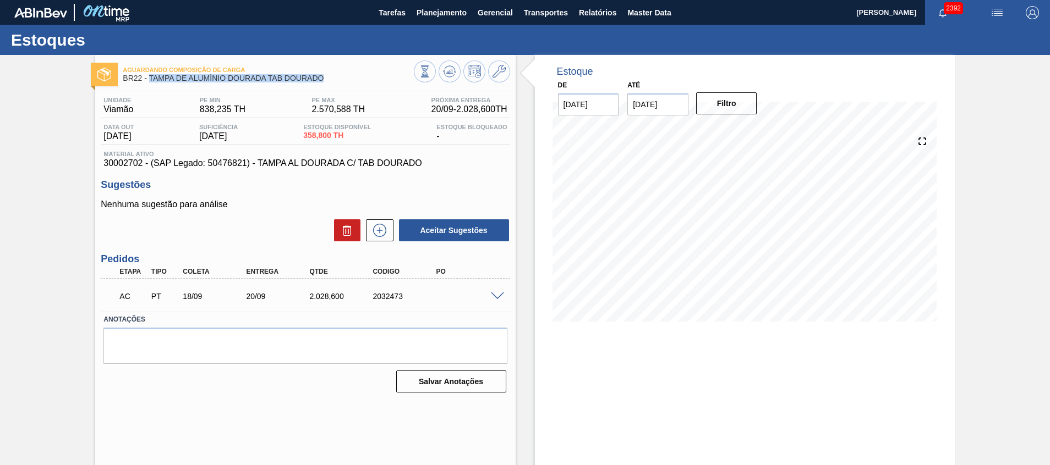
copy span "TAMPA DE ALUMÍNIO DOURADA TAB DOURADO"
click at [492, 293] on span at bounding box center [497, 297] width 13 height 8
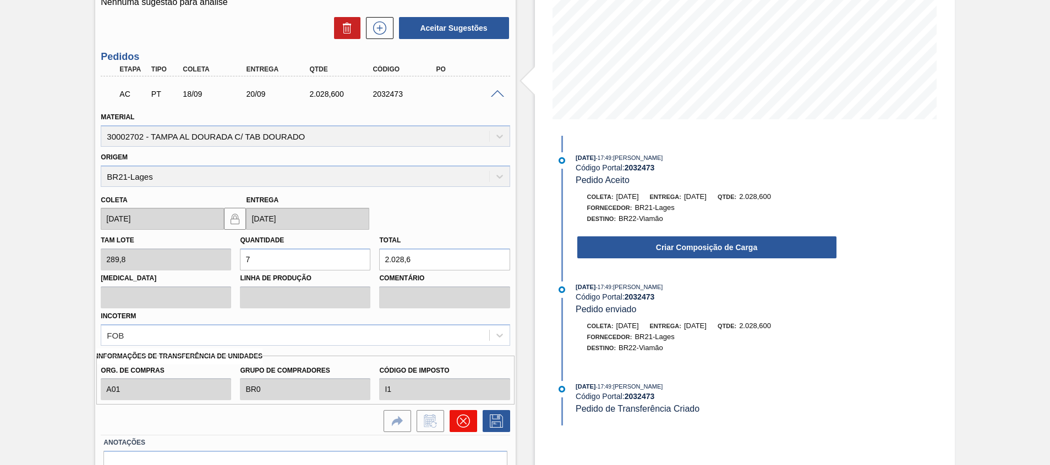
scroll to position [203, 0]
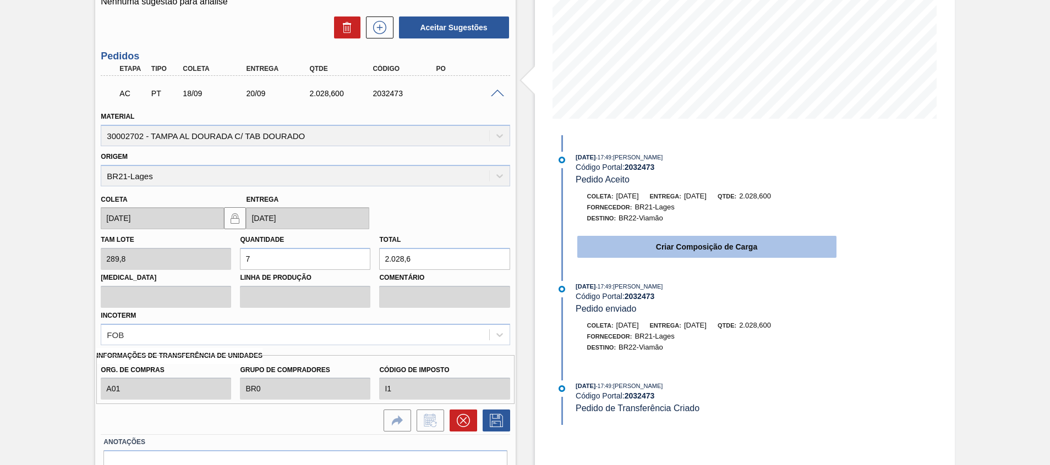
click at [634, 253] on button "Criar Composição de Carga" at bounding box center [706, 247] width 259 height 22
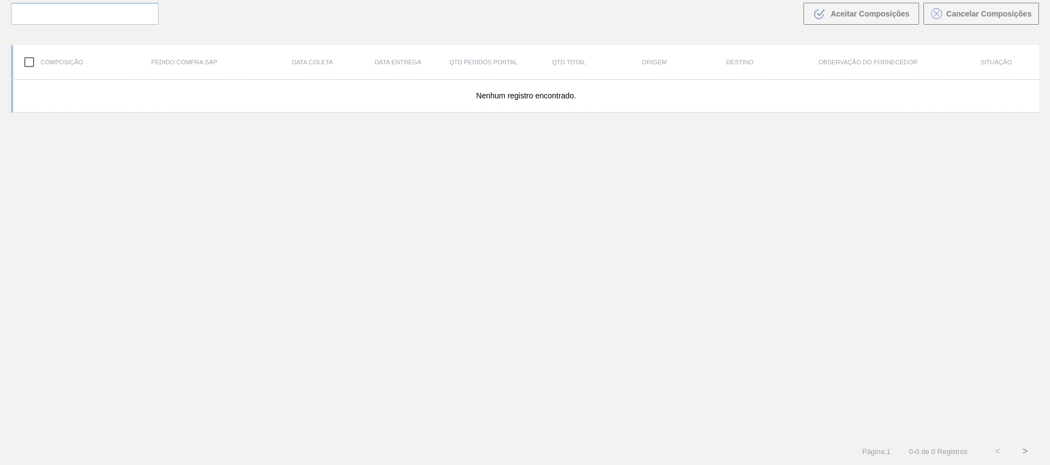
scroll to position [79, 0]
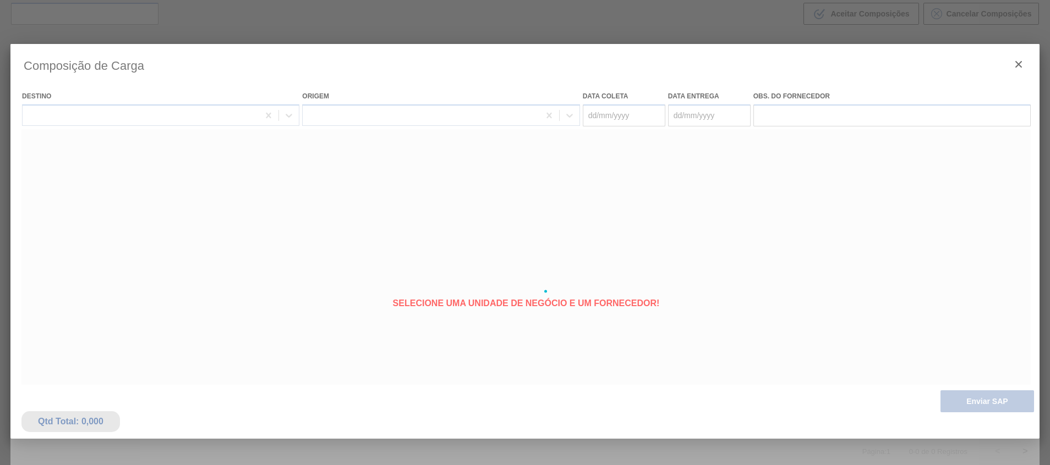
type coleta "[DATE]"
type entrega "[DATE]"
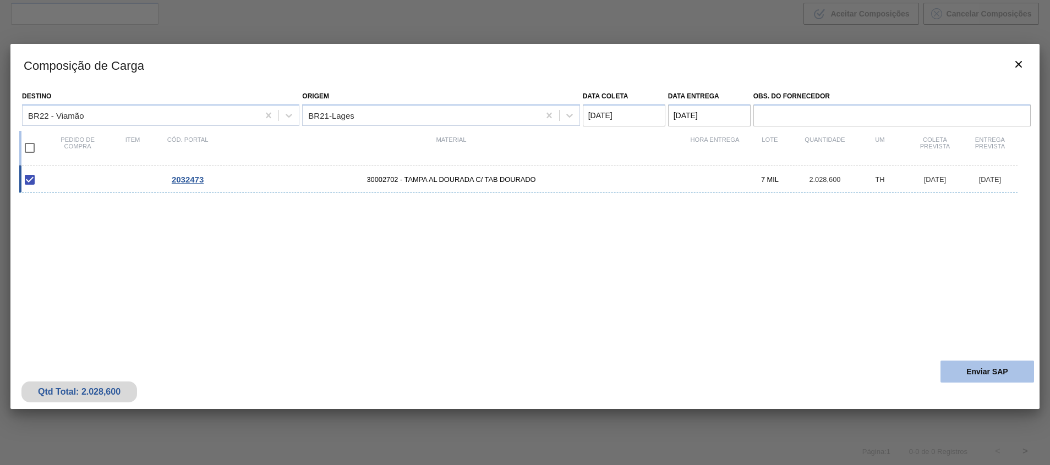
click at [991, 365] on button "Enviar SAP" at bounding box center [987, 372] width 94 height 22
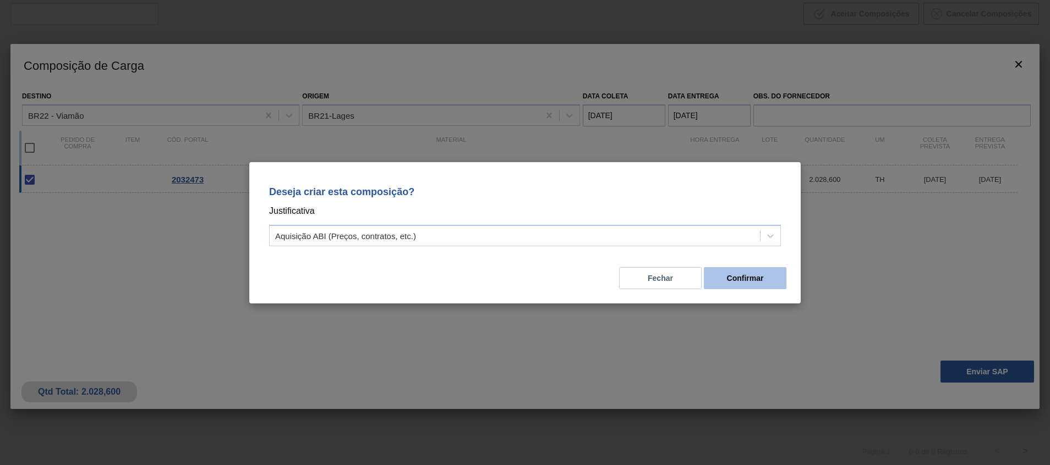
click at [730, 275] on button "Confirmar" at bounding box center [745, 278] width 83 height 22
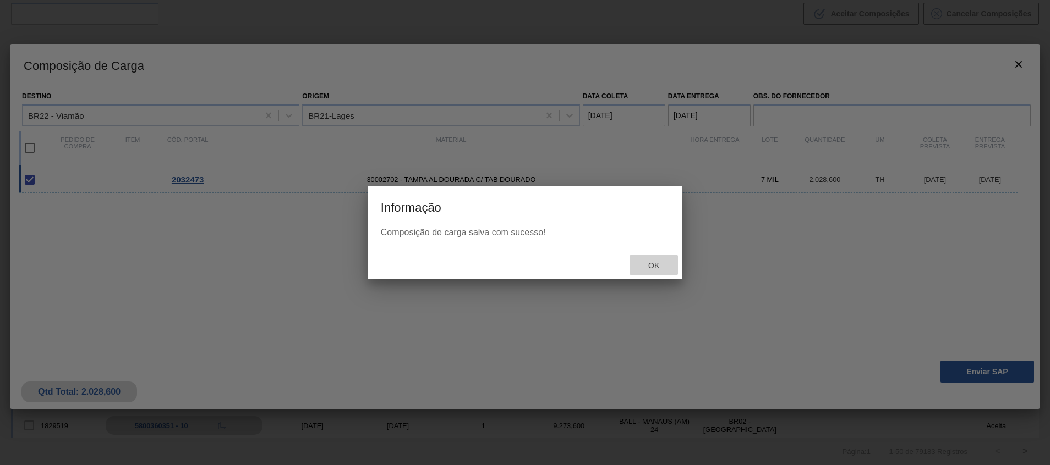
click at [661, 262] on span "Ok" at bounding box center [653, 265] width 29 height 9
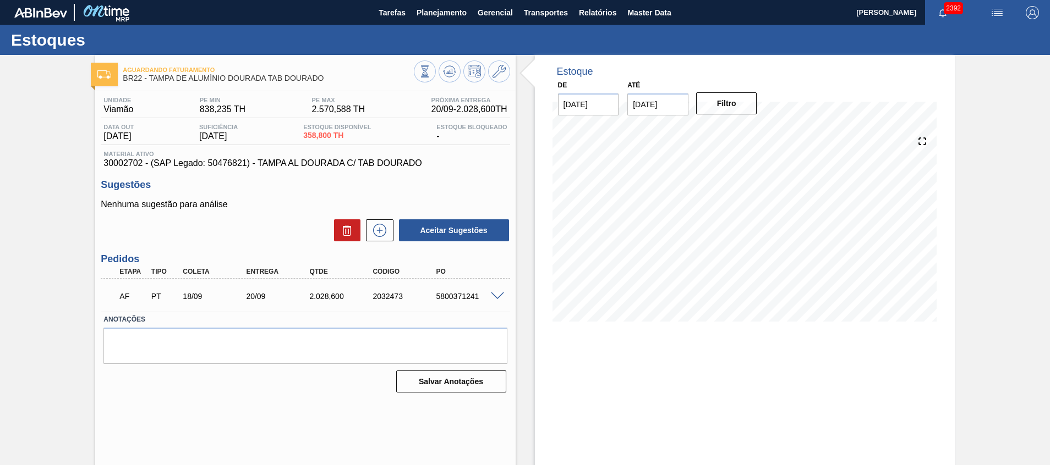
click at [473, 299] on div "5800371241" at bounding box center [468, 296] width 71 height 9
click at [456, 62] on div at bounding box center [462, 73] width 96 height 25
click at [440, 73] on button at bounding box center [450, 72] width 22 height 22
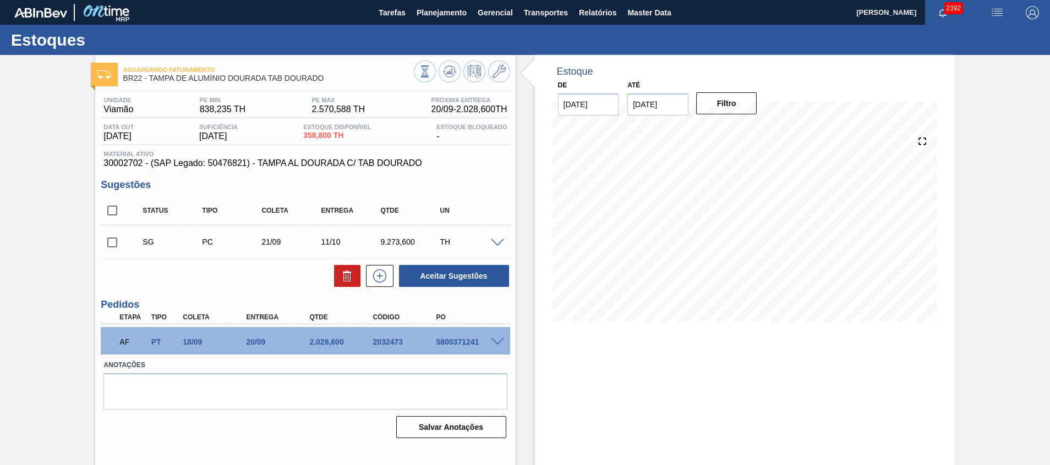
click at [327, 346] on div "2.028,600" at bounding box center [341, 342] width 71 height 9
copy div "2.028,600"
drag, startPoint x: 459, startPoint y: 334, endPoint x: 463, endPoint y: 341, distance: 7.9
click at [463, 341] on div "AF PT 18/09 20/09 2.028,600 2032473 5800371241" at bounding box center [302, 341] width 380 height 22
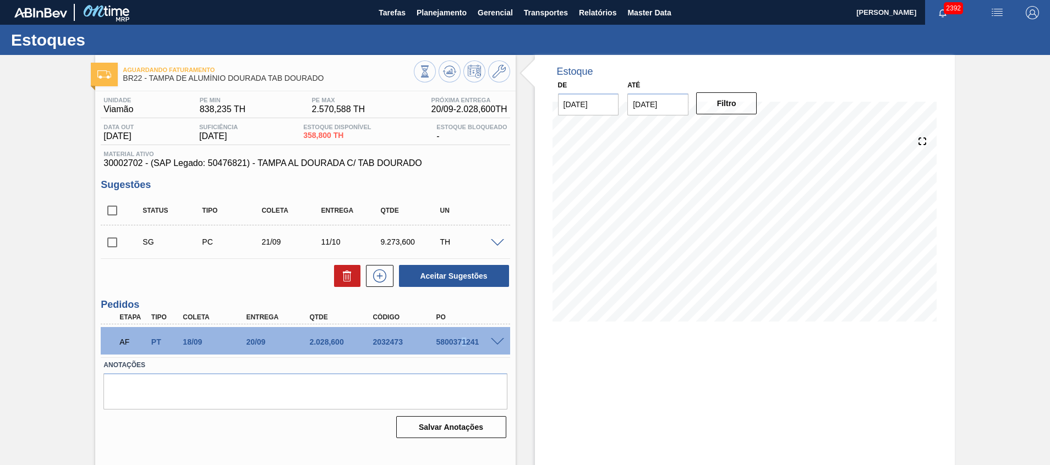
click at [463, 341] on div "5800371241" at bounding box center [468, 342] width 71 height 9
copy div "5800371241"
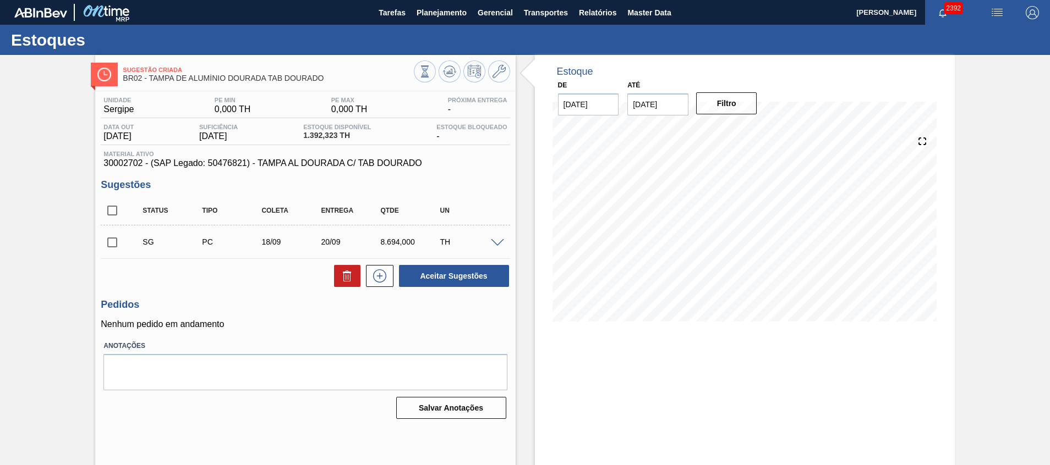
click at [104, 214] on input "checkbox" at bounding box center [112, 210] width 23 height 23
checkbox input "true"
click at [345, 270] on icon at bounding box center [347, 276] width 13 height 13
checkbox input "false"
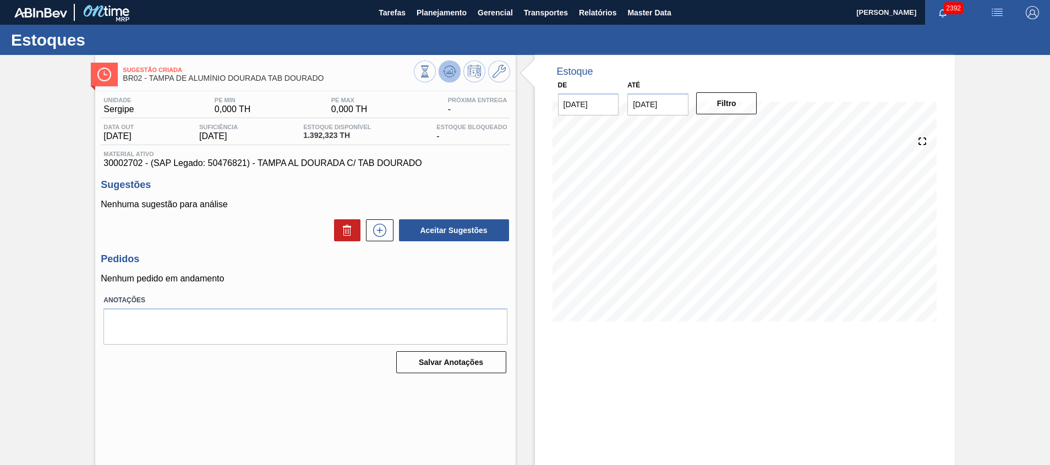
click at [448, 75] on icon at bounding box center [449, 71] width 13 height 13
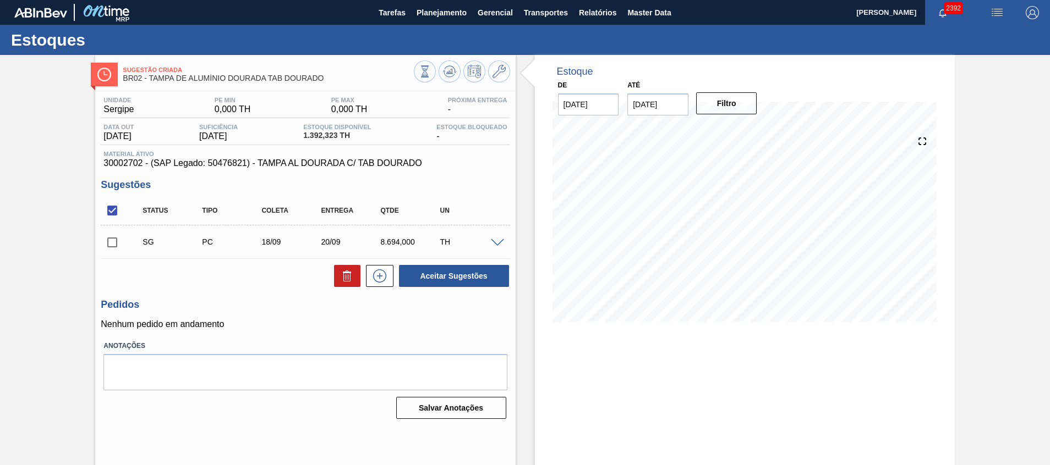
click at [494, 242] on span at bounding box center [497, 243] width 13 height 8
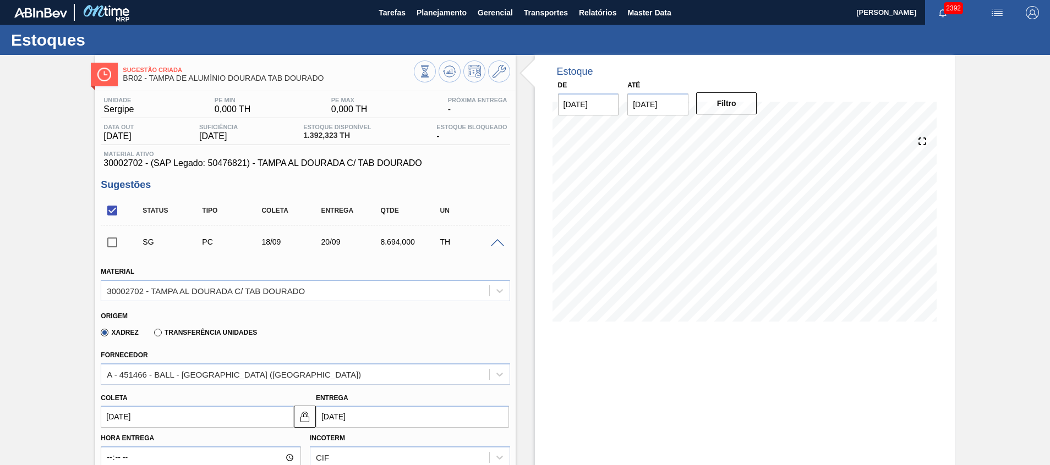
click at [494, 242] on span at bounding box center [497, 243] width 13 height 8
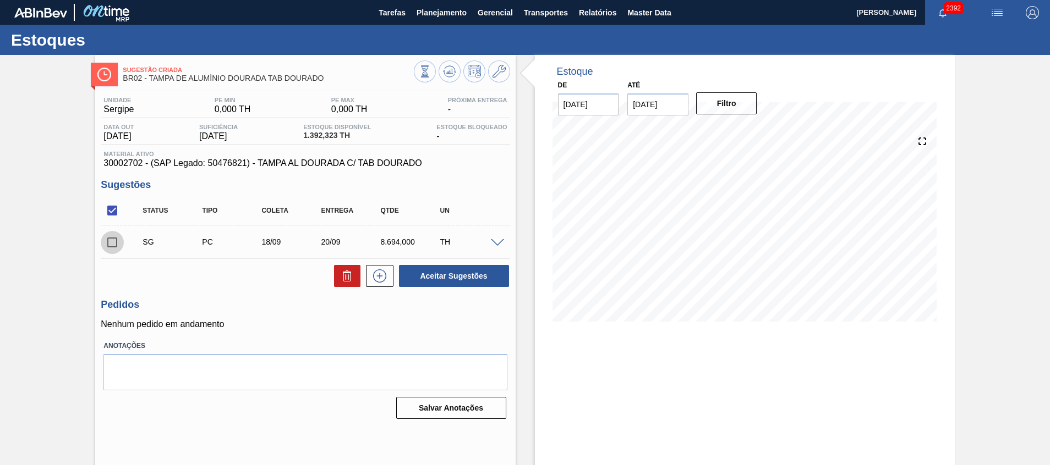
click at [110, 244] on input "checkbox" at bounding box center [112, 242] width 23 height 23
click at [499, 240] on span at bounding box center [497, 243] width 13 height 8
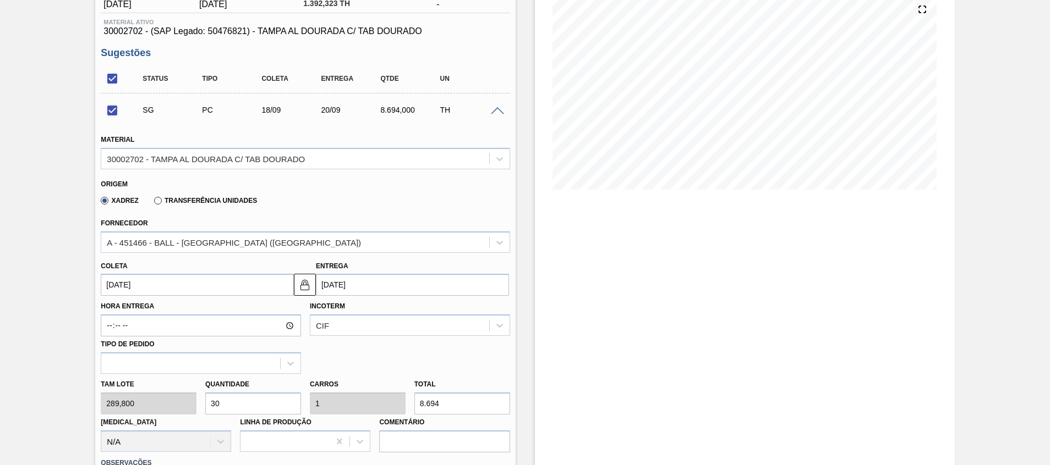
scroll to position [133, 0]
click at [496, 109] on span at bounding box center [497, 110] width 13 height 8
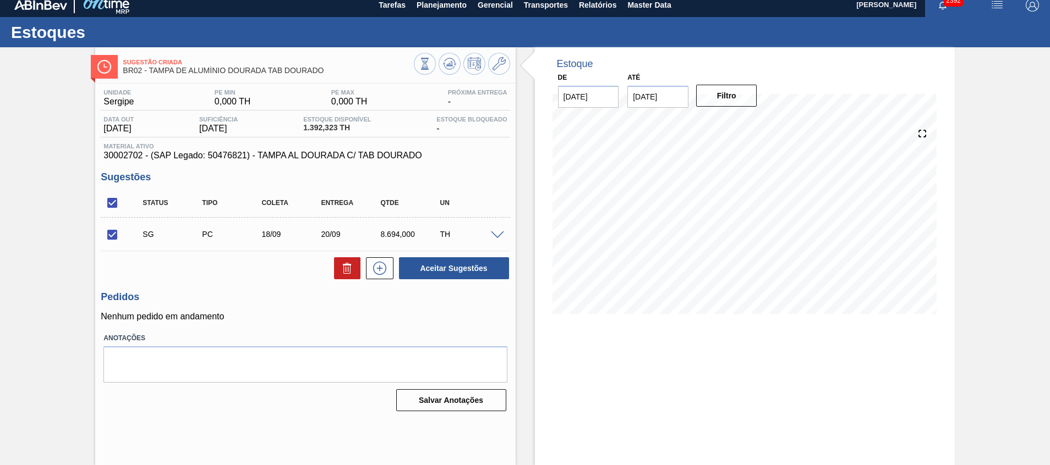
click at [52, 220] on div "Sugestão Criada BR02 - TAMPA DE ALUMÍNIO DOURADA TAB DOURADO Unidade Sergipe PE…" at bounding box center [525, 256] width 1050 height 418
click at [495, 235] on span at bounding box center [497, 236] width 13 height 8
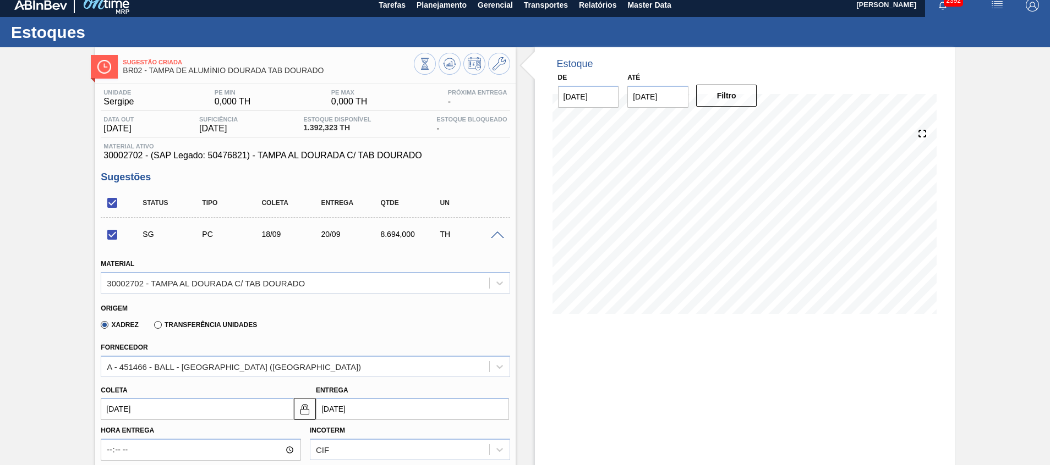
scroll to position [133, 0]
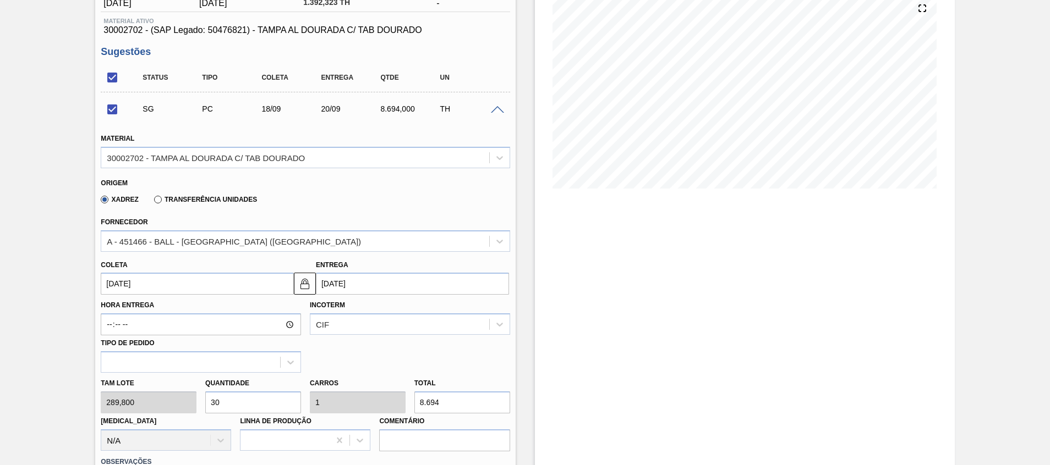
click at [251, 407] on input "30" at bounding box center [253, 403] width 96 height 22
checkbox input "false"
type input "3"
type input "0,1"
type input "869,4"
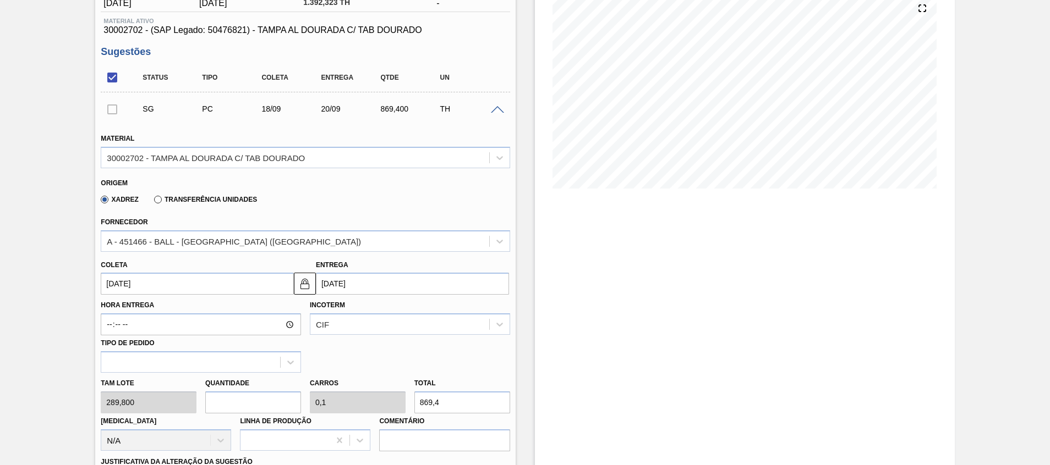
type input "0"
type input "1"
type input "0,033"
type input "289,8"
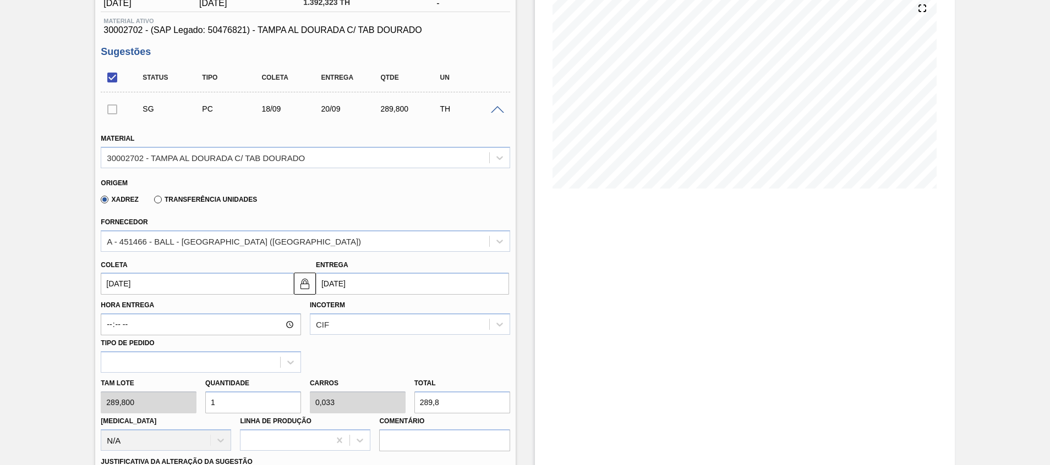
type input "14"
type input "0,467"
type input "4.057,2"
type input "1"
type input "0,033"
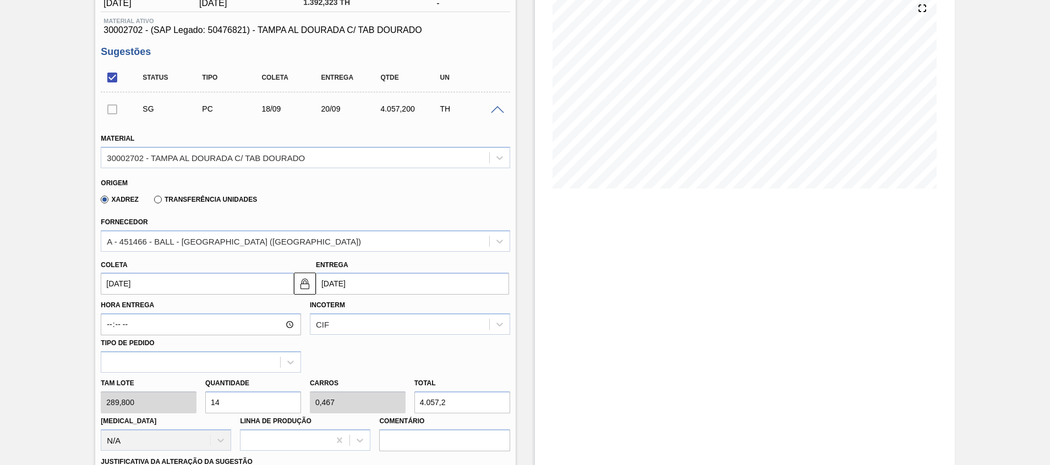
type input "289,8"
type input "15"
type input "0,5"
type input "4.347"
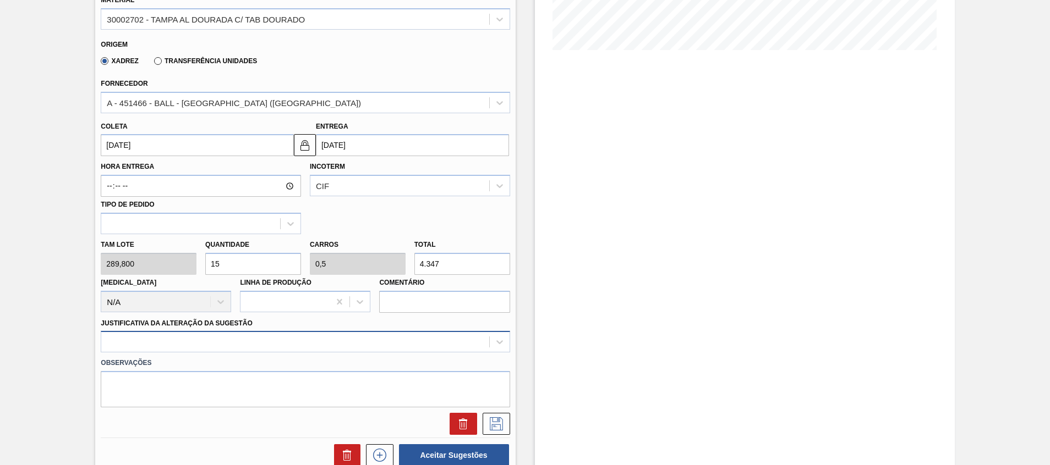
type input "15"
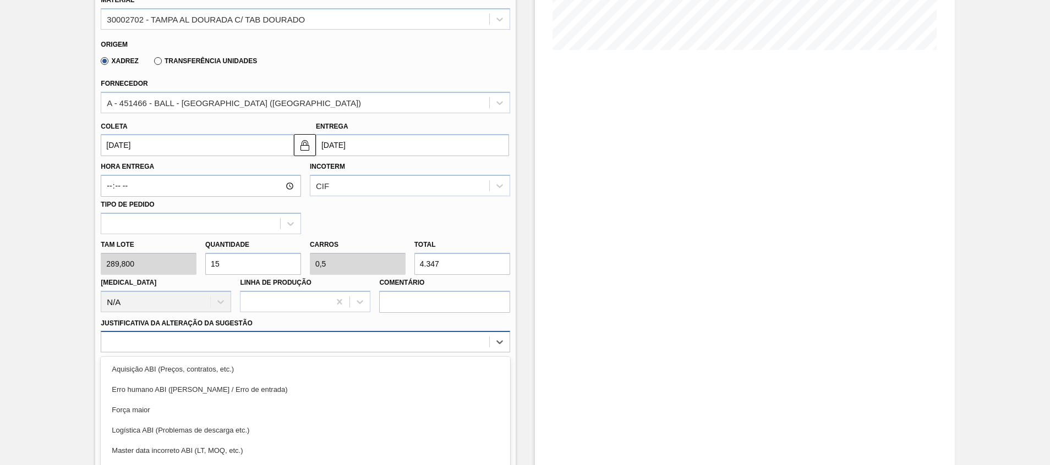
scroll to position [333, 0]
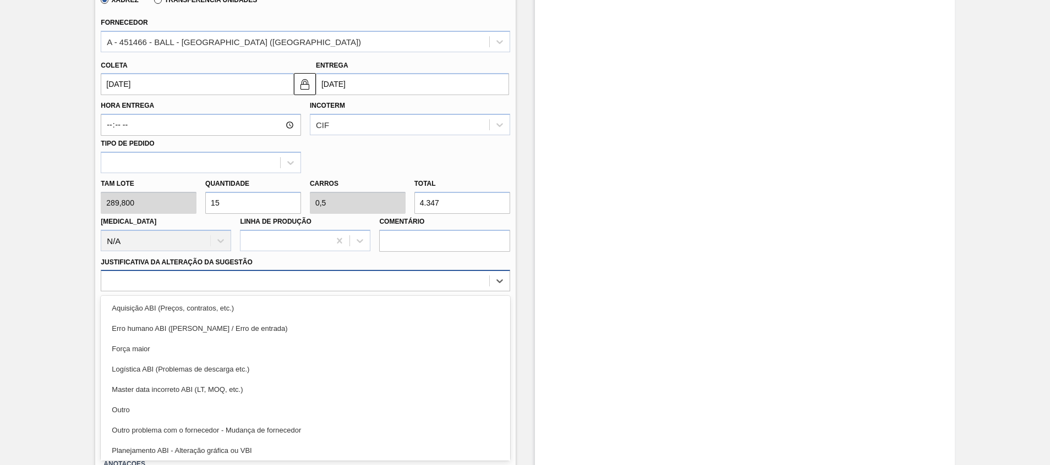
click at [335, 292] on div "option Força maior focused, 3 of 18. 18 results available. Use Up and Down to c…" at bounding box center [305, 280] width 409 height 21
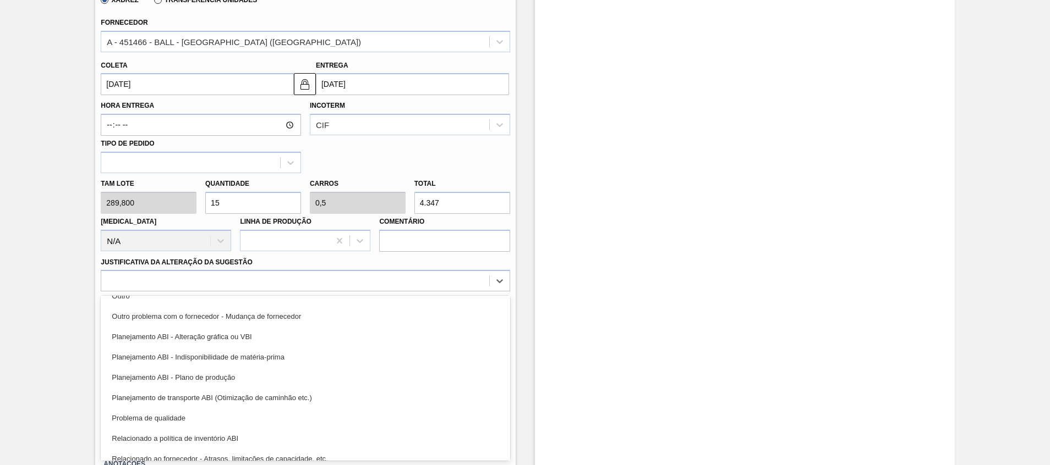
scroll to position [116, 0]
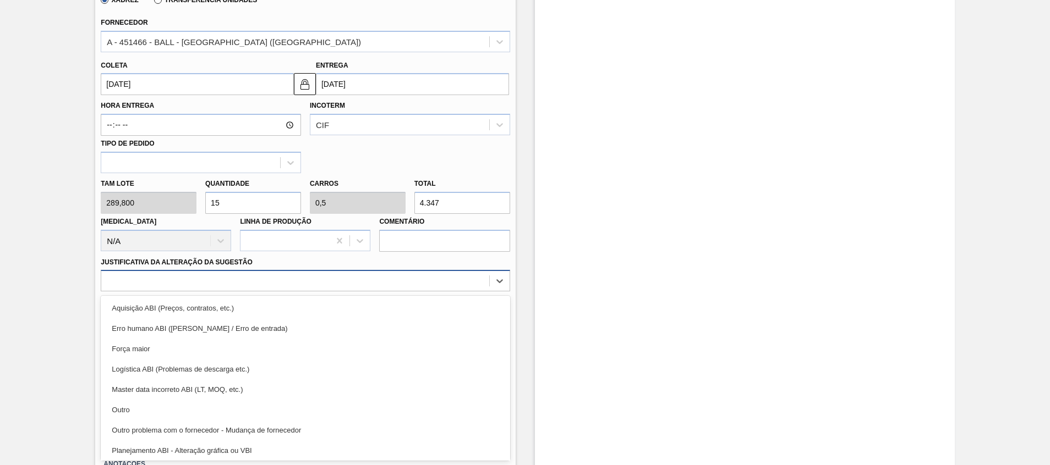
click at [314, 282] on div at bounding box center [294, 281] width 387 height 16
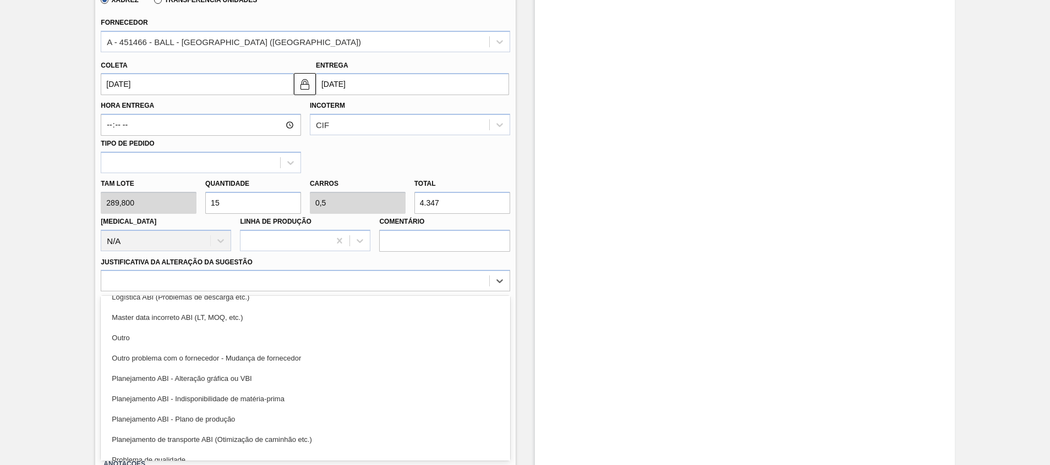
scroll to position [73, 0]
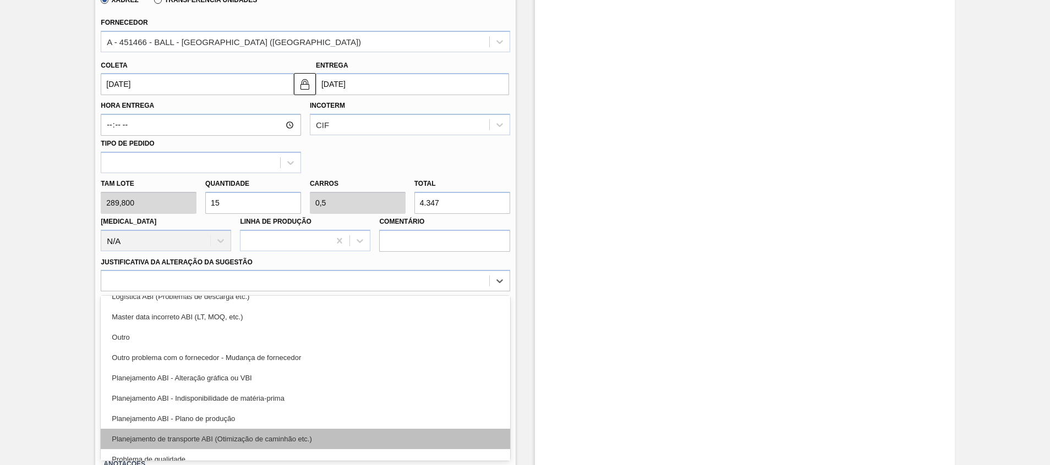
click at [298, 437] on div "Planejamento de transporte ABI (Otimização de caminhão etc.)" at bounding box center [305, 439] width 409 height 20
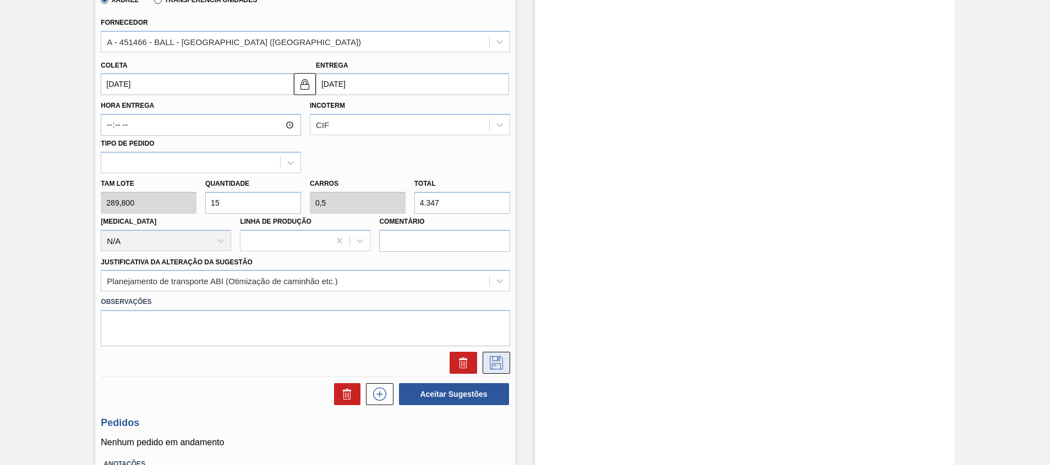
click at [500, 360] on icon at bounding box center [496, 363] width 18 height 13
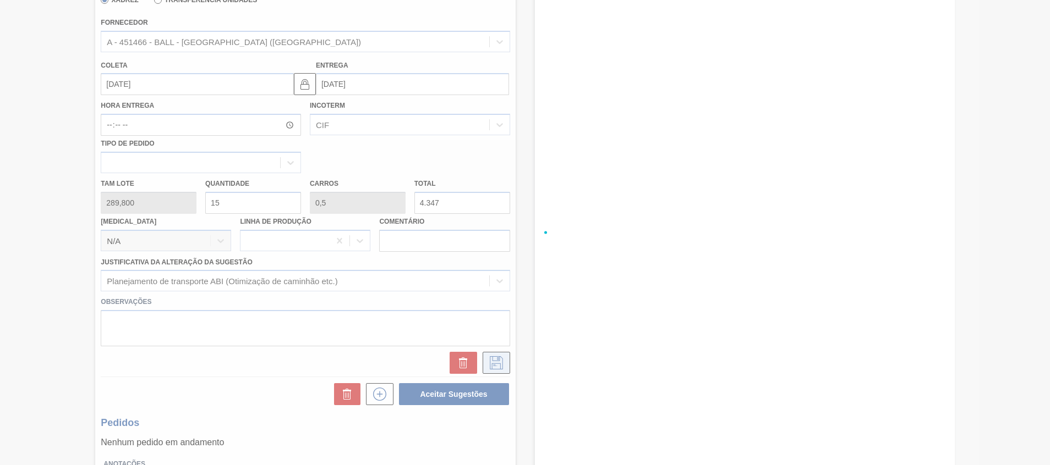
checkbox input "true"
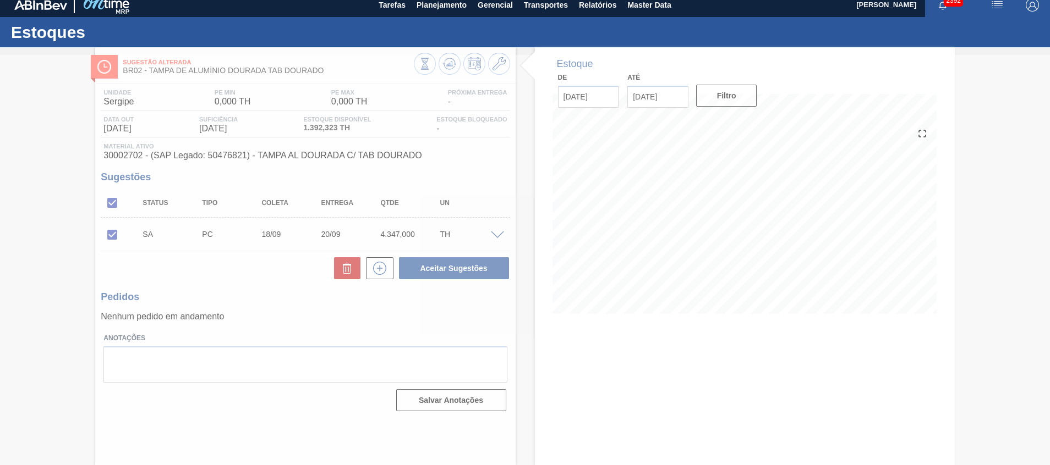
scroll to position [8, 0]
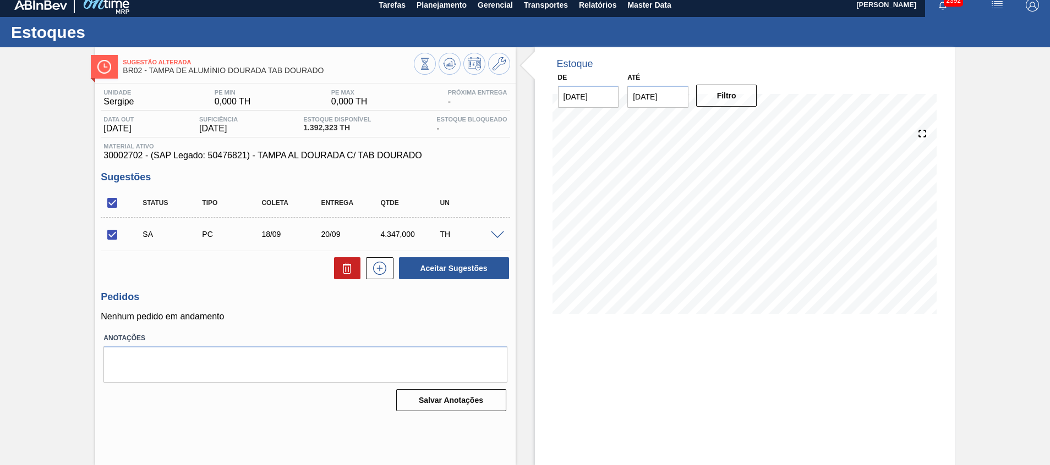
click at [495, 233] on span at bounding box center [497, 236] width 13 height 8
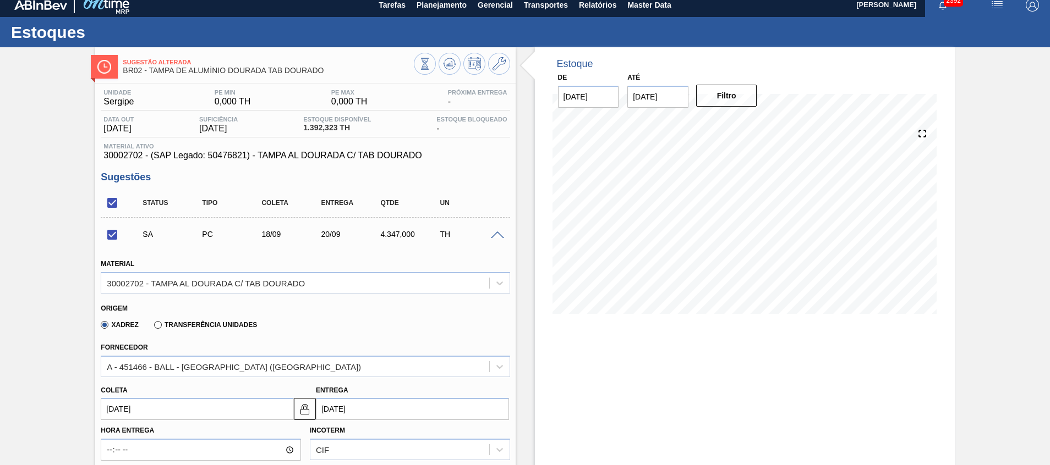
click at [495, 233] on span at bounding box center [497, 236] width 13 height 8
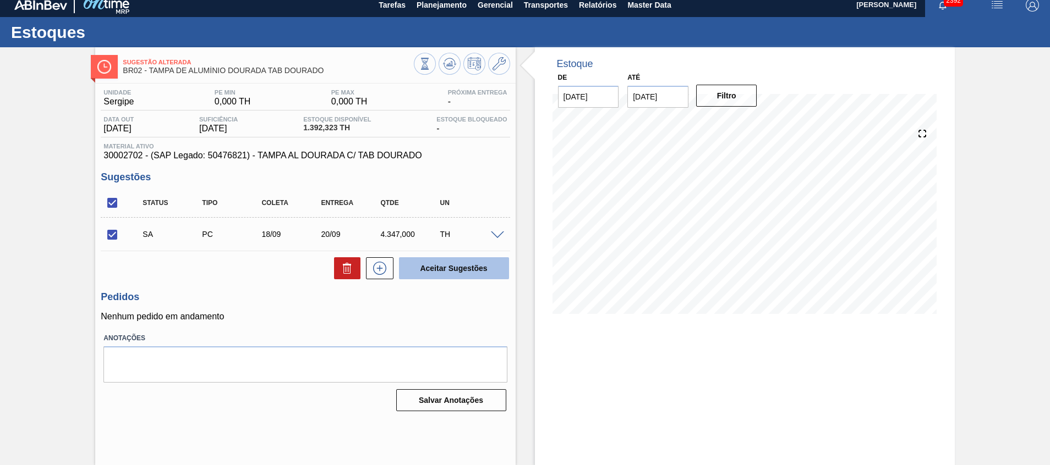
click at [458, 264] on button "Aceitar Sugestões" at bounding box center [454, 268] width 110 height 22
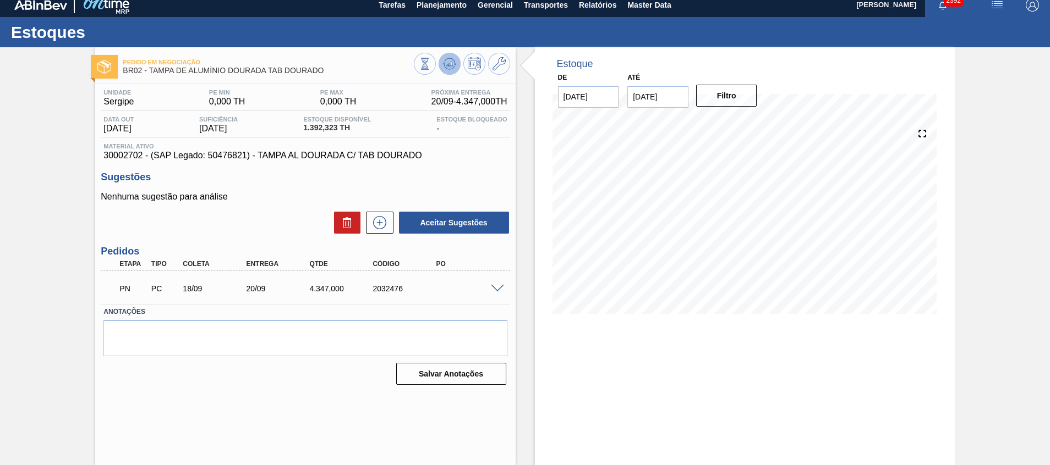
click at [448, 63] on icon at bounding box center [449, 63] width 7 height 5
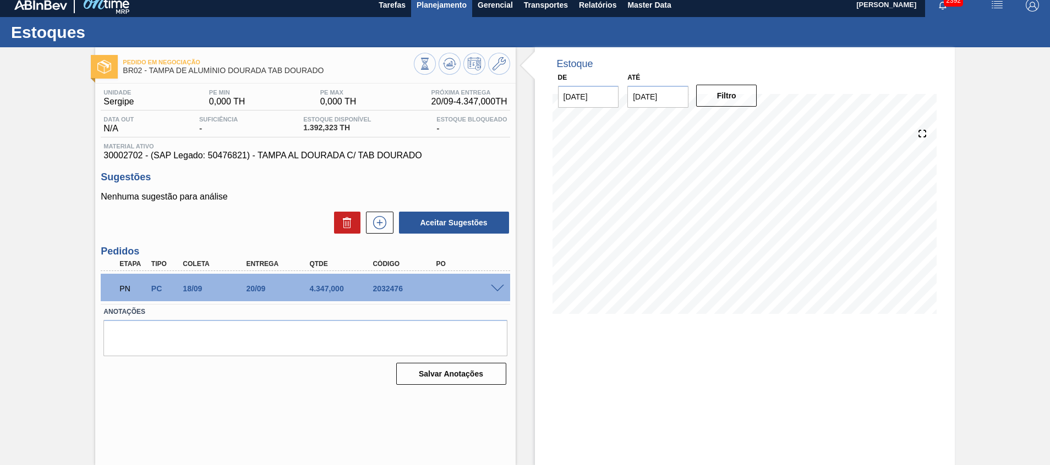
drag, startPoint x: 445, startPoint y: 18, endPoint x: 442, endPoint y: 10, distance: 8.2
click at [442, 10] on main "Tarefas Planejamento Gerencial Transportes Relatórios Master Data Beatriz Marce…" at bounding box center [525, 232] width 1050 height 465
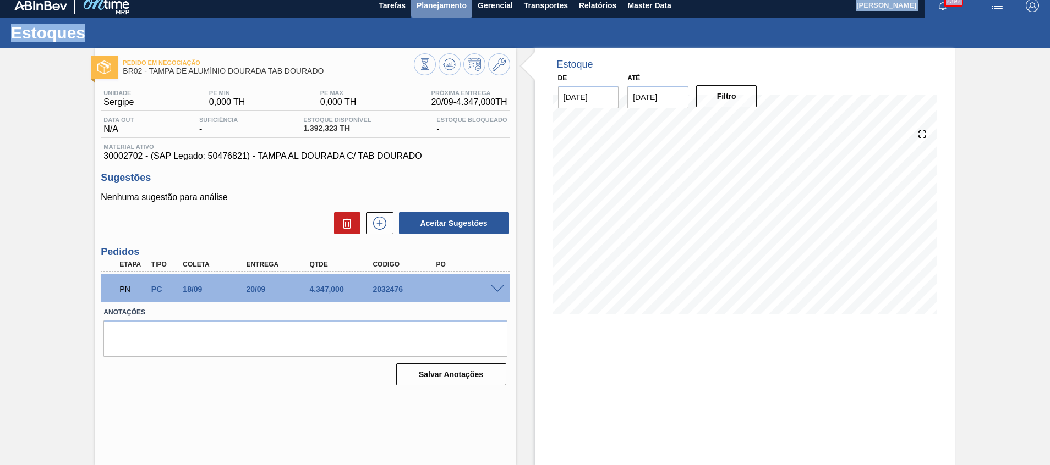
click at [442, 10] on span "Planejamento" at bounding box center [441, 5] width 50 height 13
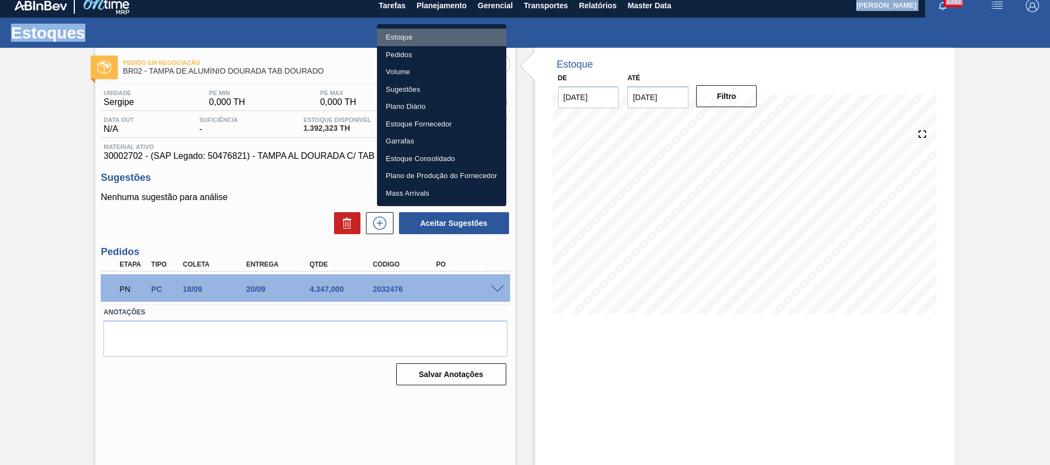
click at [444, 33] on li "Estoque" at bounding box center [441, 38] width 129 height 18
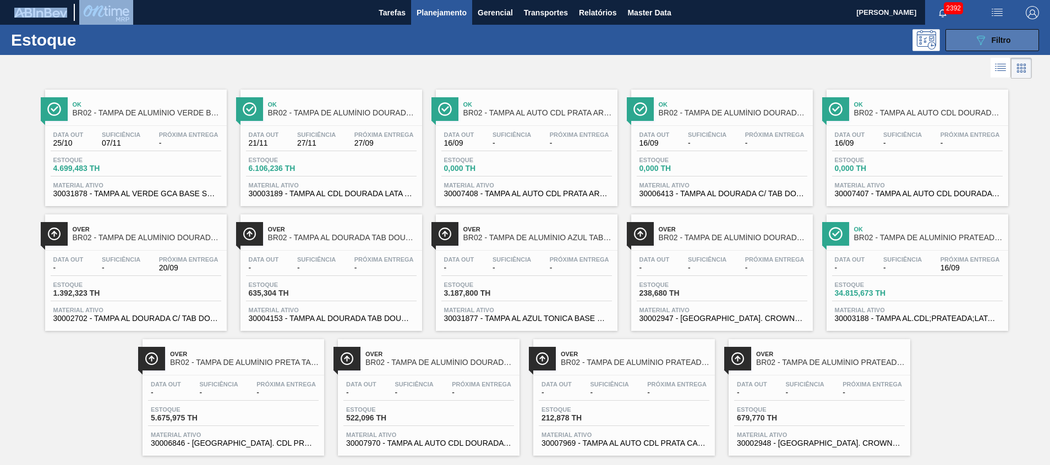
click at [991, 36] on span "Filtro" at bounding box center [1000, 40] width 19 height 9
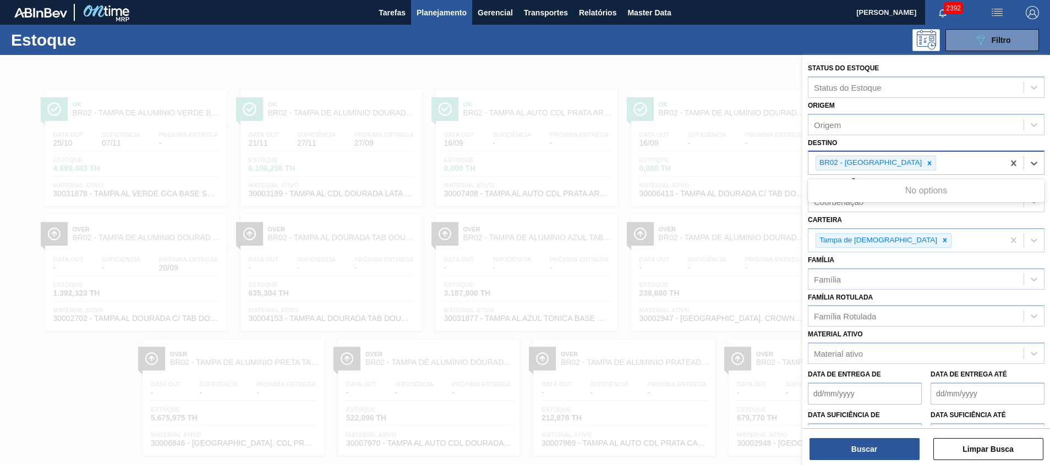
click at [909, 174] on div "BR02 - [GEOGRAPHIC_DATA]" at bounding box center [905, 163] width 195 height 23
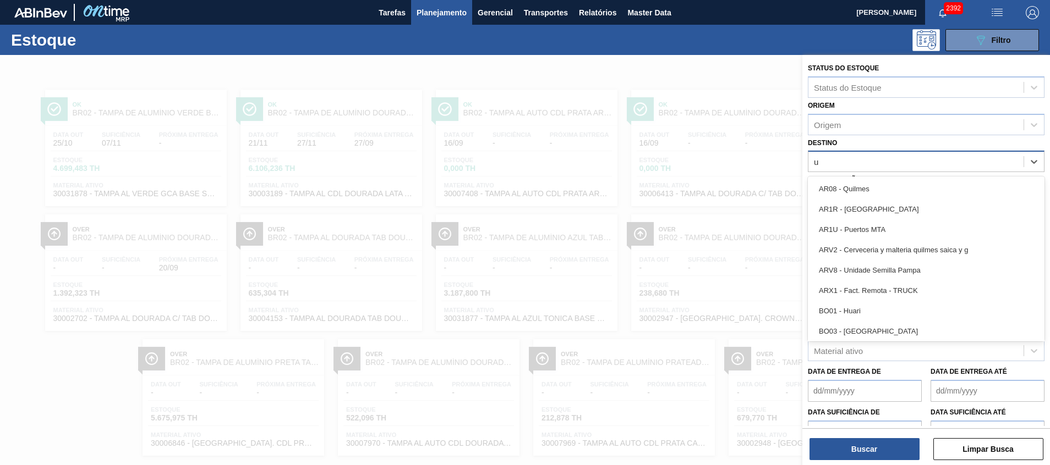
type input "ub"
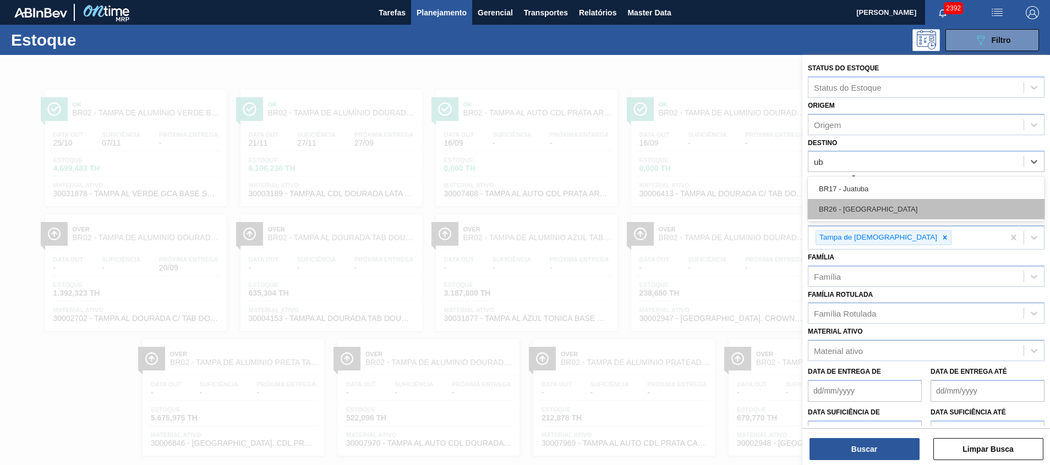
click at [906, 207] on div "BR26 - [GEOGRAPHIC_DATA]" at bounding box center [926, 209] width 237 height 20
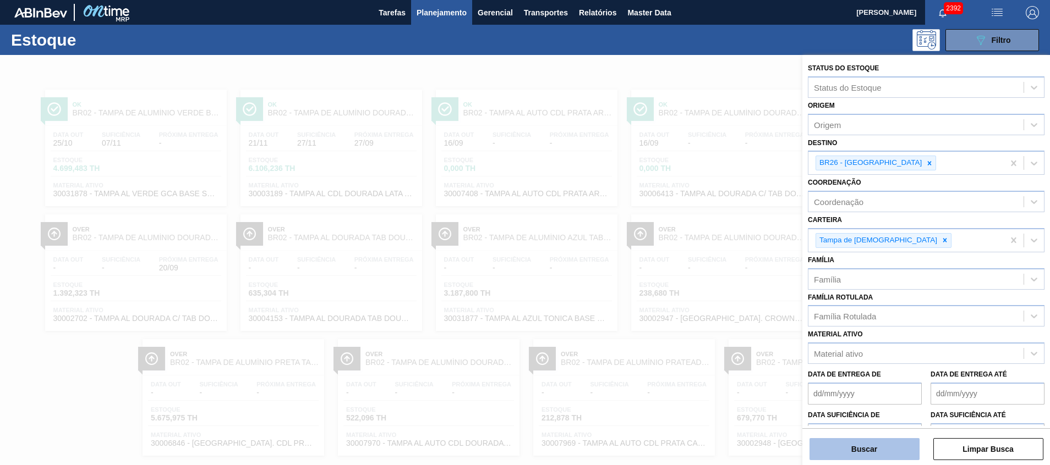
click at [837, 444] on button "Buscar" at bounding box center [864, 450] width 110 height 22
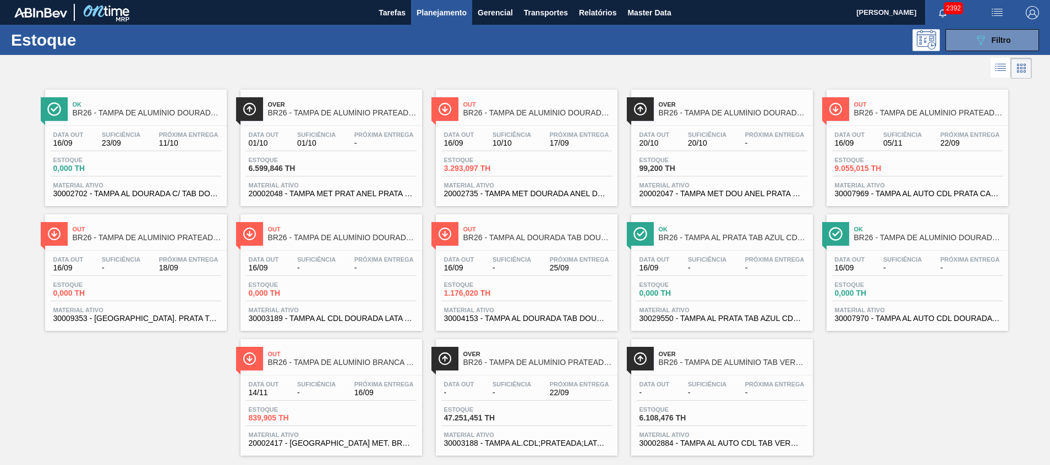
click at [126, 321] on span "30009353 - [GEOGRAPHIC_DATA]. PRATA TAB VERMELHO CDL AUTO" at bounding box center [135, 319] width 165 height 8
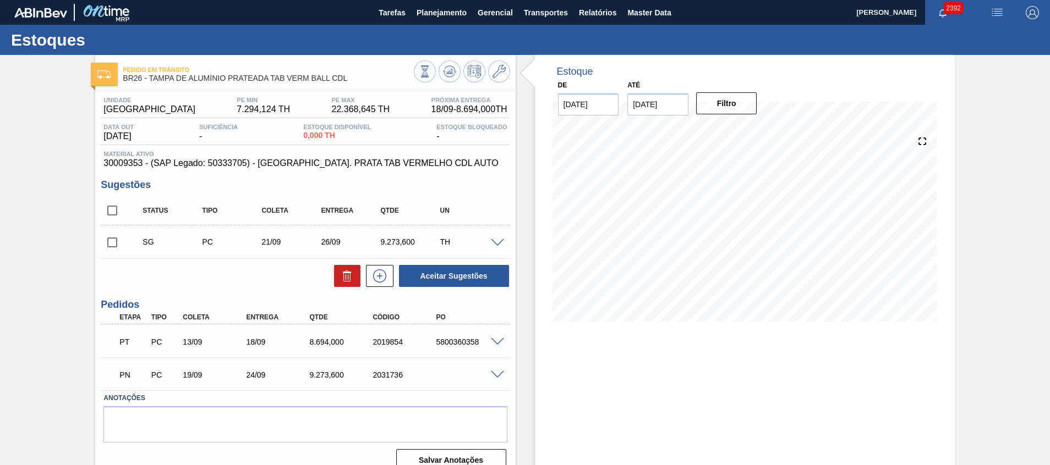
click at [496, 339] on span at bounding box center [497, 342] width 13 height 8
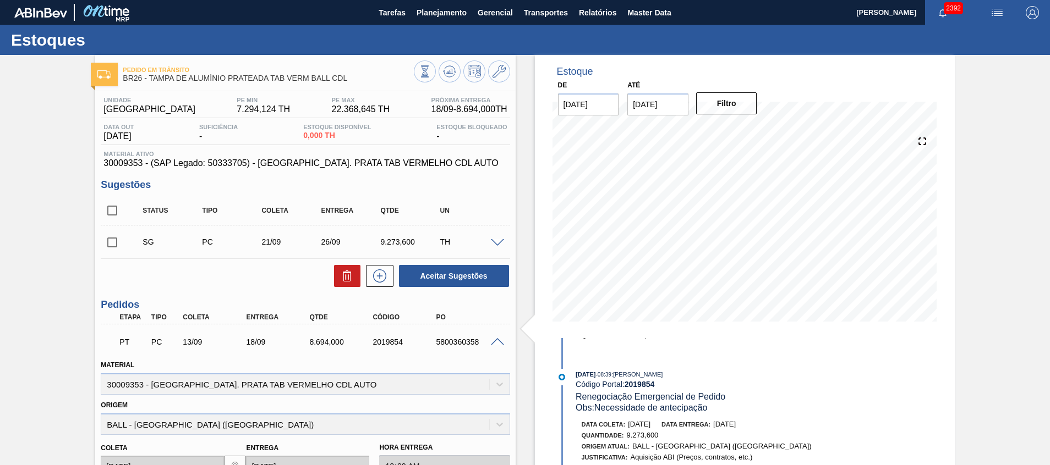
scroll to position [364, 0]
click at [492, 342] on span at bounding box center [497, 342] width 13 height 8
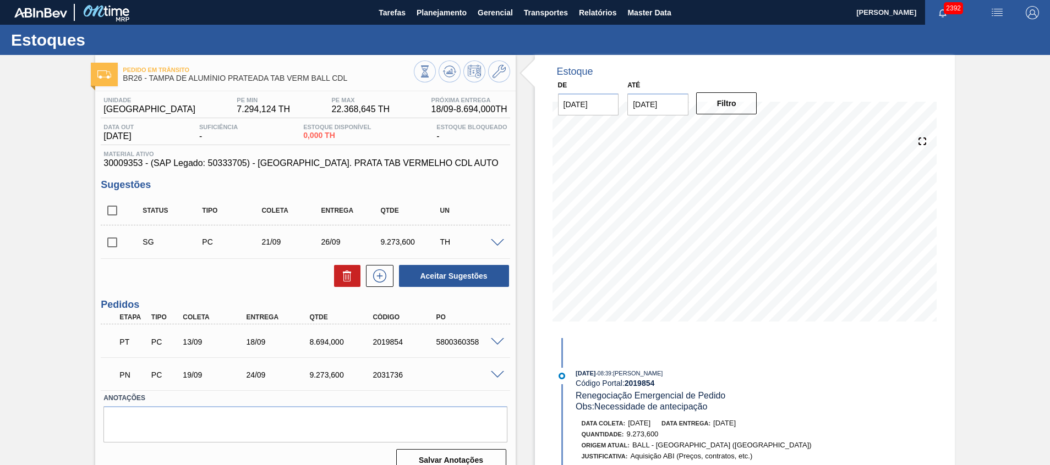
click at [495, 379] on div "PN PC 19/09 24/09 9.273,600 2031736" at bounding box center [305, 374] width 409 height 28
click at [495, 377] on span at bounding box center [497, 375] width 13 height 8
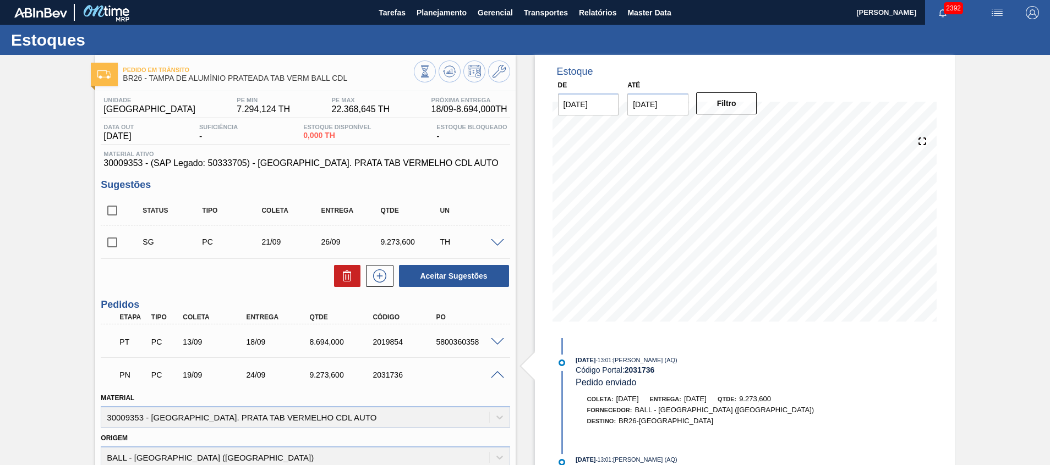
scroll to position [0, 0]
click at [495, 377] on span at bounding box center [497, 375] width 13 height 8
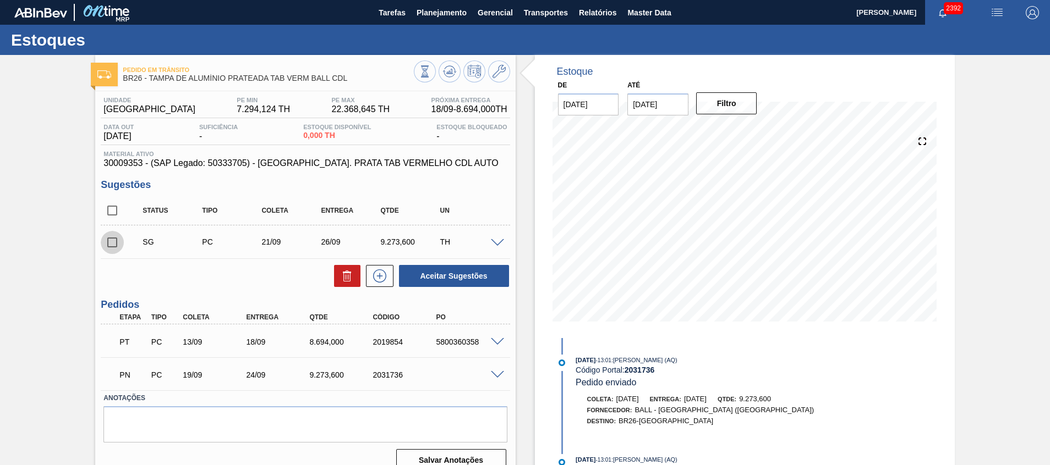
click at [112, 240] on input "checkbox" at bounding box center [112, 242] width 23 height 23
click at [497, 242] on span at bounding box center [497, 243] width 13 height 8
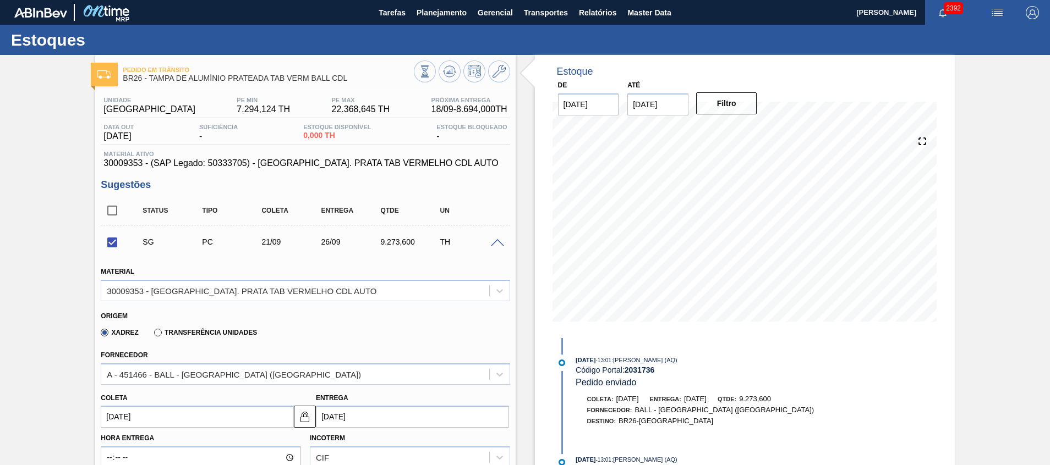
click at [497, 242] on span at bounding box center [497, 243] width 13 height 8
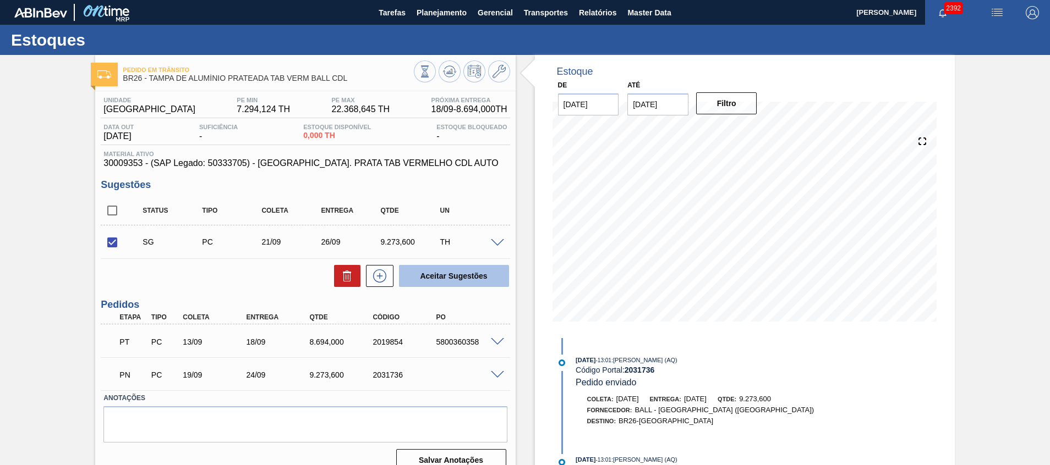
click at [483, 278] on button "Aceitar Sugestões" at bounding box center [454, 276] width 110 height 22
checkbox input "false"
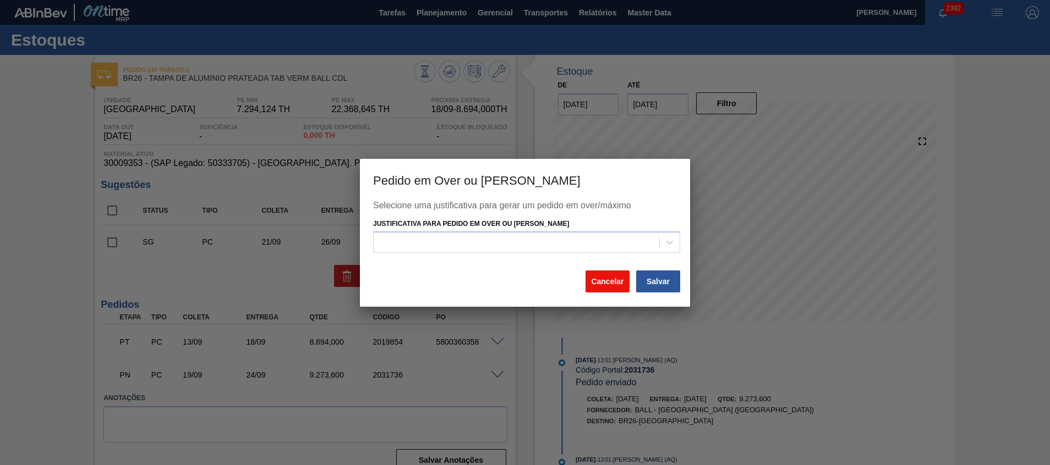
click at [604, 288] on button "Cancelar" at bounding box center [607, 282] width 44 height 22
